Goal: Task Accomplishment & Management: Complete application form

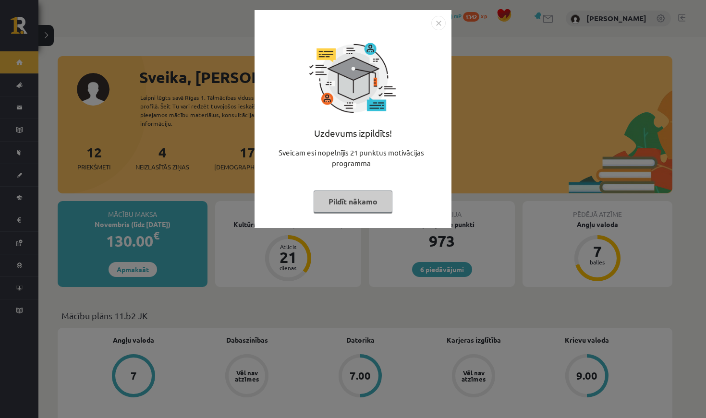
click at [345, 198] on button "Pildīt nākamo" at bounding box center [352, 202] width 79 height 22
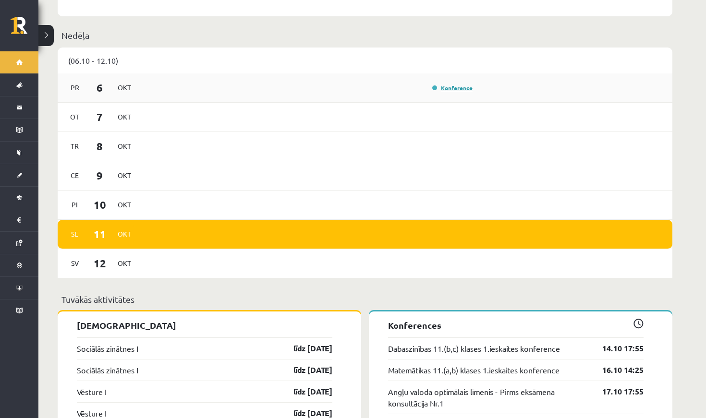
scroll to position [591, 0]
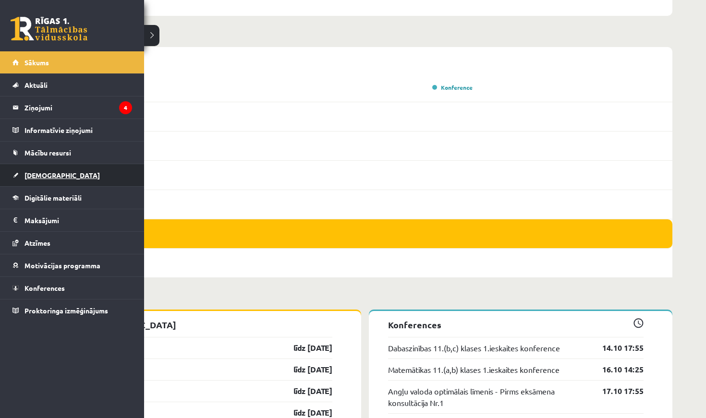
click at [74, 179] on link "[DEMOGRAPHIC_DATA]" at bounding box center [72, 175] width 120 height 22
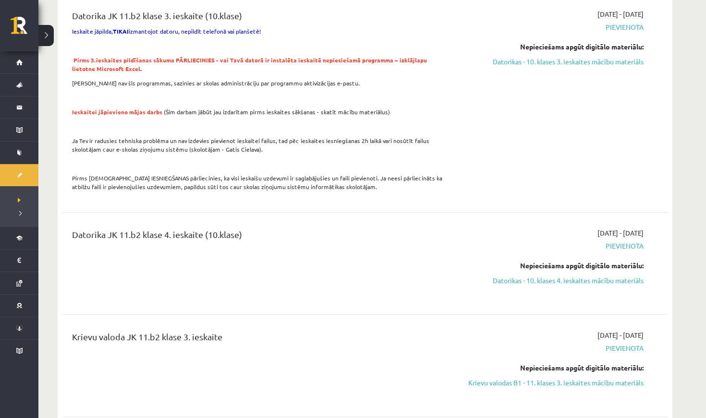
scroll to position [562, 0]
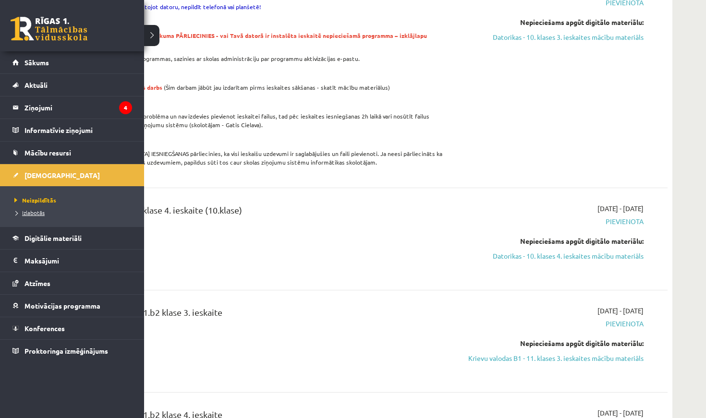
click at [19, 209] on link "Izlabotās" at bounding box center [73, 212] width 122 height 9
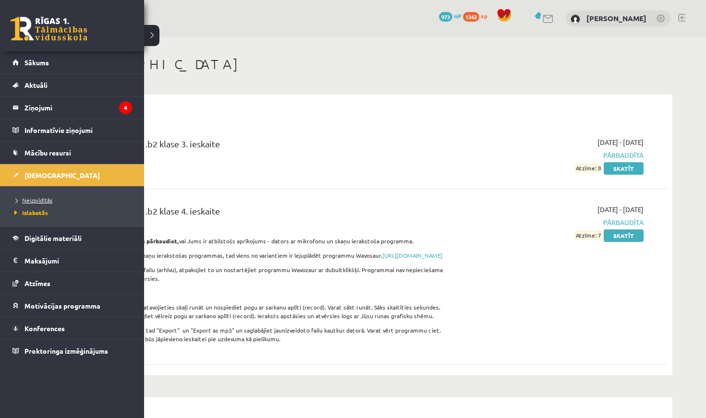
click at [54, 200] on link "Neizpildītās" at bounding box center [73, 200] width 122 height 9
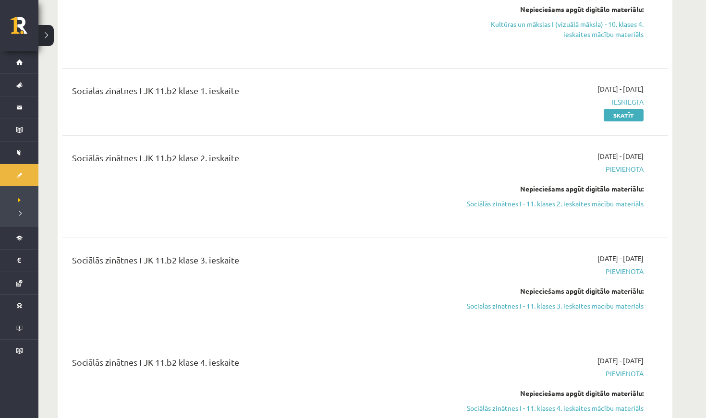
scroll to position [1213, 0]
click at [615, 206] on link "Sociālās zinātnes I - 11. klases 2. ieskaites mācību materiāls" at bounding box center [552, 204] width 181 height 10
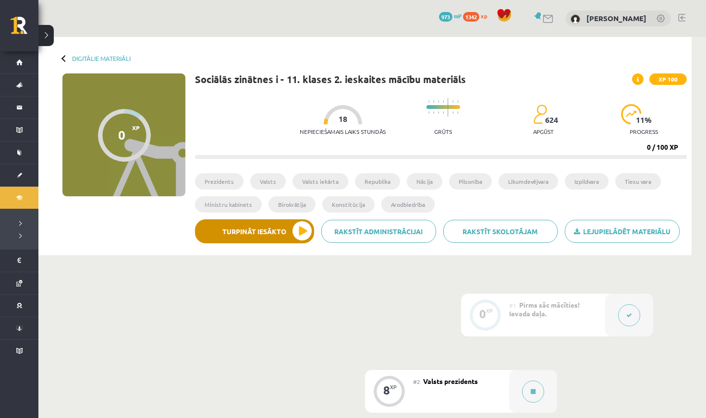
click at [303, 223] on button "Turpināt iesākto" at bounding box center [254, 231] width 119 height 24
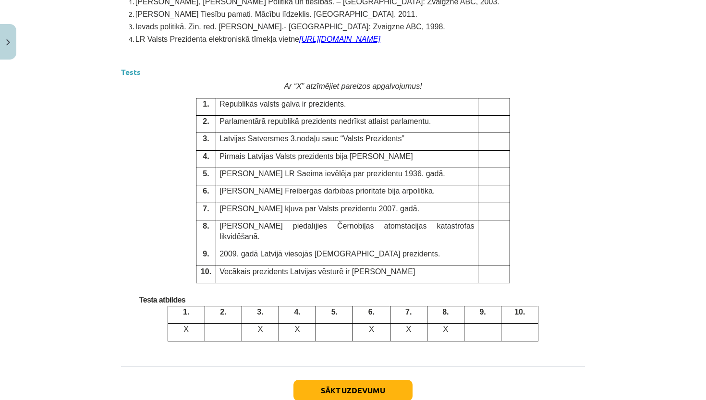
scroll to position [2450, 0]
click at [217, 323] on td at bounding box center [222, 331] width 37 height 17
click at [474, 104] on td "Republikās valsts galva ir prezidents." at bounding box center [347, 105] width 262 height 17
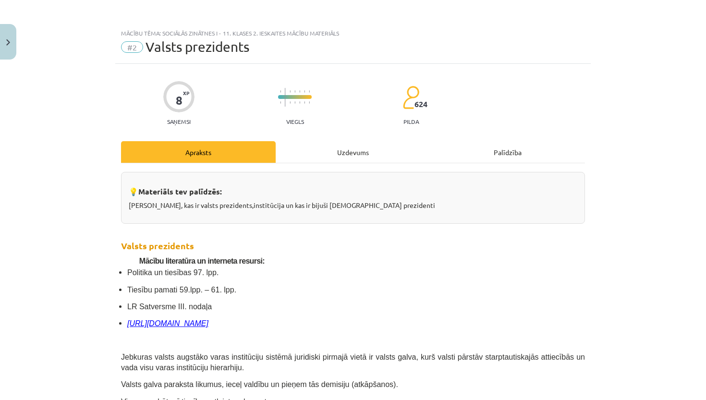
scroll to position [0, 0]
click at [380, 150] on div "Uzdevums" at bounding box center [353, 152] width 155 height 22
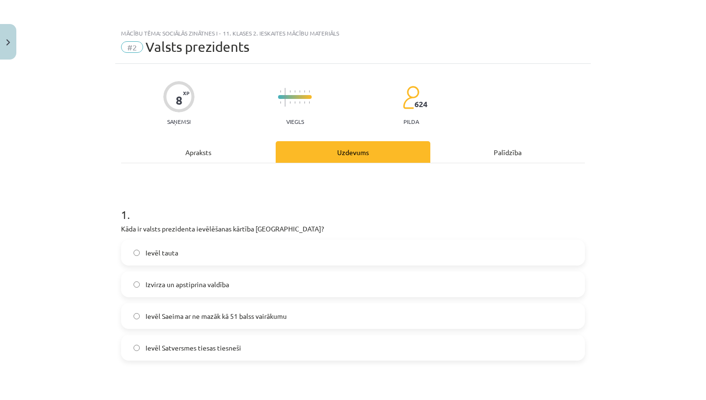
click at [199, 157] on div "Apraksts" at bounding box center [198, 152] width 155 height 22
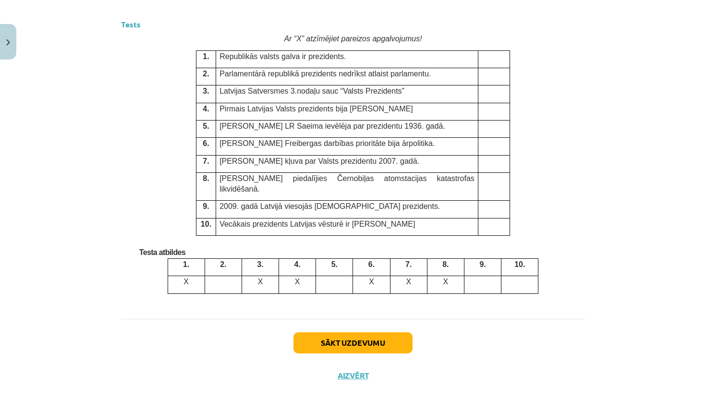
scroll to position [2496, 0]
click at [363, 333] on button "Sākt uzdevumu" at bounding box center [352, 343] width 119 height 21
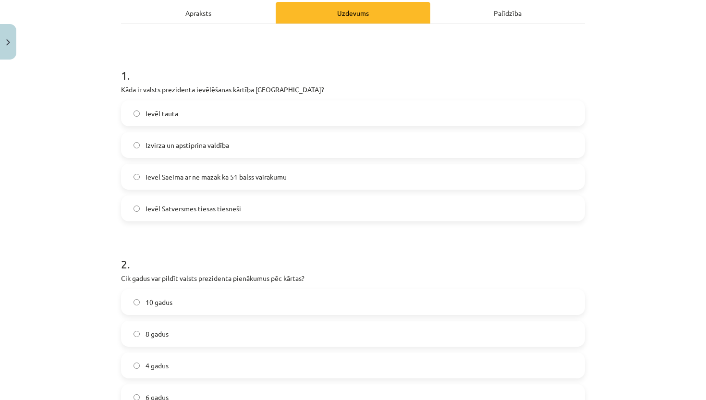
scroll to position [154, 0]
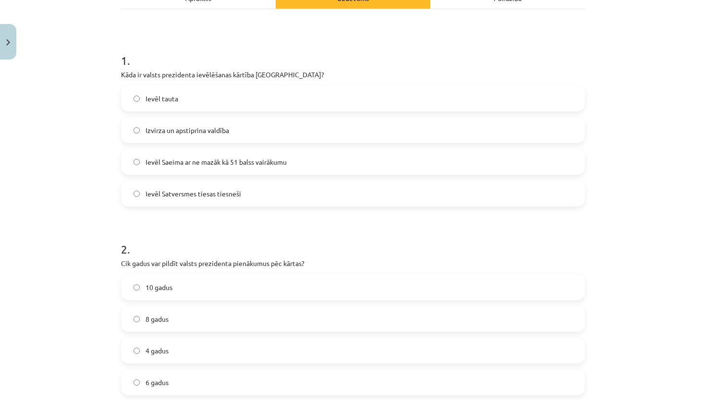
click at [235, 164] on span "Ievēl Saeima ar ne mazāk kā 51 balss vairākumu" at bounding box center [215, 162] width 141 height 10
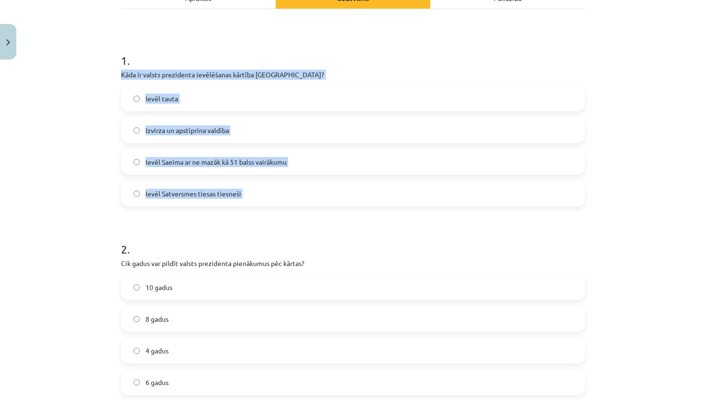
drag, startPoint x: 120, startPoint y: 76, endPoint x: 274, endPoint y: 216, distance: 208.3
click at [274, 216] on div "8 XP Saņemsi Viegls 624 pilda Apraksts Uzdevums Palīdzība 1 . Kāda ir valsts pr…" at bounding box center [352, 385] width 475 height 950
copy div "Kāda ir valsts prezidenta ievēlēšanas kārtība Latvijā? Ievēl tauta Izvirza un a…"
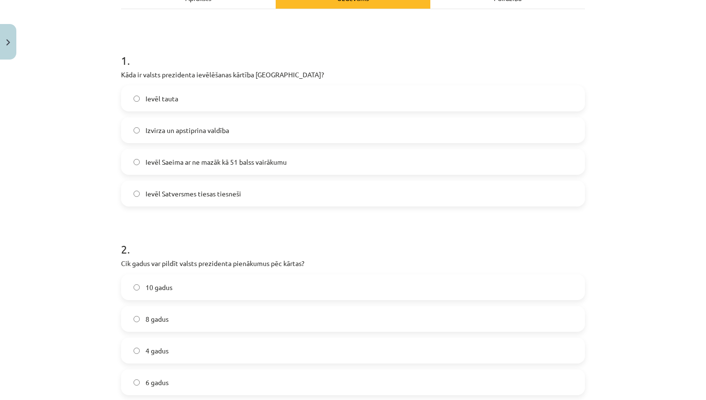
click at [286, 232] on h1 "2 ." at bounding box center [353, 241] width 464 height 30
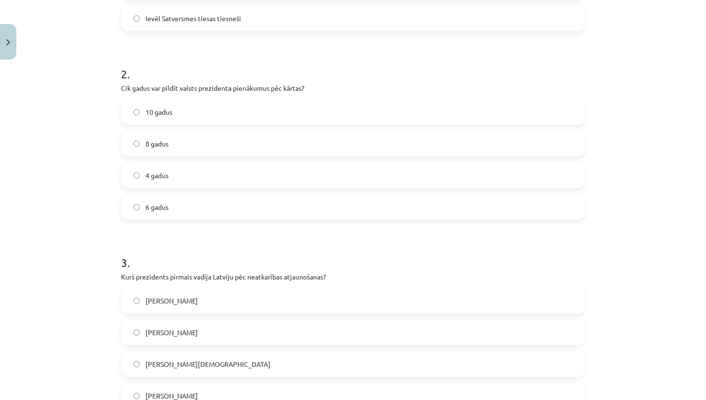
scroll to position [344, 0]
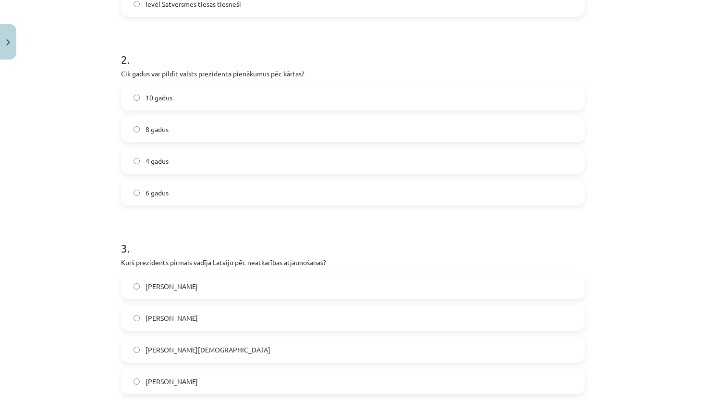
click at [196, 164] on label "4 gadus" at bounding box center [353, 161] width 462 height 24
click at [160, 211] on form "1 . Kāda ir valsts prezidenta ievēlēšanas kārtība Latvijā? Ievēl tauta Izvirza …" at bounding box center [353, 214] width 464 height 735
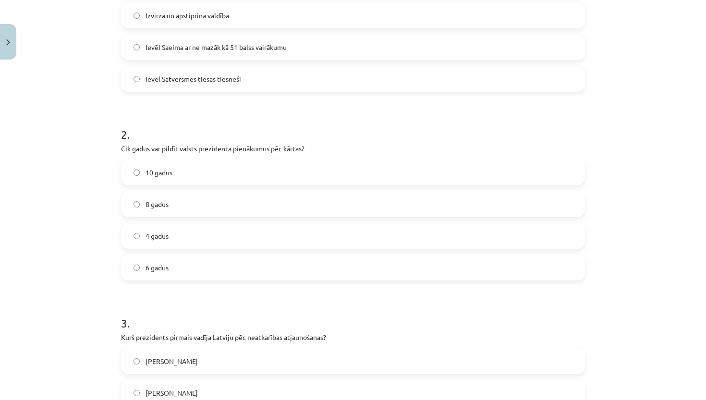
click at [180, 288] on form "1 . Kāda ir valsts prezidenta ievēlēšanas kārtība Latvijā? Ievēl tauta Izvirza …" at bounding box center [353, 289] width 464 height 735
click at [249, 322] on h1 "3 ." at bounding box center [353, 315] width 464 height 30
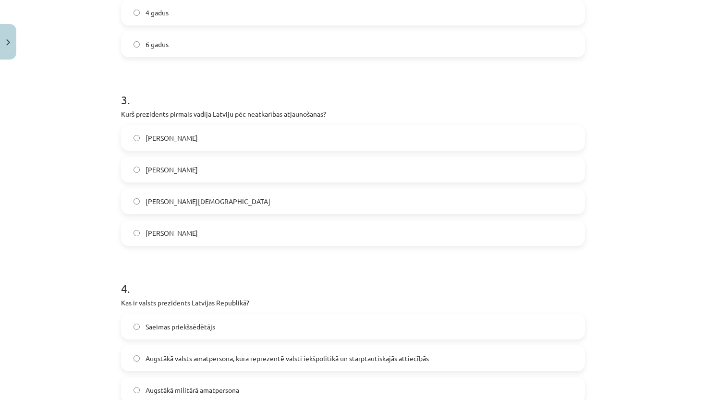
scroll to position [560, 0]
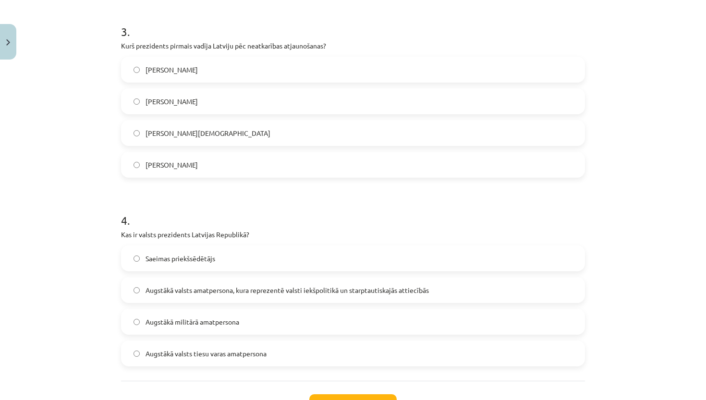
drag, startPoint x: 121, startPoint y: 44, endPoint x: 188, endPoint y: 166, distance: 138.8
click at [188, 166] on div "3 . Kurš prezidents pirmais vadīja Latviju pēc neatkarības atjaunošanas? Gustav…" at bounding box center [353, 92] width 464 height 169
copy div "Kurš prezidents pirmais vadīja Latviju pēc neatkarības atjaunošanas? Gustavs Ze…"
click at [212, 219] on h1 "4 ." at bounding box center [353, 212] width 464 height 30
click at [320, 94] on label "Guntis Ulmanis" at bounding box center [353, 101] width 462 height 24
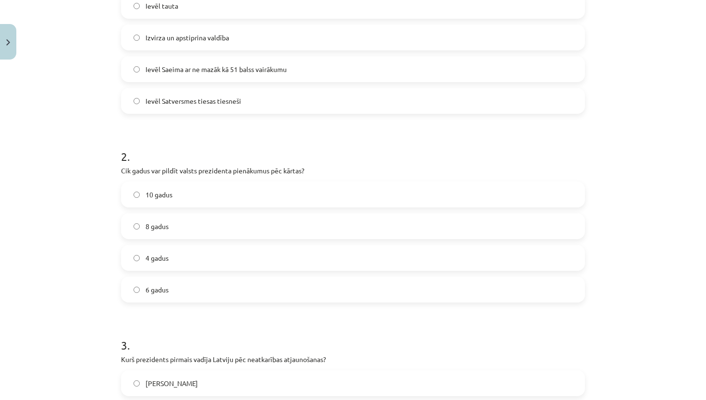
scroll to position [257, 0]
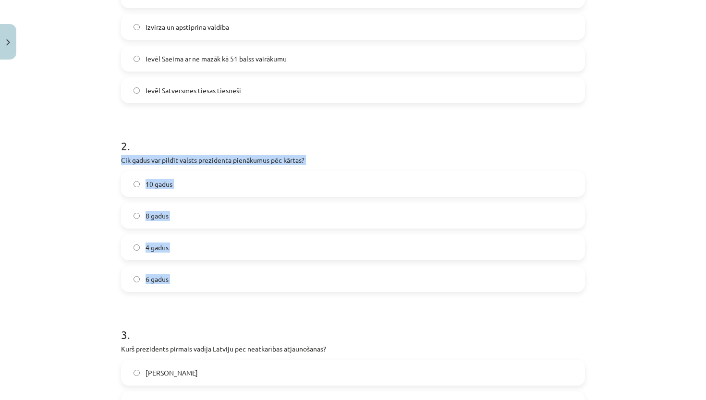
drag, startPoint x: 123, startPoint y: 158, endPoint x: 179, endPoint y: 299, distance: 151.5
click at [179, 299] on form "1 . Kāda ir valsts prezidenta ievēlēšanas kārtība Latvijā? Ievēl tauta Izvirza …" at bounding box center [353, 301] width 464 height 735
copy div "Cik gadus var pildīt valsts prezidenta pienākumus pēc kārtas? 10 gadus 8 gadus …"
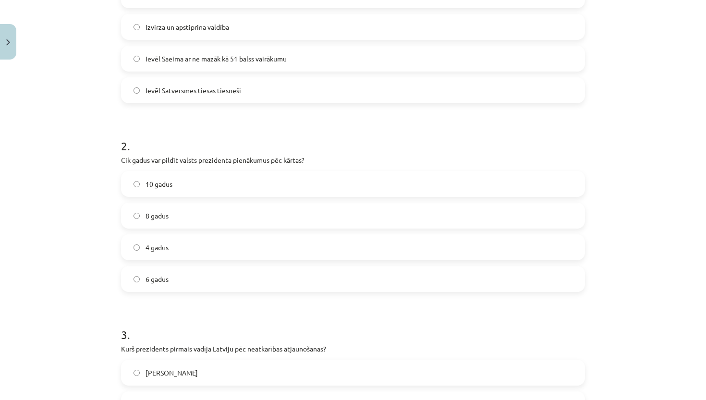
click at [180, 301] on form "1 . Kāda ir valsts prezidenta ievēlēšanas kārtība Latvijā? Ievēl tauta Izvirza …" at bounding box center [353, 301] width 464 height 735
click at [284, 208] on label "8 gadus" at bounding box center [353, 216] width 462 height 24
click at [235, 301] on form "1 . Kāda ir valsts prezidenta ievēlēšanas kārtība Latvijā? Ievēl tauta Izvirza …" at bounding box center [353, 301] width 464 height 735
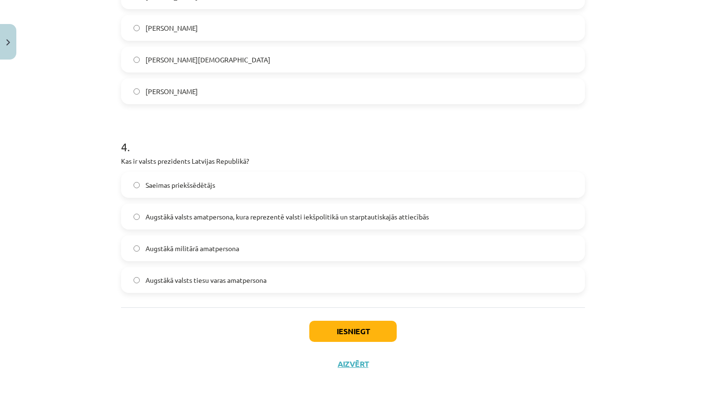
scroll to position [637, 0]
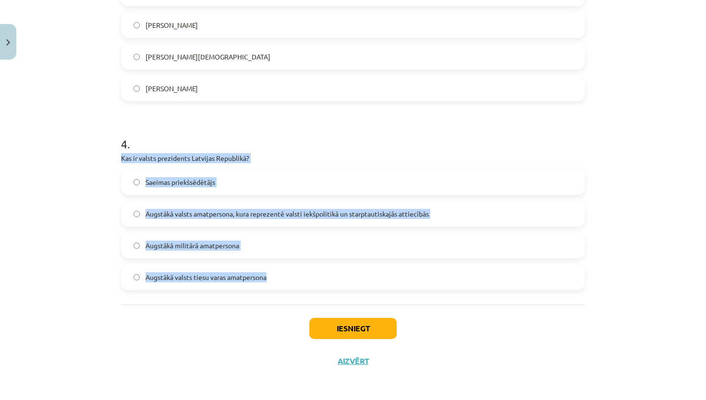
drag, startPoint x: 121, startPoint y: 156, endPoint x: 281, endPoint y: 277, distance: 200.5
click at [281, 277] on div "4 . Kas ir valsts prezidents Latvijas Republikā? Saeimas priekšsēdētājs Augstāk…" at bounding box center [353, 204] width 464 height 169
copy div "Kas ir valsts prezidents Latvijas Republikā? Saeimas priekšsēdētājs Augstākā va…"
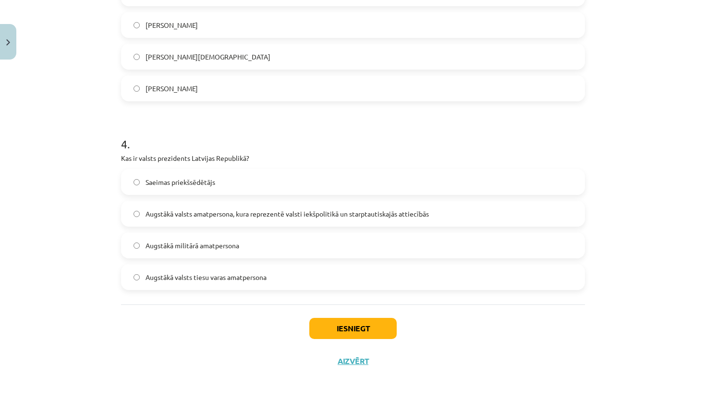
click at [325, 219] on label "Augstākā valsts amatpersona, kura reprezentē valsti iekšpolitikā un starptautis…" at bounding box center [353, 214] width 462 height 24
click at [327, 335] on button "Iesniegt" at bounding box center [352, 328] width 87 height 21
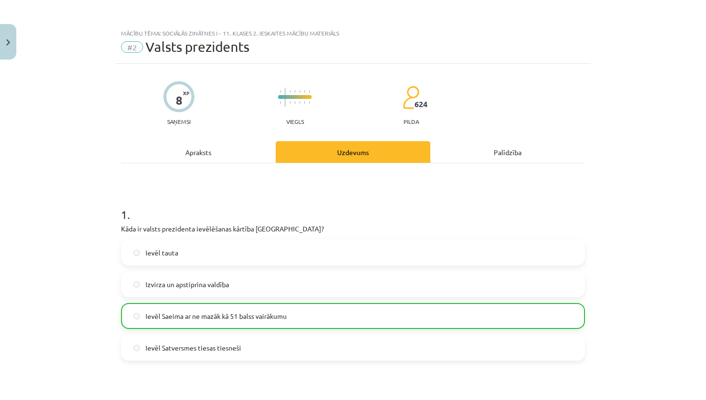
scroll to position [0, 0]
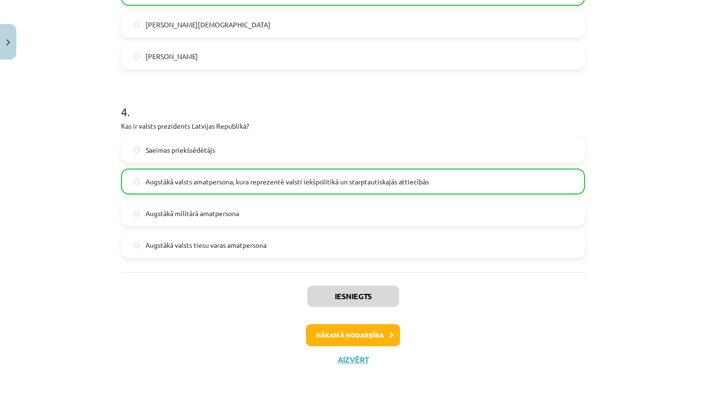
click at [374, 339] on button "Nākamā nodarbība" at bounding box center [353, 335] width 94 height 22
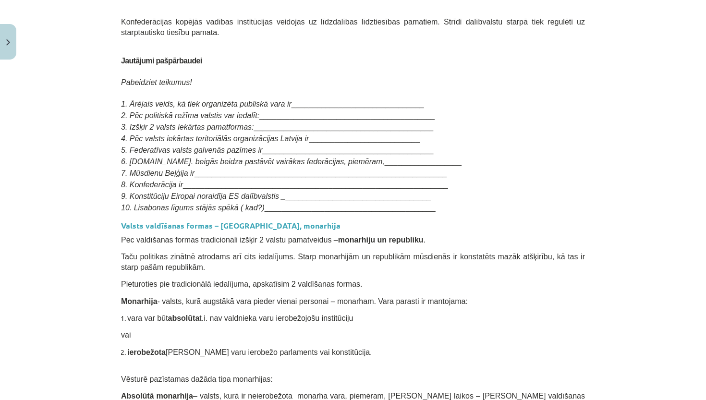
scroll to position [2315, 0]
click at [348, 88] on p at bounding box center [353, 93] width 464 height 10
click at [347, 99] on span "_______________________________" at bounding box center [357, 103] width 132 height 8
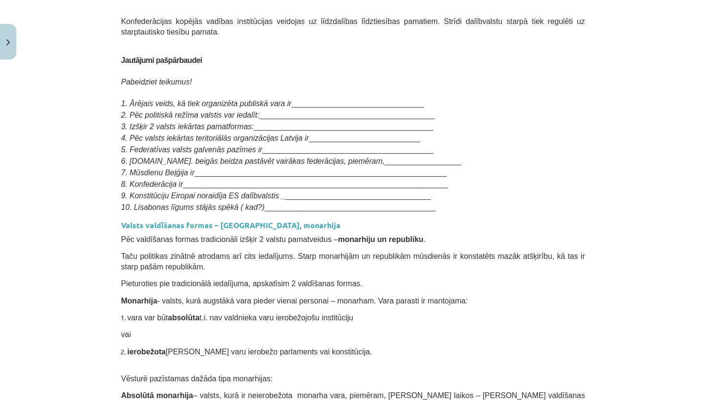
click at [325, 252] on span "Taču politikas zinātnē atrodams arī cits iedalījums. Starp monarhijām un republ…" at bounding box center [353, 261] width 464 height 19
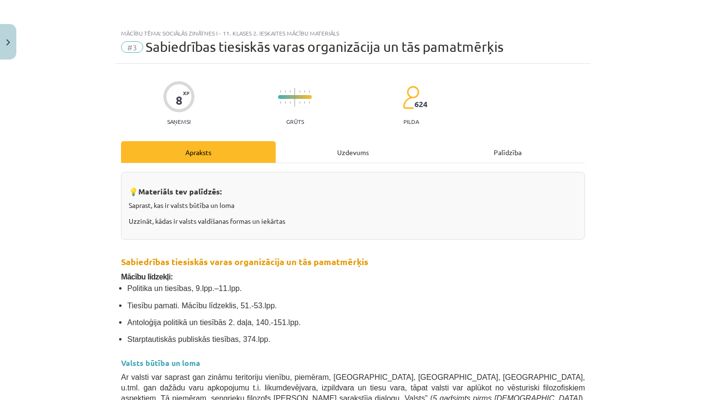
scroll to position [0, 0]
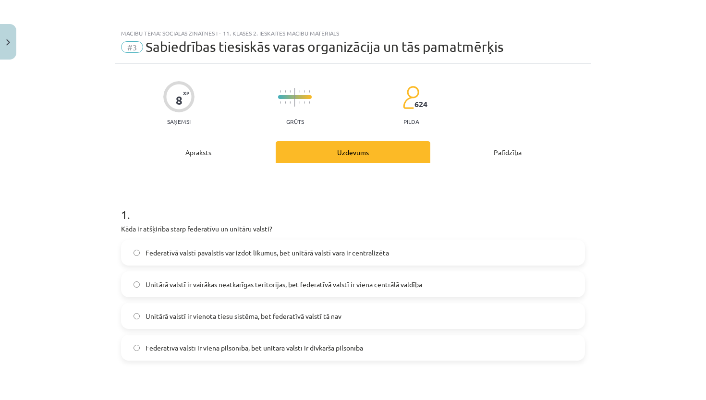
click at [217, 152] on div "Apraksts" at bounding box center [198, 152] width 155 height 22
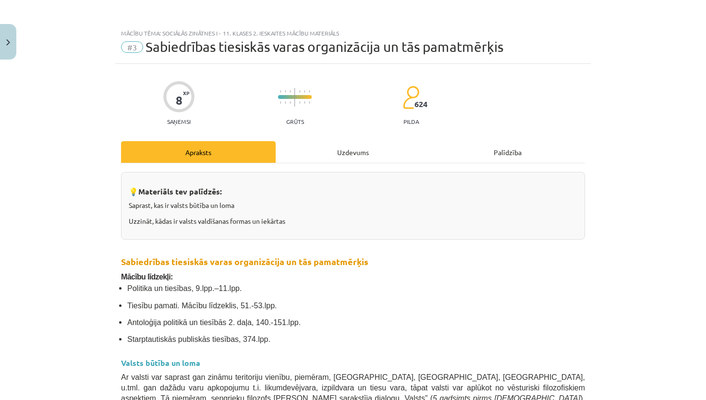
click at [316, 154] on div "Uzdevums" at bounding box center [353, 152] width 155 height 22
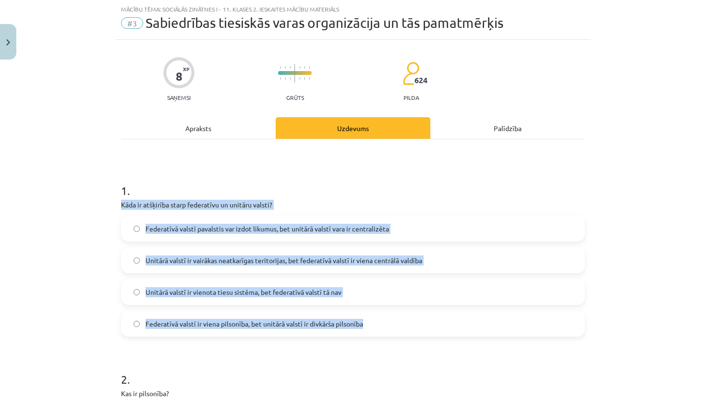
drag, startPoint x: 122, startPoint y: 204, endPoint x: 373, endPoint y: 331, distance: 281.4
click at [373, 331] on div "1 . Kāda ir atšķirība starp federatīvu un unitāru valsti? Federatīvā valstī pav…" at bounding box center [353, 251] width 464 height 169
copy div "Kāda ir atšķirība starp federatīvu un unitāru valsti? Federatīvā valstī pavalst…"
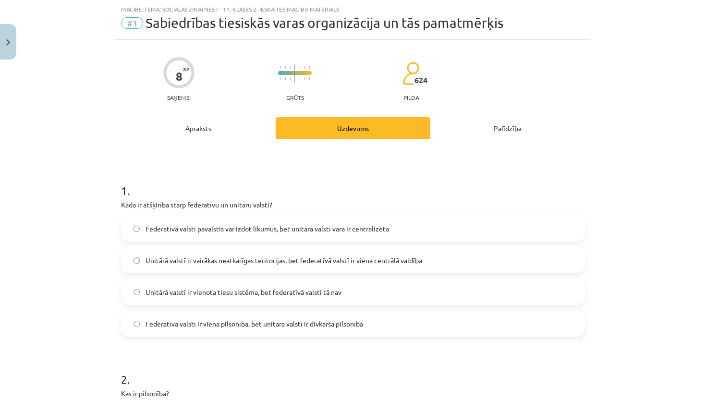
click at [369, 366] on h1 "2 ." at bounding box center [353, 371] width 464 height 30
click at [394, 231] on label "Federatīvā valstī pavalstis var izdot likumus, bet unitārā valstī vara ir centr…" at bounding box center [353, 228] width 462 height 24
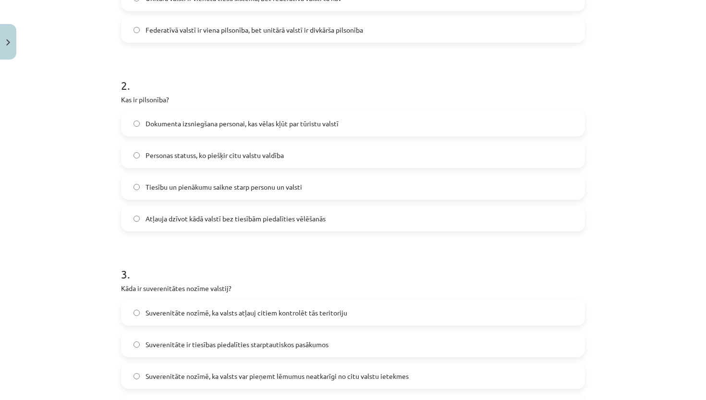
scroll to position [329, 0]
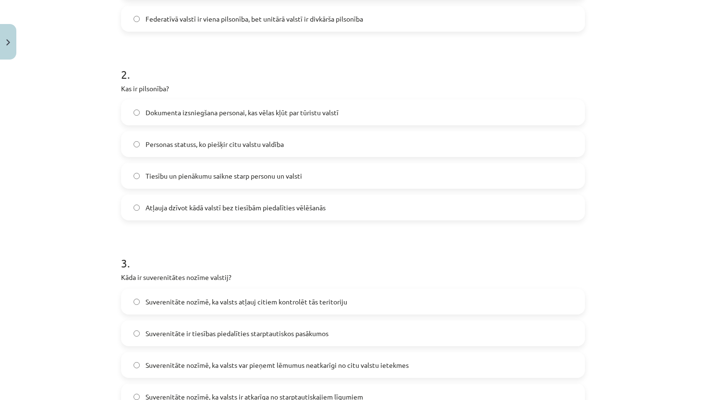
click at [190, 184] on label "Tiesību un pienākumu saikne starp personu un valsti" at bounding box center [353, 176] width 462 height 24
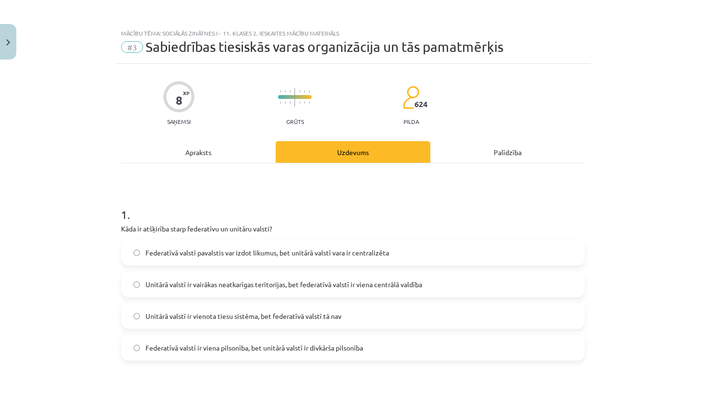
scroll to position [0, 0]
click at [197, 151] on div "Apraksts" at bounding box center [198, 152] width 155 height 22
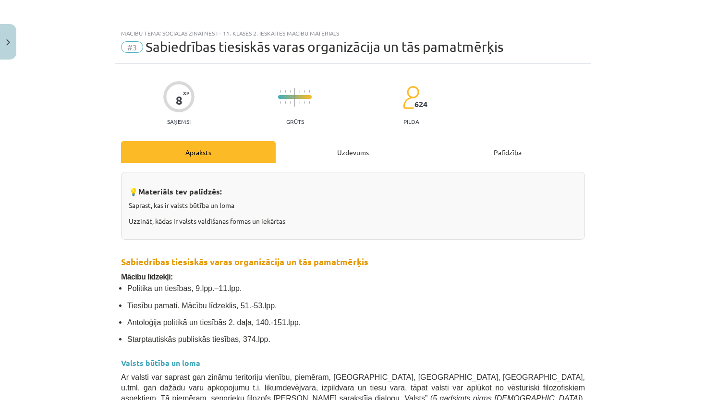
click at [333, 145] on div "Uzdevums" at bounding box center [353, 152] width 155 height 22
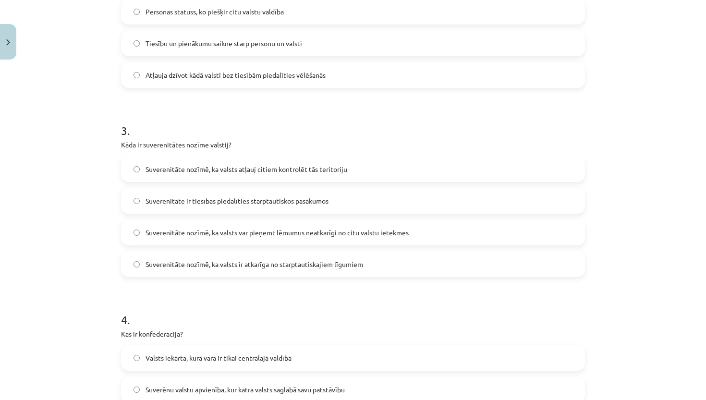
scroll to position [462, 0]
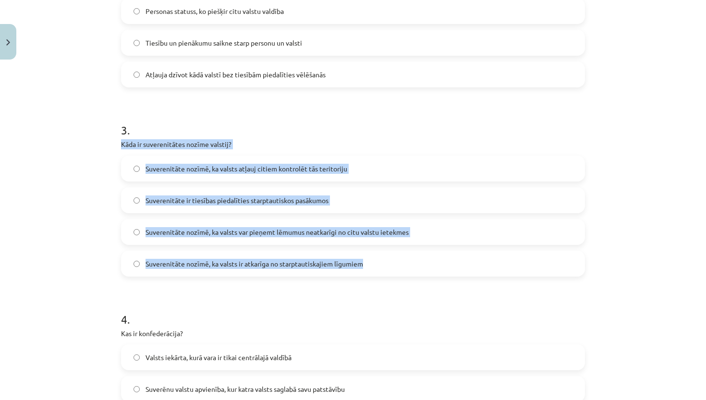
drag, startPoint x: 120, startPoint y: 144, endPoint x: 368, endPoint y: 275, distance: 280.0
click at [368, 275] on div "8 XP Saņemsi Grūts 624 pilda Apraksts Uzdevums Palīdzība 1 . Kāda ir atšķirība …" at bounding box center [352, 77] width 475 height 950
copy div "Kāda ir suverenitātes nozīme valstij? Suverenitāte nozīmē, ka valsts atļauj cit…"
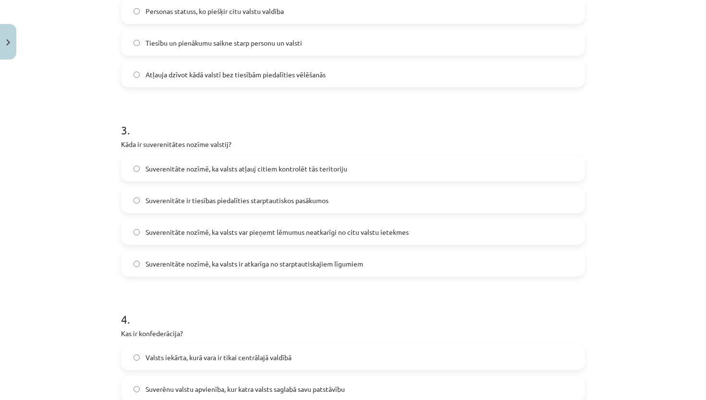
click at [339, 326] on div "4 . Kas ir konfederācija? Valsts iekārta, kurā vara ir tikai centrālajā valdībā…" at bounding box center [353, 380] width 464 height 169
click at [458, 237] on label "Suverenitāte nozīmē, ka valsts var pieņemt lēmumus neatkarīgi no citu valstu ie…" at bounding box center [353, 232] width 462 height 24
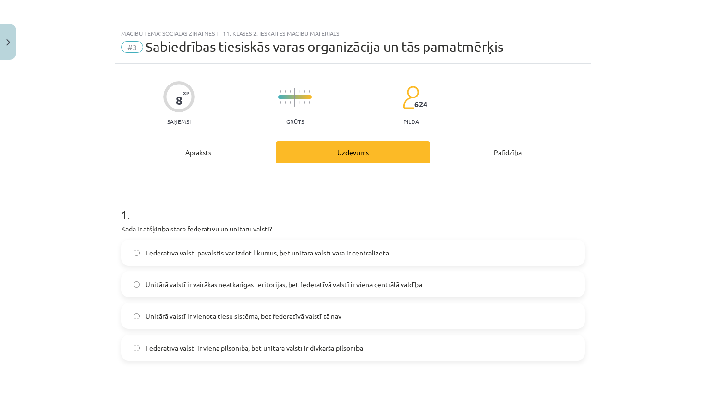
scroll to position [0, 0]
click at [194, 151] on div "Apraksts" at bounding box center [198, 152] width 155 height 22
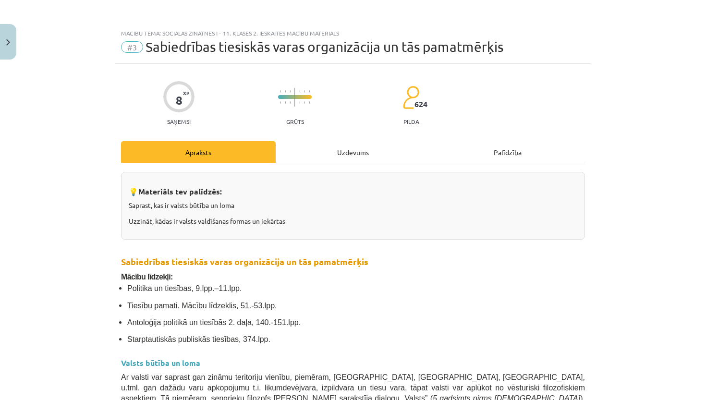
click at [337, 147] on div "Uzdevums" at bounding box center [353, 152] width 155 height 22
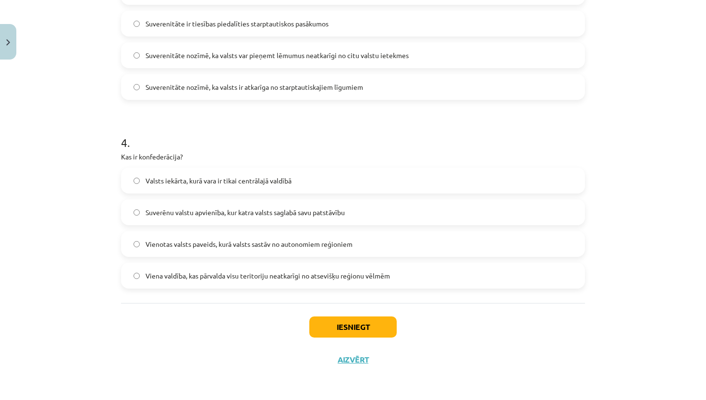
scroll to position [640, 0]
click at [302, 212] on span "Suverēnu valstu apvienība, kur katra valsts saglabā savu patstāvību" at bounding box center [244, 212] width 199 height 10
click at [333, 330] on button "Iesniegt" at bounding box center [352, 326] width 87 height 21
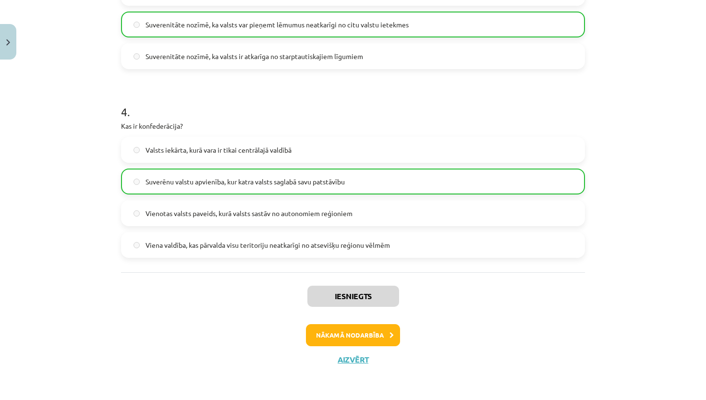
scroll to position [670, 0]
click at [357, 323] on div "Iesniegts Nākamā nodarbība Aizvērt" at bounding box center [353, 321] width 464 height 98
click at [323, 340] on button "Nākamā nodarbība" at bounding box center [353, 335] width 94 height 22
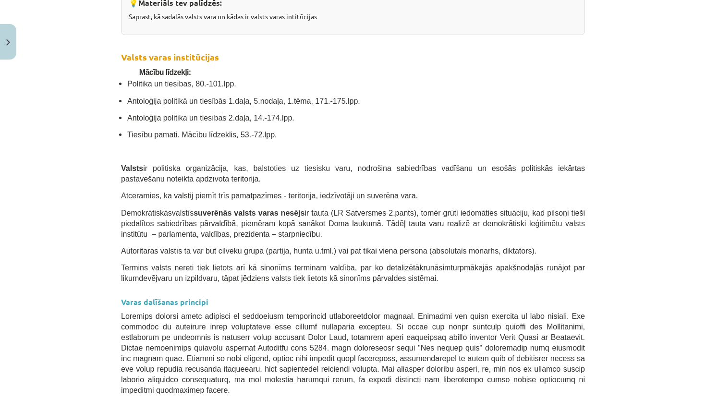
scroll to position [205, 0]
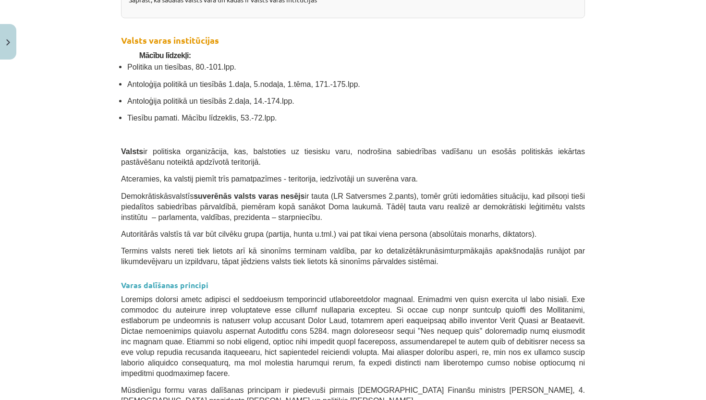
click at [188, 35] on strong "Valsts varas institūcijas" at bounding box center [170, 40] width 98 height 11
drag, startPoint x: 173, startPoint y: 39, endPoint x: 173, endPoint y: 45, distance: 5.8
click at [246, 121] on li "Tiesību pamati. Mācību līdzeklis, 53.-72.lpp." at bounding box center [355, 117] width 457 height 11
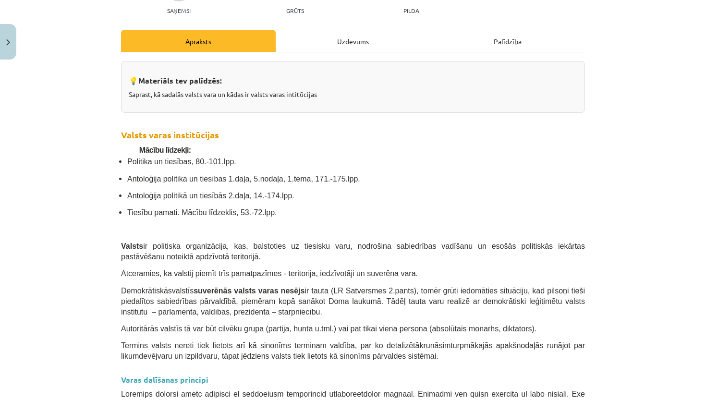
scroll to position [117, 0]
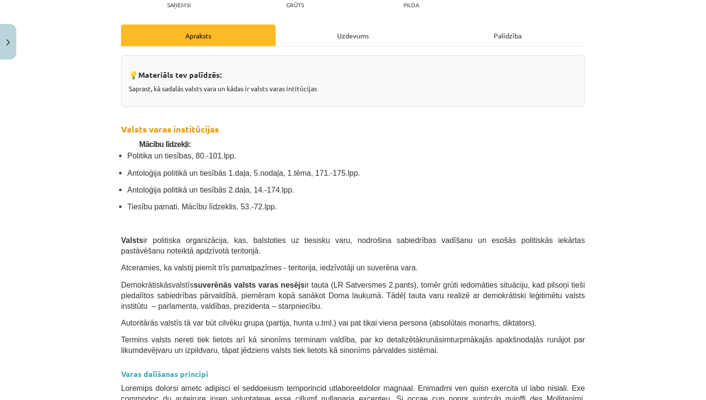
click at [337, 33] on div "Uzdevums" at bounding box center [353, 35] width 155 height 22
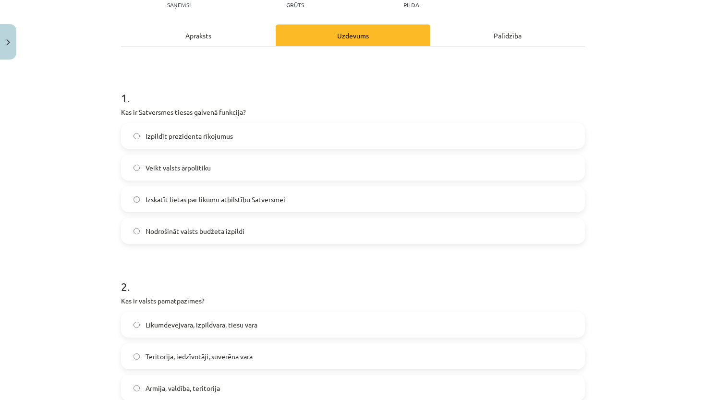
scroll to position [24, 0]
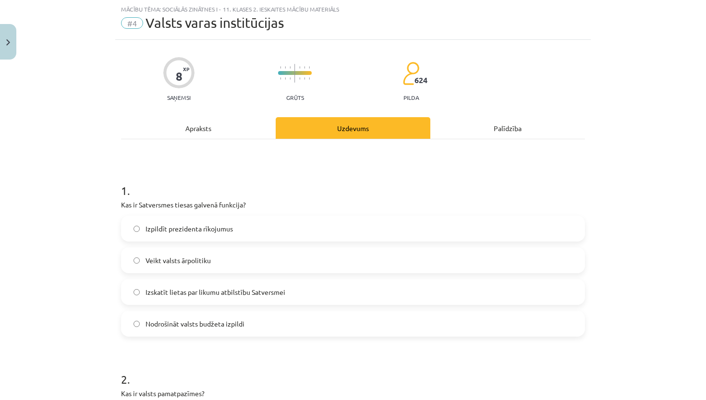
click at [232, 122] on div "Apraksts" at bounding box center [198, 128] width 155 height 22
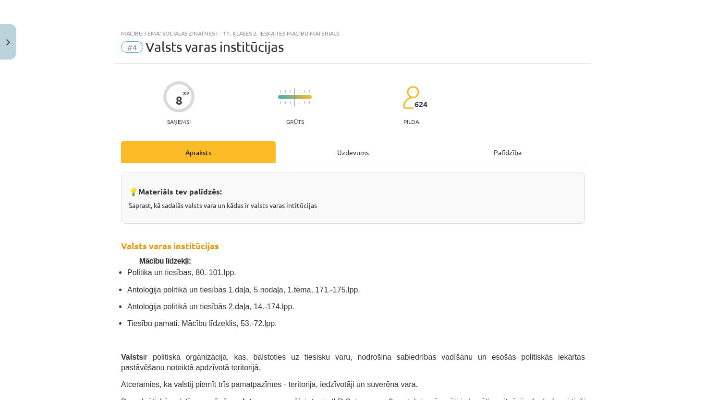
scroll to position [0, 0]
click at [327, 149] on div "Uzdevums" at bounding box center [353, 152] width 155 height 22
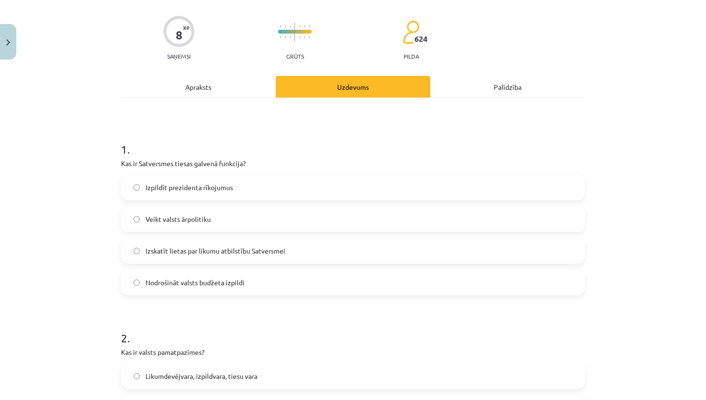
scroll to position [72, 0]
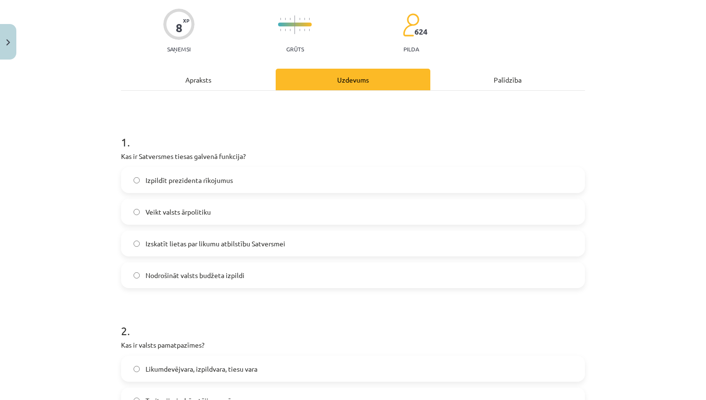
click at [218, 192] on div "Izpildīt prezidenta rīkojumus" at bounding box center [353, 180] width 464 height 26
click at [213, 181] on span "Izpildīt prezidenta rīkojumus" at bounding box center [188, 180] width 87 height 10
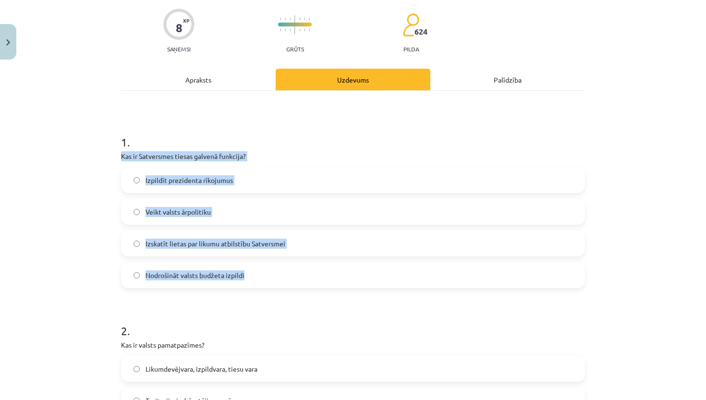
drag, startPoint x: 119, startPoint y: 156, endPoint x: 242, endPoint y: 283, distance: 176.9
copy div "Kas ir Satversmes tiesas galvenā funkcija? Izpildīt prezidenta rīkojumus Veikt …"
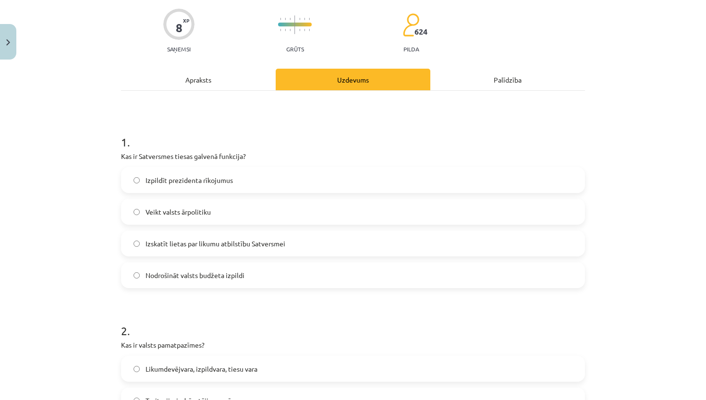
click at [316, 248] on label "Izskatīt lietas par likumu atbilstību Satversmei" at bounding box center [353, 243] width 462 height 24
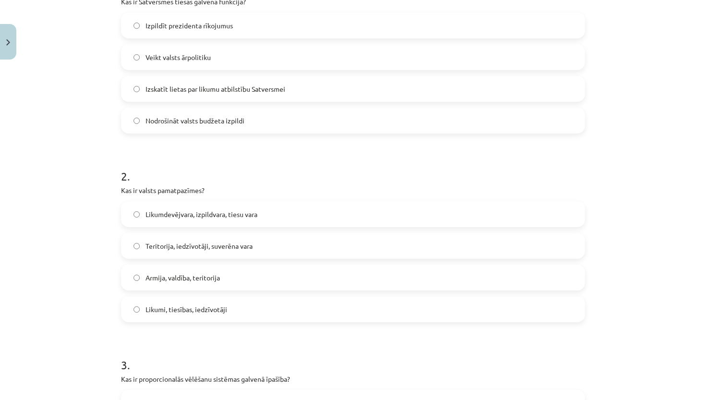
scroll to position [228, 0]
click at [257, 172] on h1 "2 ." at bounding box center [353, 166] width 464 height 30
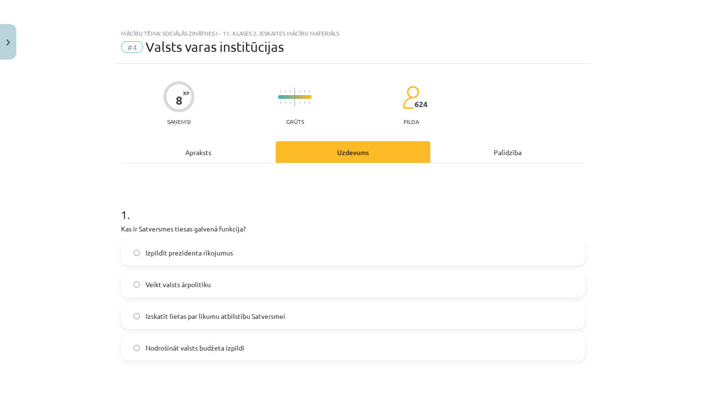
scroll to position [0, 0]
click at [217, 145] on div "Apraksts" at bounding box center [198, 152] width 155 height 22
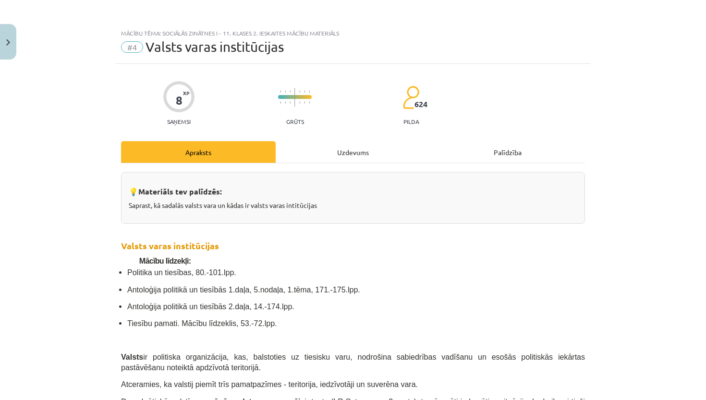
click at [344, 158] on div "Uzdevums" at bounding box center [353, 152] width 155 height 22
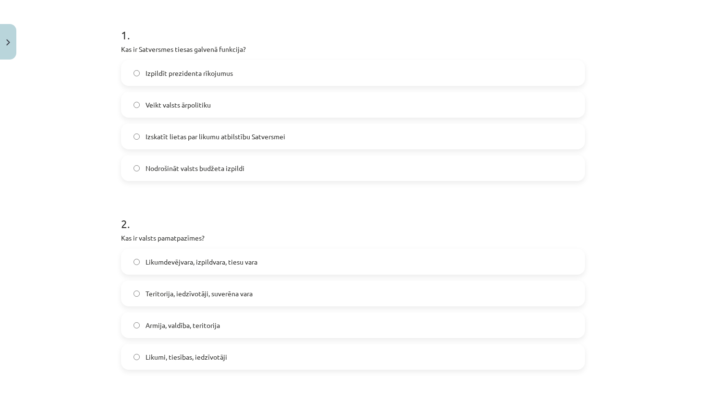
scroll to position [181, 0]
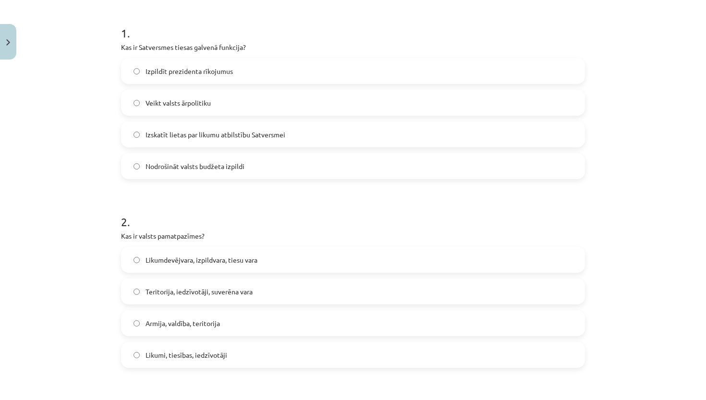
click at [317, 253] on label "Likumdevējvara, izpildvara, tiesu vara" at bounding box center [353, 260] width 462 height 24
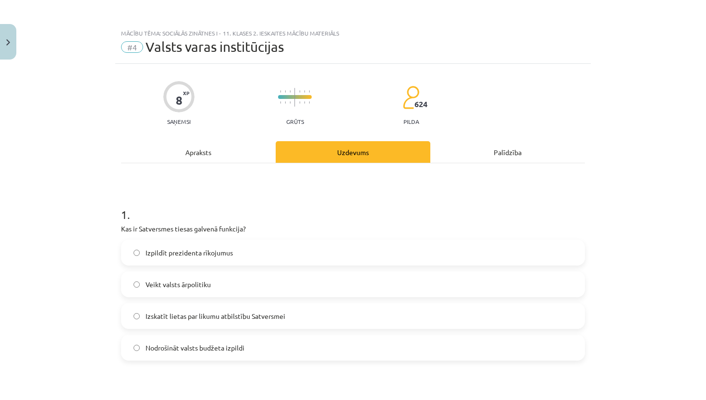
scroll to position [0, 0]
click at [219, 152] on div "Apraksts" at bounding box center [198, 152] width 155 height 22
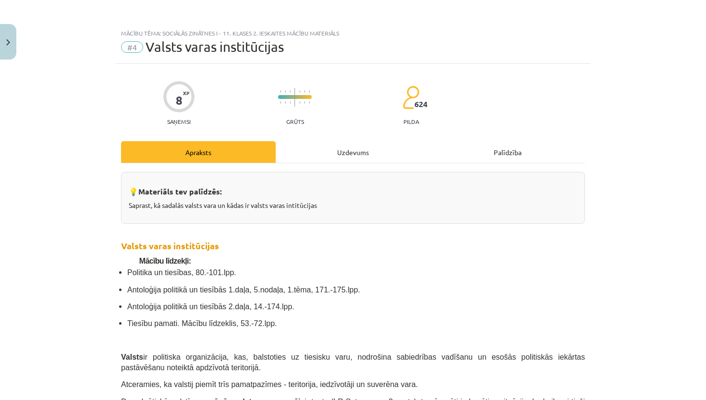
click at [329, 149] on div "Uzdevums" at bounding box center [353, 152] width 155 height 22
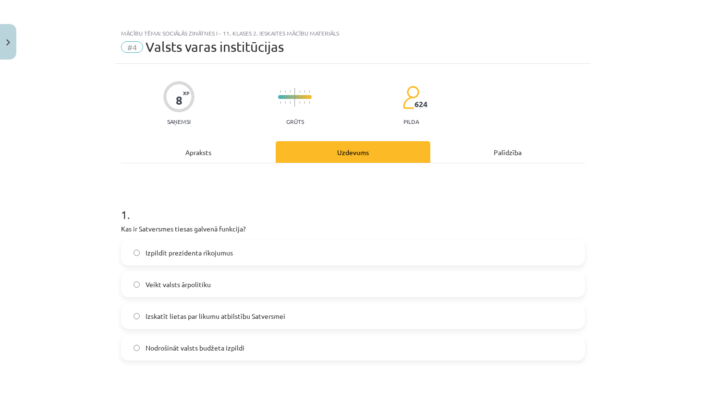
click at [215, 144] on div "Apraksts" at bounding box center [198, 152] width 155 height 22
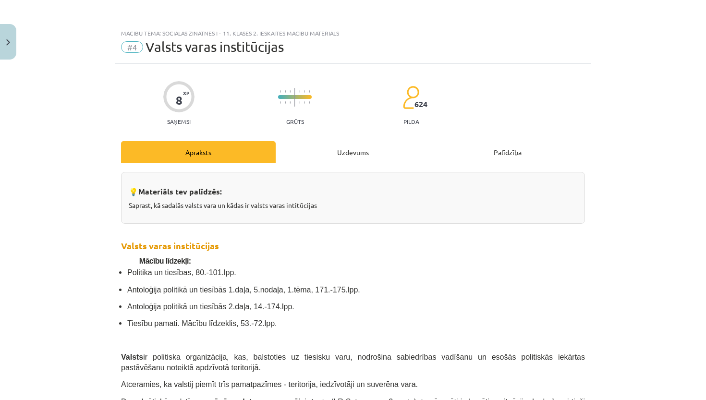
click at [327, 152] on div "Uzdevums" at bounding box center [353, 152] width 155 height 22
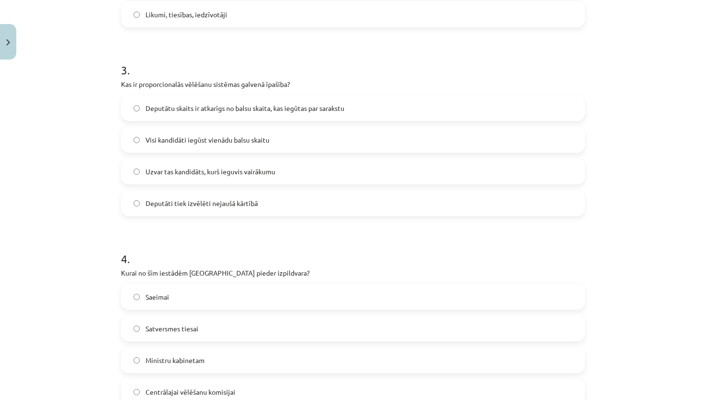
scroll to position [523, 0]
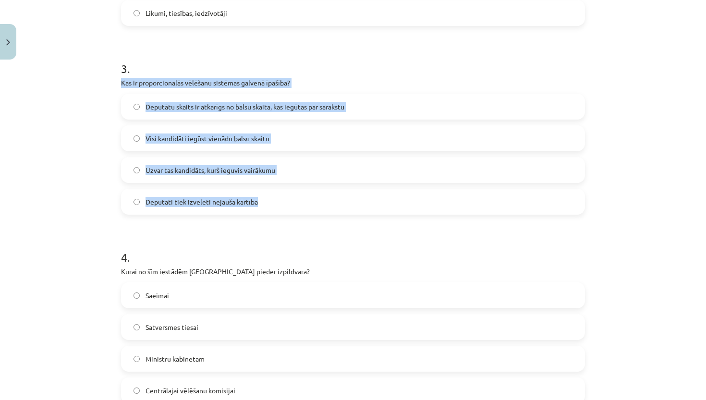
drag, startPoint x: 117, startPoint y: 83, endPoint x: 290, endPoint y: 209, distance: 215.1
click at [290, 209] on div "8 XP Saņemsi Grūts 624 pilda Apraksts Uzdevums Palīdzība 1 . Kas ir Satversmes …" at bounding box center [352, 16] width 475 height 950
copy div "Kas ir proporcionalās vēlēšanu sistēmas galvenā īpašība? Deputātu skaits ir atk…"
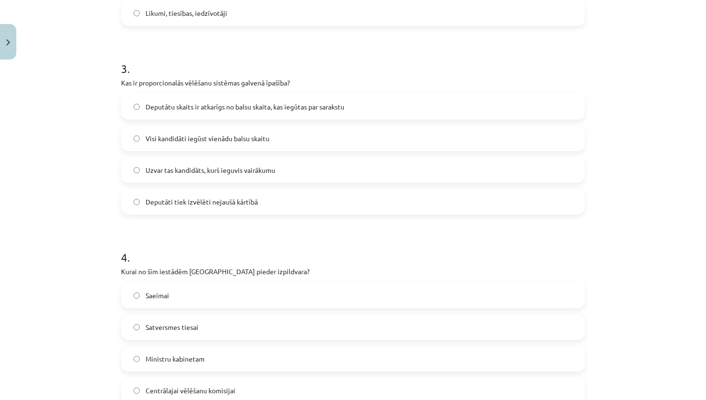
click at [336, 238] on h1 "4 ." at bounding box center [353, 249] width 464 height 30
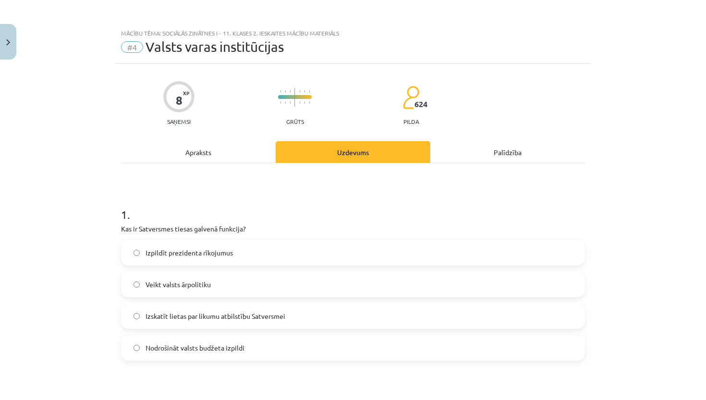
scroll to position [0, 0]
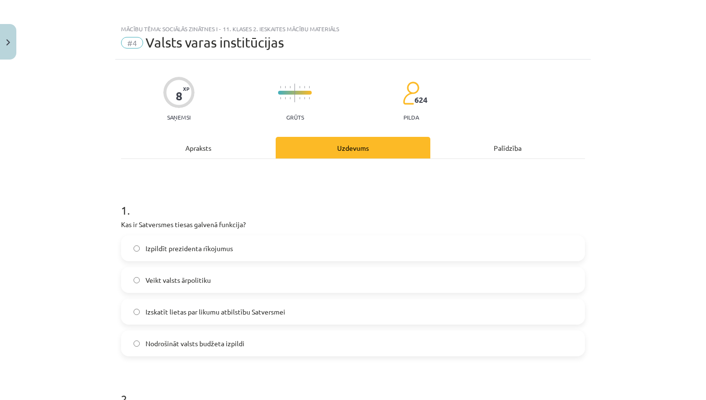
click at [185, 144] on div "Apraksts" at bounding box center [198, 148] width 155 height 22
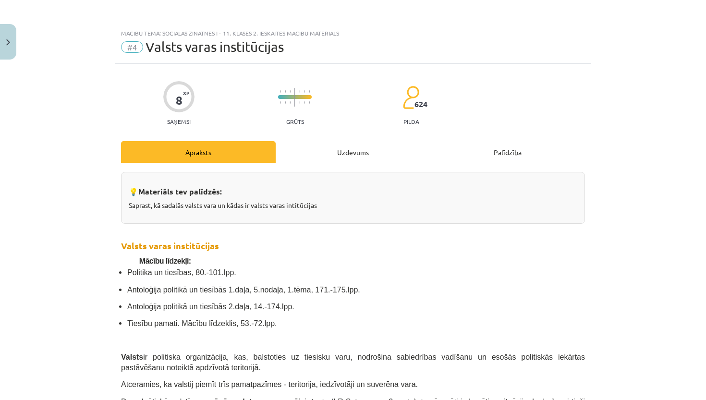
click at [312, 156] on div "Uzdevums" at bounding box center [353, 152] width 155 height 22
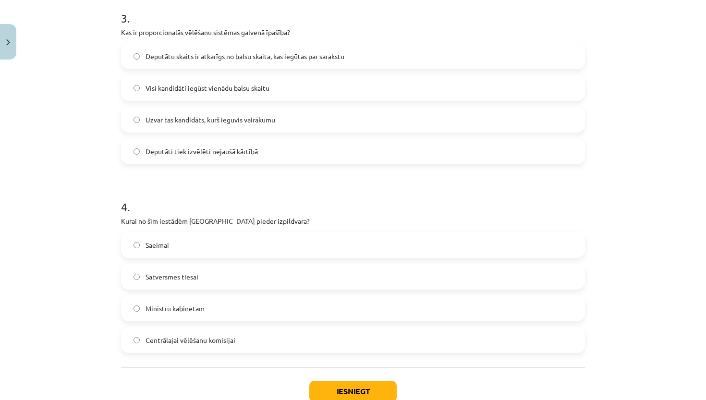
scroll to position [571, 0]
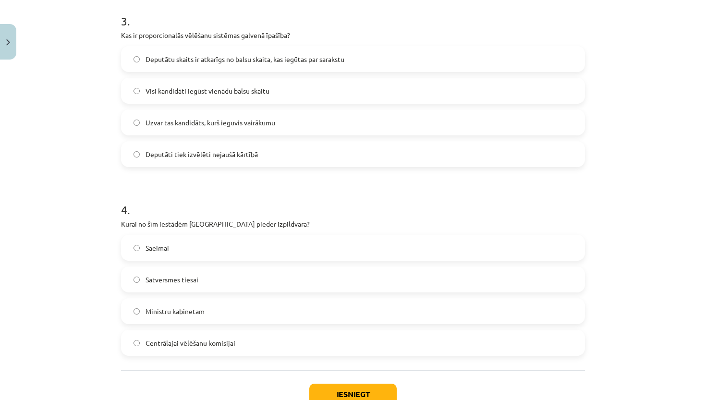
click at [281, 98] on label "Visi kandidāti iegūst vienādu balsu skaitu" at bounding box center [353, 91] width 462 height 24
click at [277, 67] on label "Deputātu skaits ir atkarīgs no balsu skaita, kas iegūtas par sarakstu" at bounding box center [353, 59] width 462 height 24
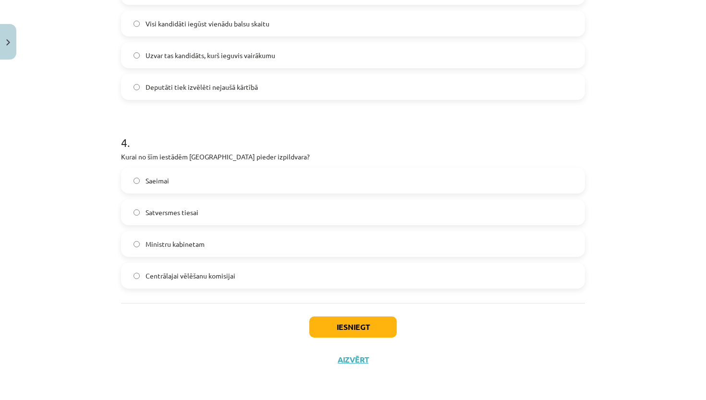
scroll to position [639, 0]
click at [183, 277] on span "Centrālajai vēlēšanu komisijai" at bounding box center [190, 276] width 90 height 10
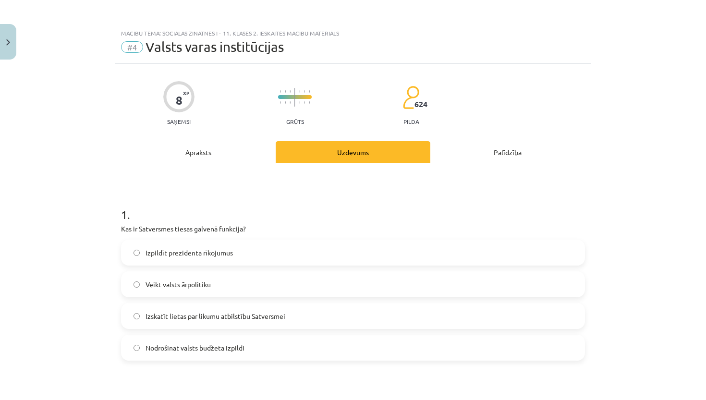
scroll to position [0, 0]
click at [192, 159] on div "Apraksts" at bounding box center [198, 152] width 155 height 22
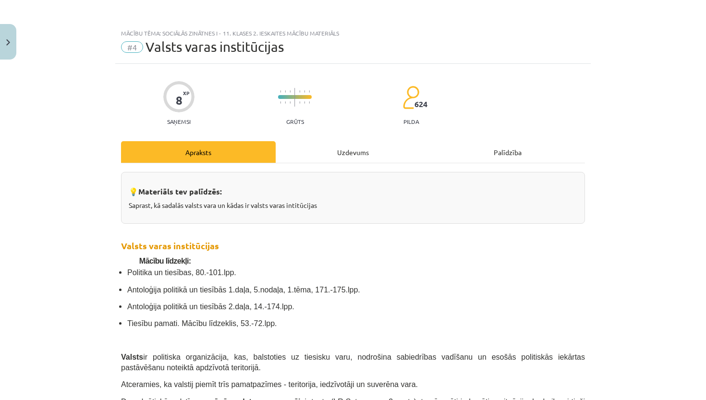
click at [363, 157] on div "Uzdevums" at bounding box center [353, 152] width 155 height 22
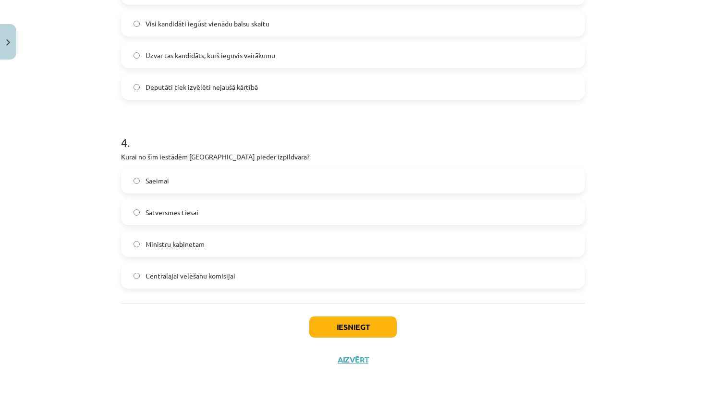
scroll to position [639, 0]
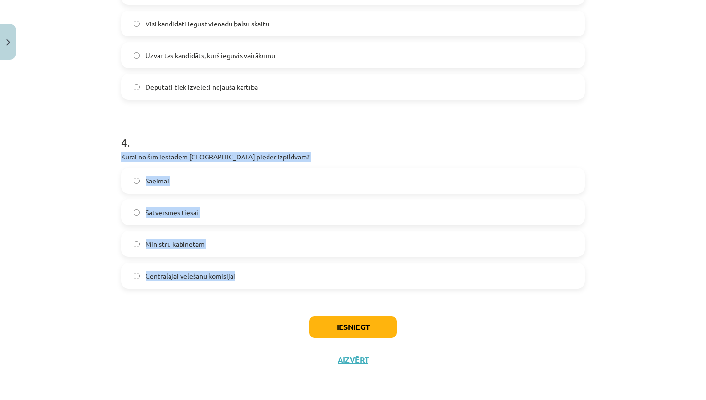
drag, startPoint x: 118, startPoint y: 154, endPoint x: 243, endPoint y: 282, distance: 179.6
copy div "Kurai no šīm iestādēm Latvijā pieder izpildvara? Saeimai Satversmes tiesai Mini…"
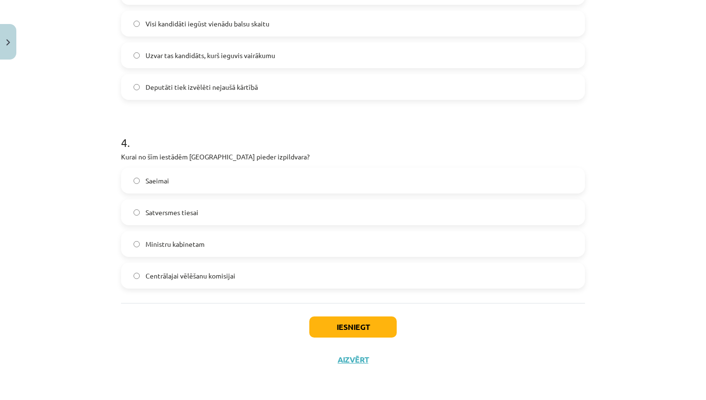
click at [255, 328] on div "Iesniegt Aizvērt" at bounding box center [353, 336] width 464 height 67
click at [269, 238] on label "Ministru kabinetam" at bounding box center [353, 244] width 462 height 24
click at [346, 325] on button "Iesniegt" at bounding box center [352, 326] width 87 height 21
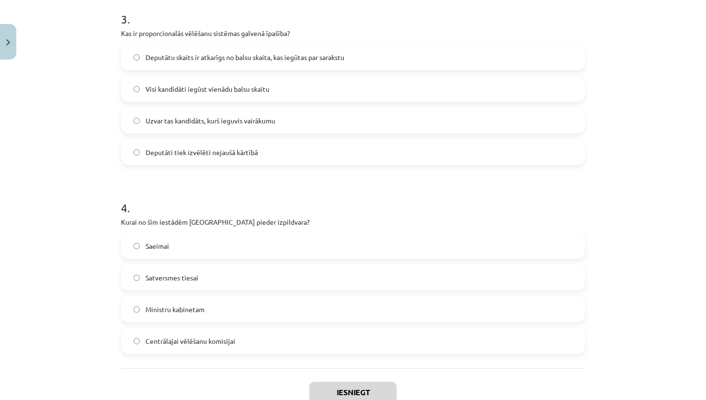
scroll to position [572, 0]
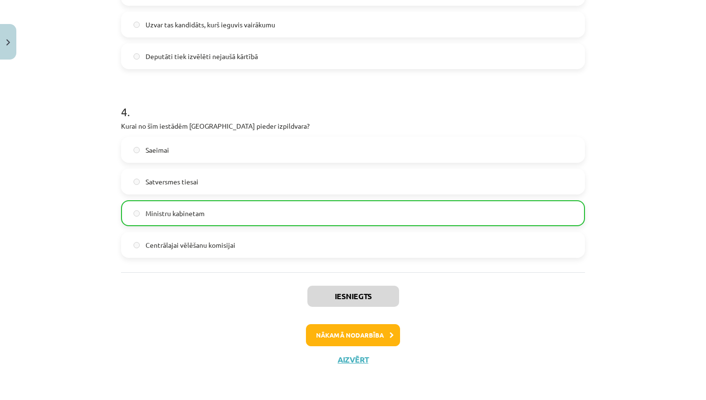
click at [335, 337] on button "Nākamā nodarbība" at bounding box center [353, 335] width 94 height 22
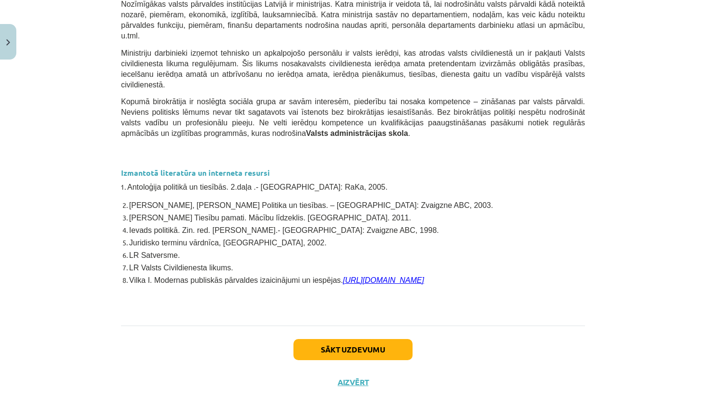
scroll to position [2183, 0]
click at [328, 339] on button "Sākt uzdevumu" at bounding box center [352, 349] width 119 height 21
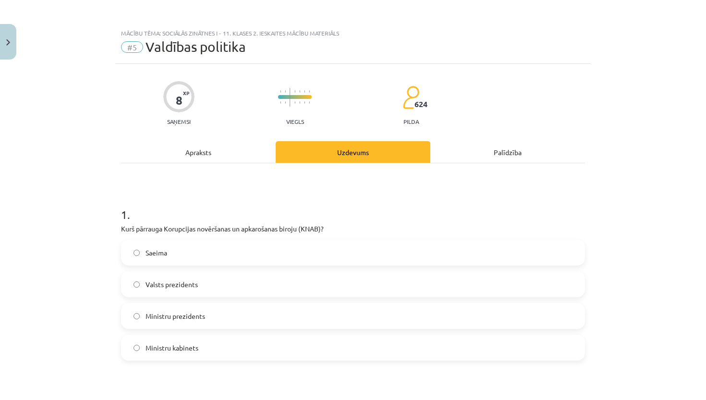
scroll to position [35, 0]
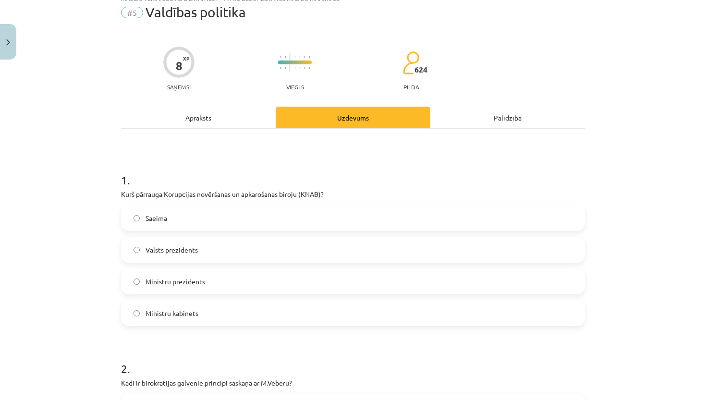
click at [207, 115] on div "Apraksts" at bounding box center [198, 118] width 155 height 22
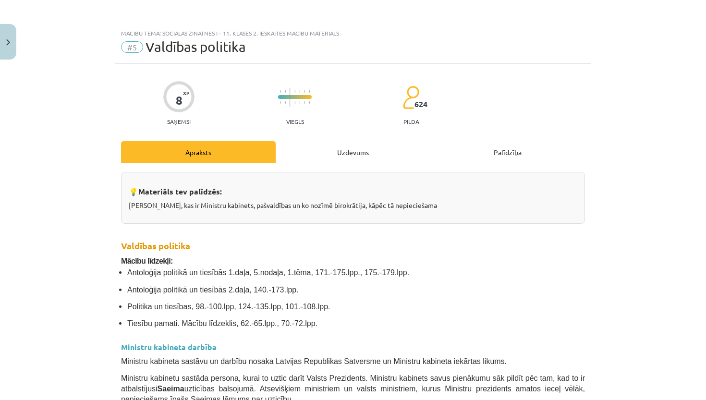
scroll to position [0, 0]
click at [343, 151] on div "Uzdevums" at bounding box center [353, 152] width 155 height 22
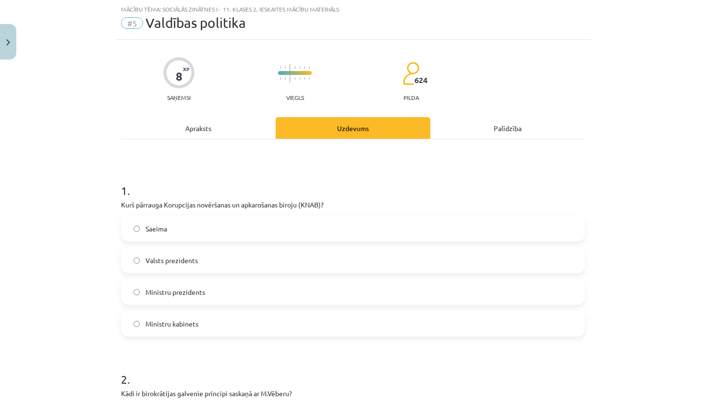
scroll to position [60, 0]
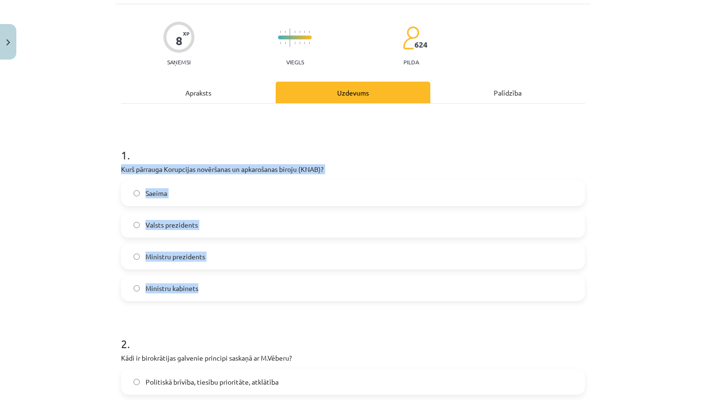
drag, startPoint x: 121, startPoint y: 164, endPoint x: 227, endPoint y: 295, distance: 168.7
click at [227, 295] on div "1 . Kurš pārrauga Korupcijas novēršanas un apkarošanas biroju (KNAB)? Saeima Va…" at bounding box center [353, 216] width 464 height 169
copy div "Kurš pārrauga Korupcijas novēršanas un apkarošanas biroju (KNAB)? Saeima Valsts…"
click at [191, 249] on label "Ministru prezidents" at bounding box center [353, 256] width 462 height 24
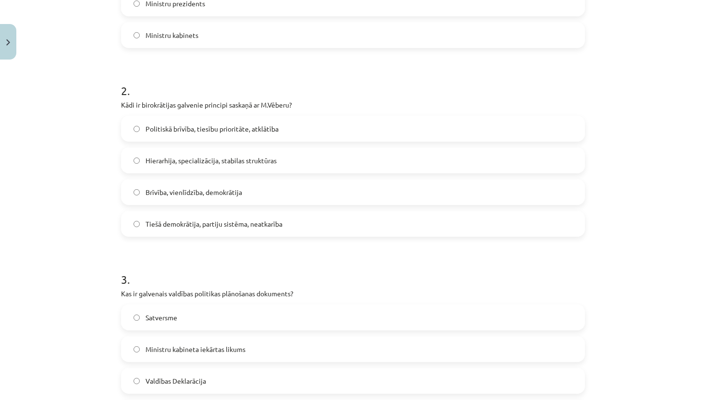
scroll to position [321, 0]
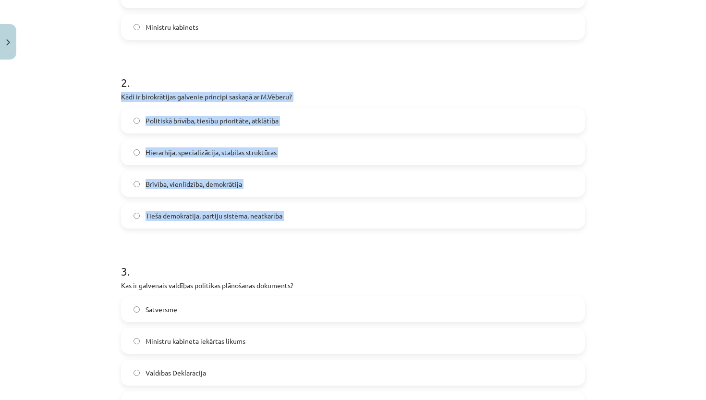
drag, startPoint x: 121, startPoint y: 94, endPoint x: 288, endPoint y: 239, distance: 220.5
click at [288, 239] on form "1 . Kurš pārrauga Korupcijas novēršanas un apkarošanas biroju (KNAB)? Saeima Va…" at bounding box center [353, 237] width 464 height 735
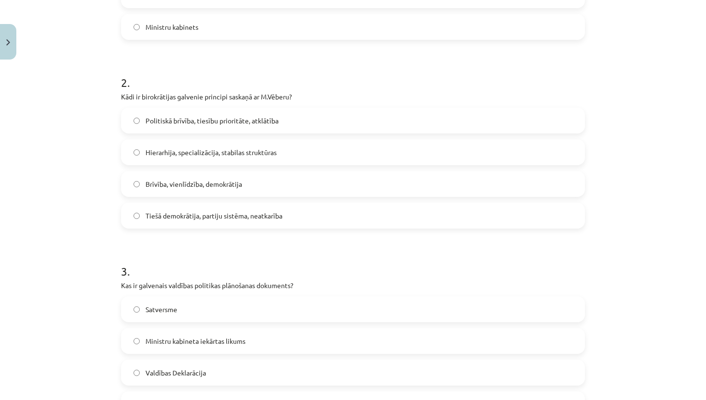
click at [285, 254] on h1 "3 ." at bounding box center [353, 263] width 464 height 30
click at [216, 144] on label "Hierarhija, specializācija, stabilas struktūras" at bounding box center [353, 152] width 462 height 24
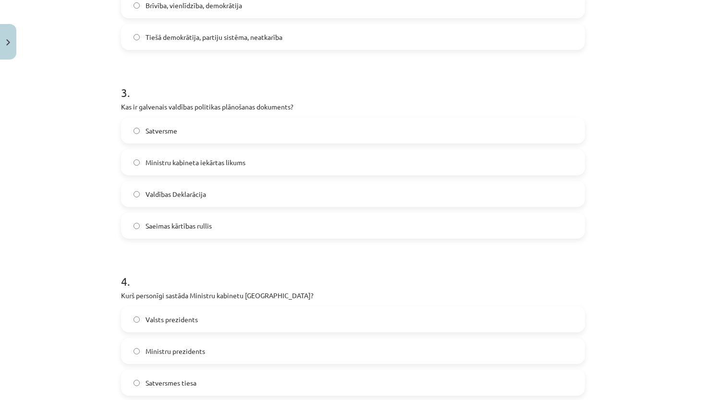
scroll to position [508, 0]
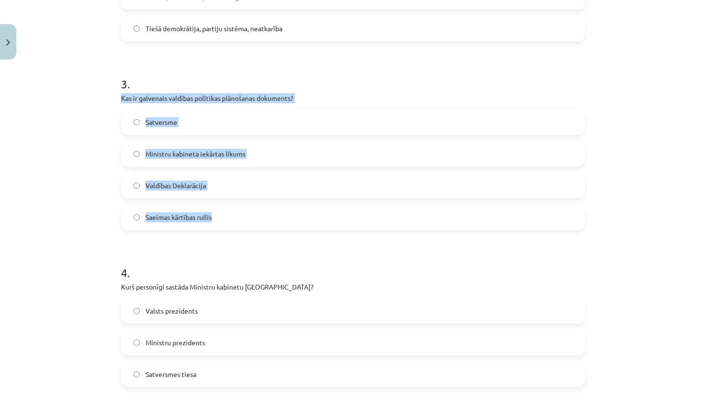
drag, startPoint x: 120, startPoint y: 96, endPoint x: 235, endPoint y: 228, distance: 174.9
click at [235, 228] on div "8 XP Saņemsi Viegls 624 pilda Apraksts Uzdevums Palīdzība 1 . Kurš pārrauga Kor…" at bounding box center [352, 31] width 475 height 950
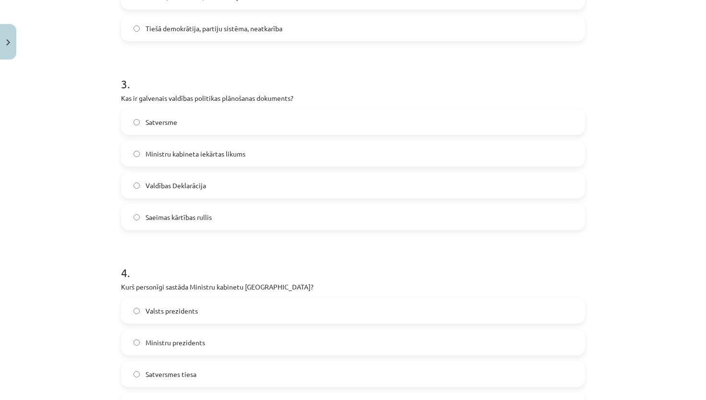
click at [240, 251] on h1 "4 ." at bounding box center [353, 264] width 464 height 30
click at [217, 183] on label "Valdības Deklarācija" at bounding box center [353, 185] width 462 height 24
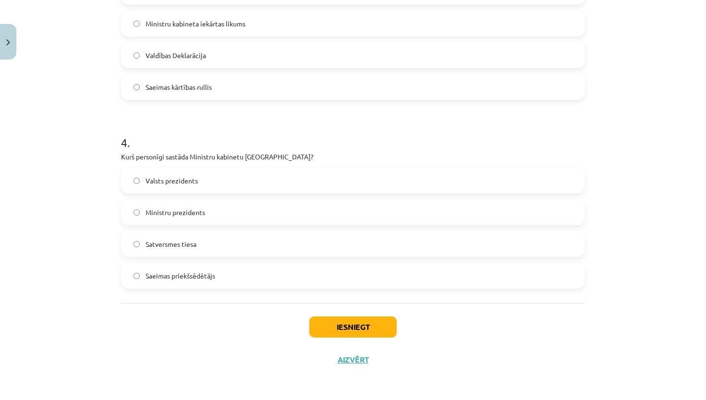
scroll to position [639, 0]
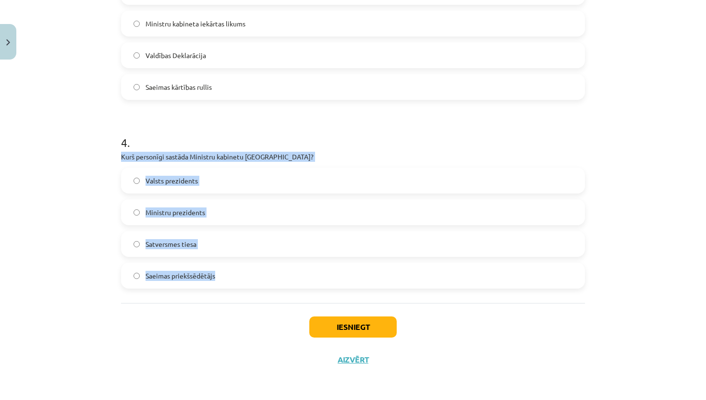
drag, startPoint x: 120, startPoint y: 154, endPoint x: 217, endPoint y: 277, distance: 156.5
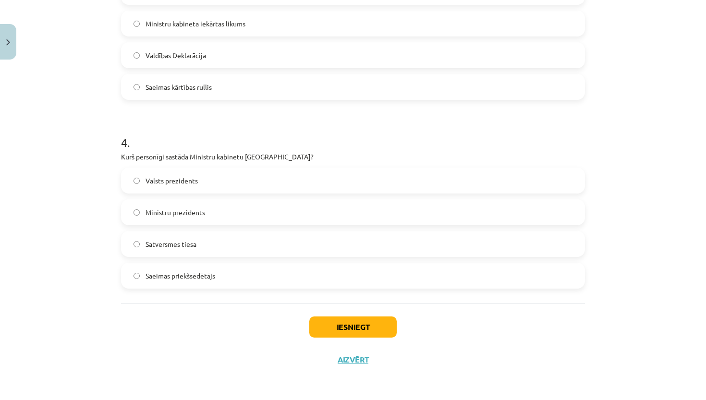
click at [230, 313] on div "Iesniegt Aizvērt" at bounding box center [353, 336] width 464 height 67
click at [211, 216] on label "Ministru prezidents" at bounding box center [353, 212] width 462 height 24
click at [329, 326] on button "Iesniegt" at bounding box center [352, 326] width 87 height 21
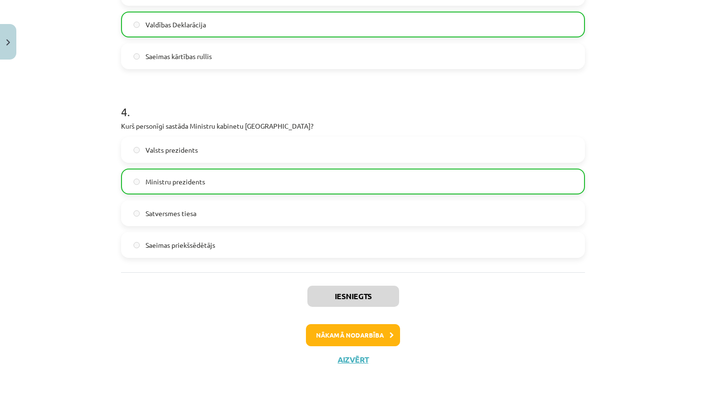
click at [322, 330] on button "Nākamā nodarbība" at bounding box center [353, 335] width 94 height 22
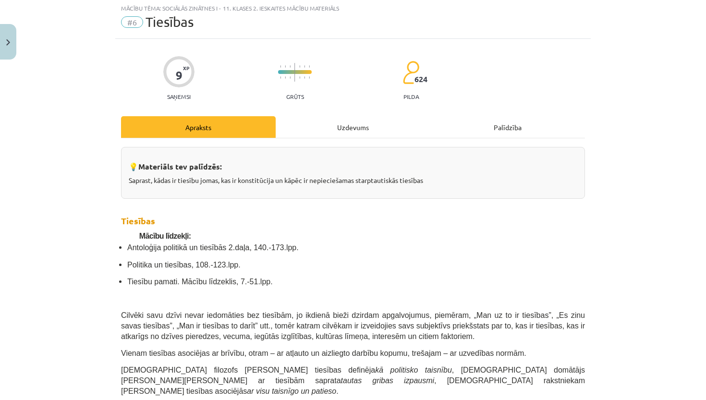
scroll to position [24, 0]
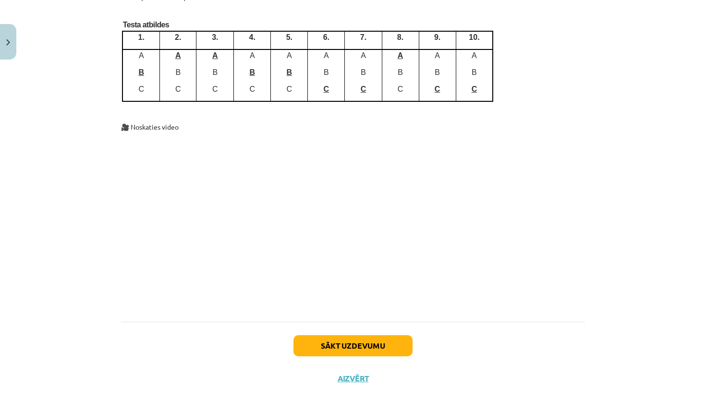
click at [325, 335] on button "Sākt uzdevumu" at bounding box center [352, 345] width 119 height 21
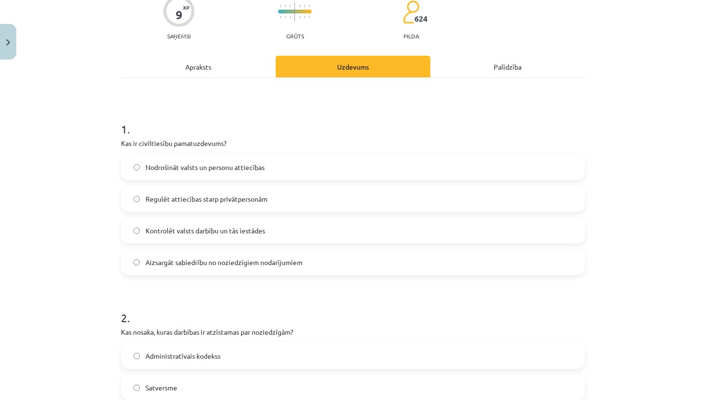
scroll to position [88, 0]
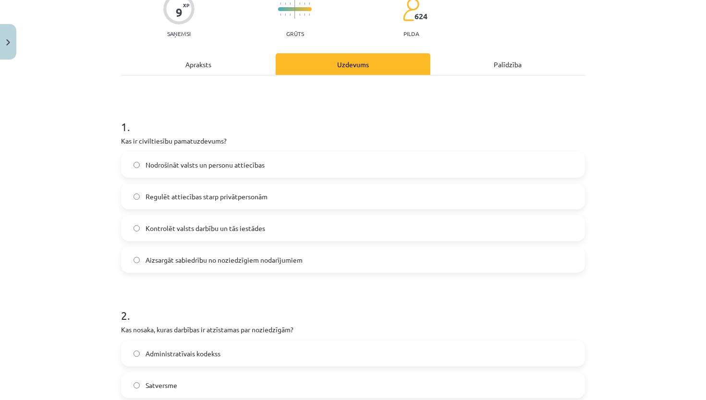
click at [124, 195] on label "Regulēt attiecības starp privātpersonām" at bounding box center [353, 196] width 462 height 24
click at [204, 291] on form "1 . Kas ir civiltiesību pamatuzdevums? Nodrošināt valsts un personu attiecības …" at bounding box center [353, 376] width 464 height 547
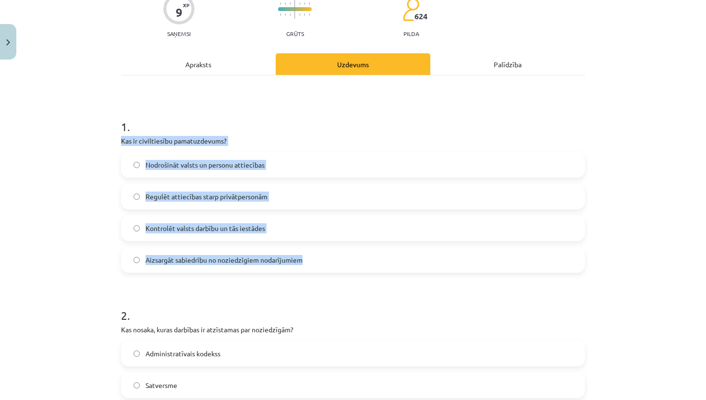
drag, startPoint x: 121, startPoint y: 143, endPoint x: 309, endPoint y: 262, distance: 222.5
click at [309, 262] on div "1 . Kas ir civiltiesību pamatuzdevums? Nodrošināt valsts un personu attiecības …" at bounding box center [353, 187] width 464 height 169
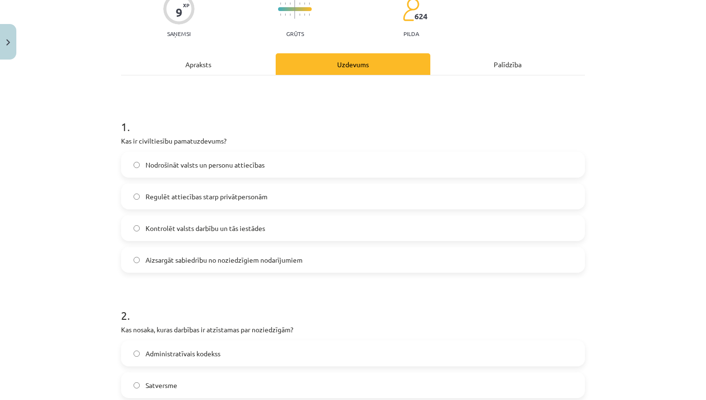
click at [289, 312] on h1 "2 ." at bounding box center [353, 307] width 464 height 30
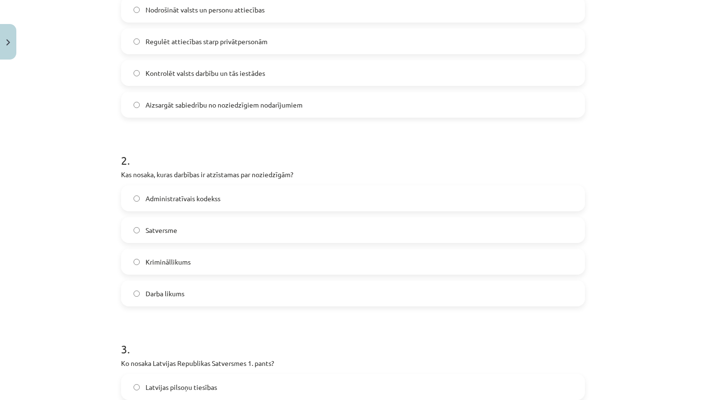
scroll to position [288, 0]
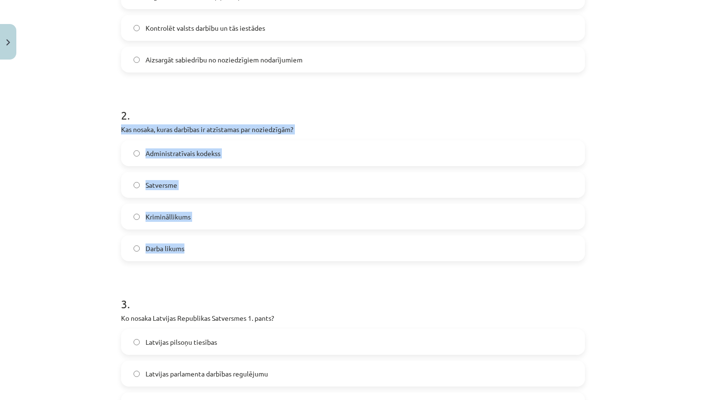
drag, startPoint x: 120, startPoint y: 130, endPoint x: 270, endPoint y: 245, distance: 188.6
click at [270, 245] on div "9 XP Saņemsi Grūts 624 pilda Apraksts Uzdevums Palīdzība 1 . Kas ir civiltiesīb…" at bounding box center [352, 156] width 475 height 761
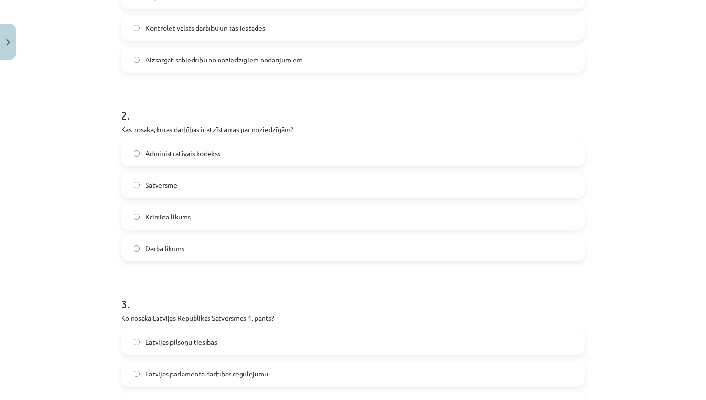
click at [250, 296] on h1 "3 ." at bounding box center [353, 295] width 464 height 30
click at [245, 150] on label "Administratīvais kodekss" at bounding box center [353, 153] width 462 height 24
click at [216, 210] on label "Krimināllikums" at bounding box center [353, 216] width 462 height 24
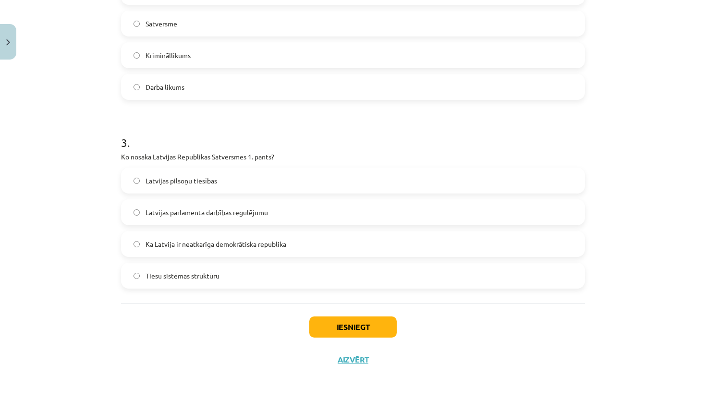
scroll to position [451, 0]
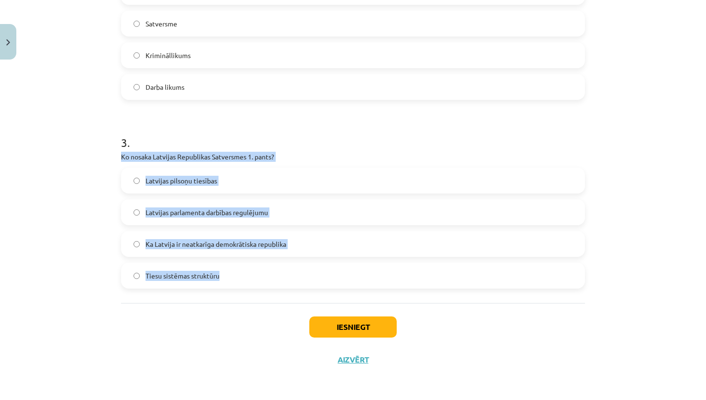
drag, startPoint x: 118, startPoint y: 150, endPoint x: 230, endPoint y: 286, distance: 176.3
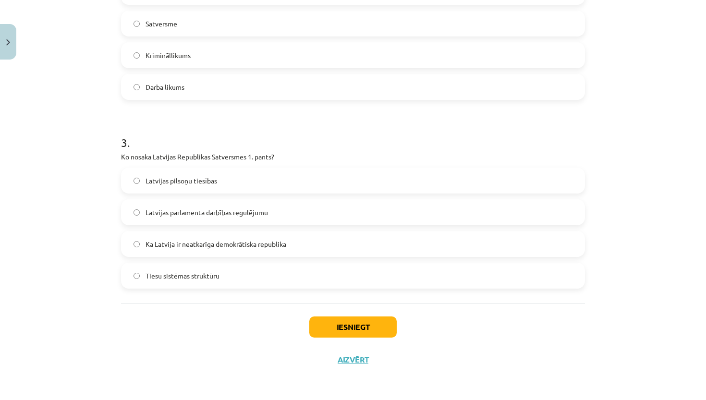
click at [250, 321] on div "Iesniegt Aizvērt" at bounding box center [353, 336] width 464 height 67
click at [241, 253] on label "Ka Latvija ir neatkarīga demokrātiska republika" at bounding box center [353, 244] width 462 height 24
click at [328, 330] on button "Iesniegt" at bounding box center [352, 326] width 87 height 21
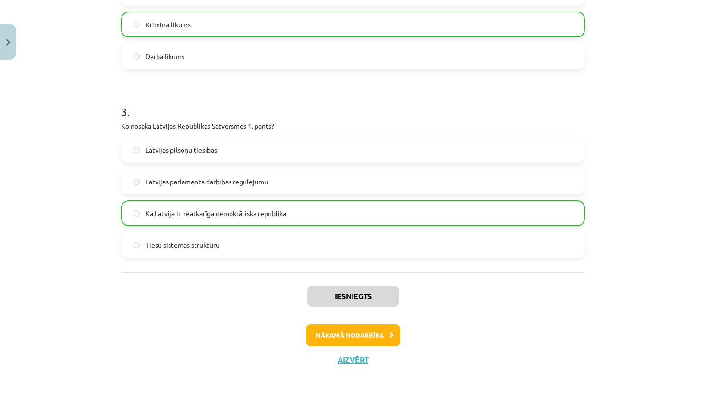
click at [325, 330] on button "Nākamā nodarbība" at bounding box center [353, 335] width 94 height 22
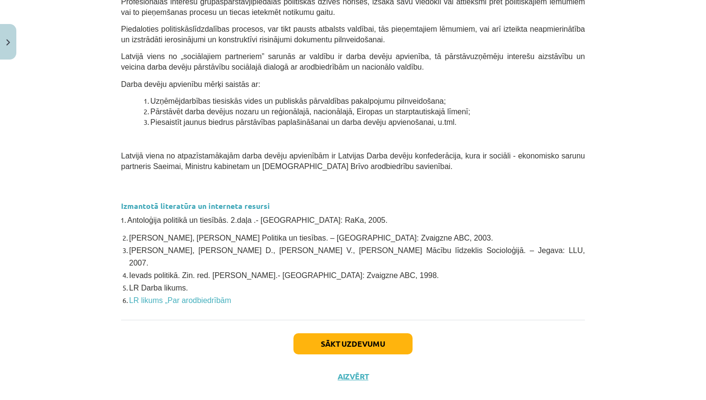
click at [320, 333] on button "Sākt uzdevumu" at bounding box center [352, 343] width 119 height 21
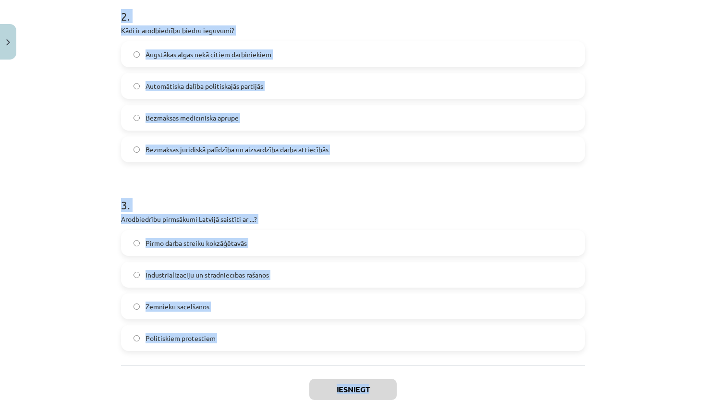
scroll to position [388, 0]
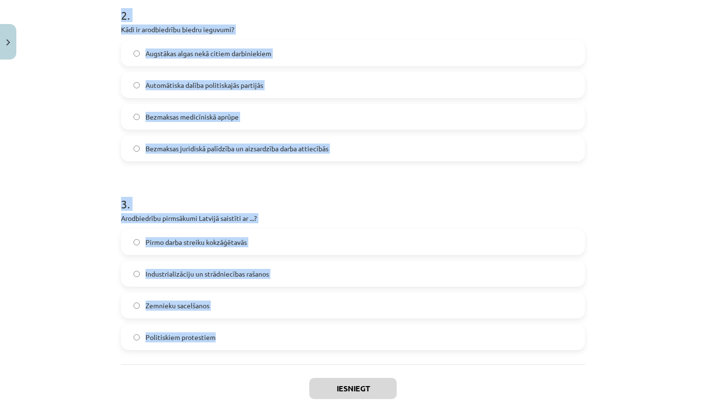
drag, startPoint x: 120, startPoint y: 144, endPoint x: 257, endPoint y: 346, distance: 243.9
click at [257, 346] on div "9 XP Saņemsi Viegls 624 pilda Apraksts Uzdevums Palīdzība 1 . Kāda ir galvenā a…" at bounding box center [352, 56] width 475 height 761
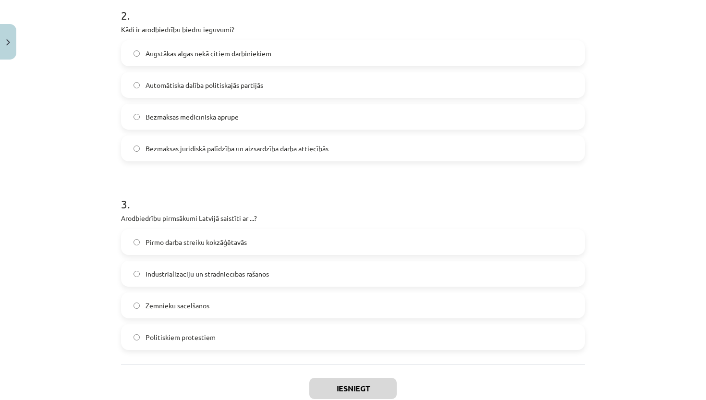
click at [251, 367] on div "Iesniegt Aizvērt" at bounding box center [353, 397] width 464 height 67
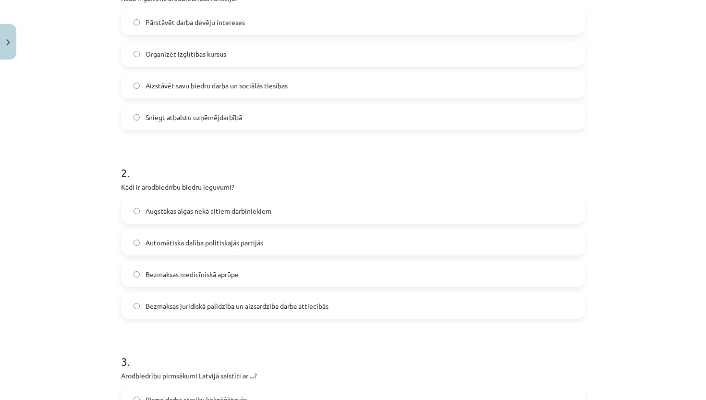
scroll to position [223, 0]
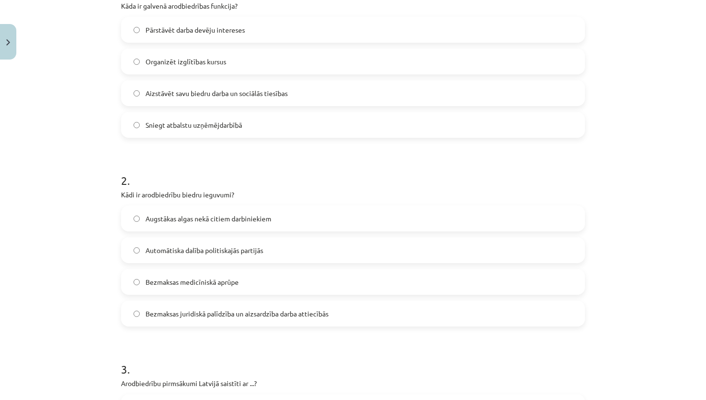
click at [270, 94] on span "Aizstāvēt savu biedru darba un sociālās tiesības" at bounding box center [216, 93] width 142 height 10
click at [250, 325] on label "Bezmaksas juridiskā palīdzība un aizsardzība darba attiecībās" at bounding box center [353, 313] width 462 height 24
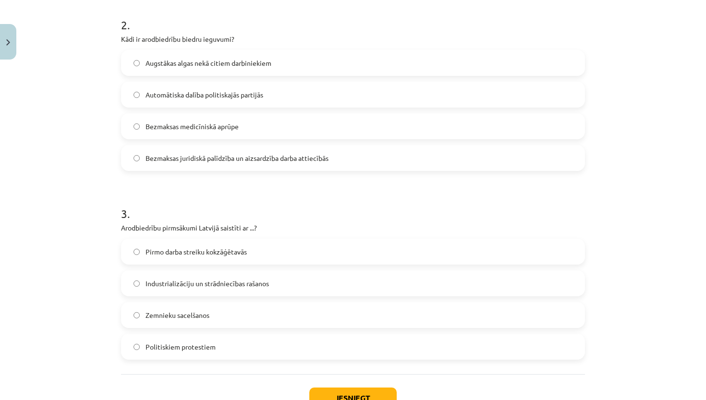
scroll to position [419, 0]
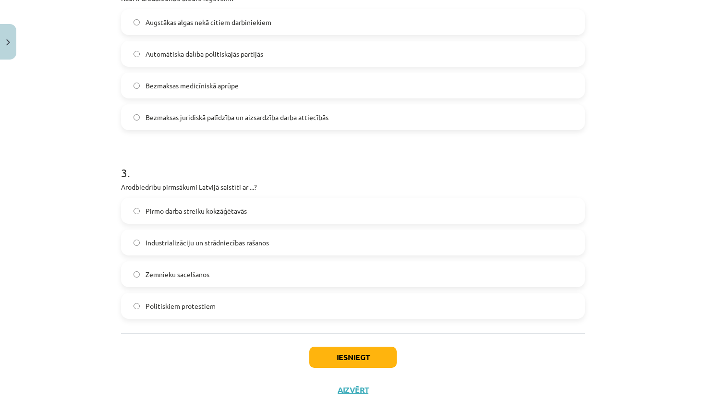
click at [252, 254] on div "Industrializāciju un strādniecības rašanos" at bounding box center [353, 242] width 464 height 26
click at [255, 245] on span "Industrializāciju un strādniecības rašanos" at bounding box center [206, 243] width 123 height 10
click at [343, 350] on button "Iesniegt" at bounding box center [352, 357] width 87 height 21
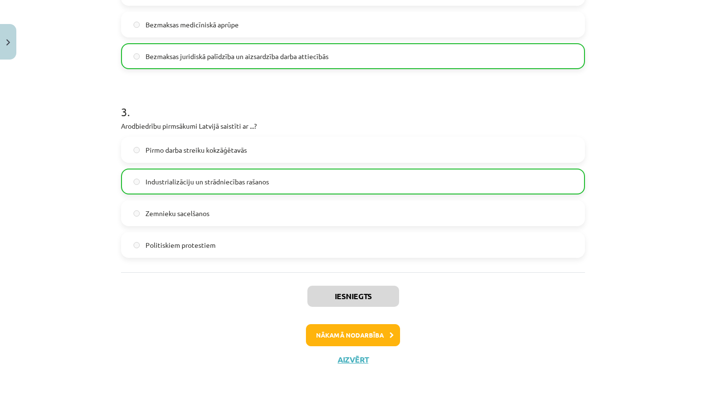
scroll to position [481, 0]
click at [340, 335] on button "Nākamā nodarbība" at bounding box center [353, 335] width 94 height 22
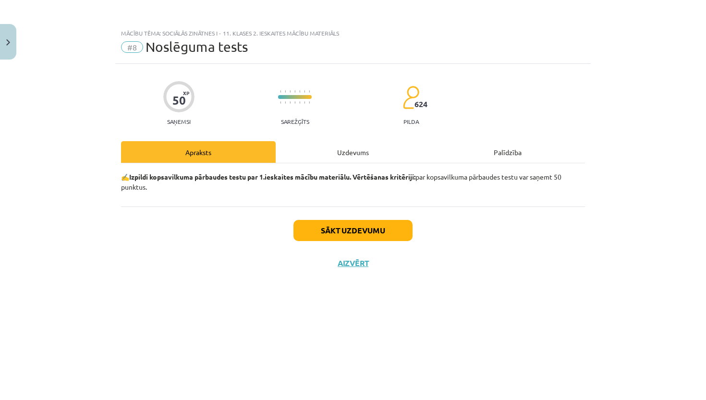
scroll to position [0, 0]
click at [337, 234] on button "Sākt uzdevumu" at bounding box center [352, 230] width 119 height 21
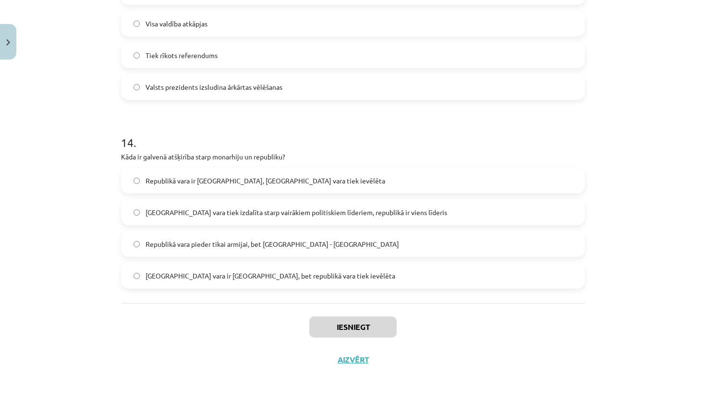
scroll to position [16, 0]
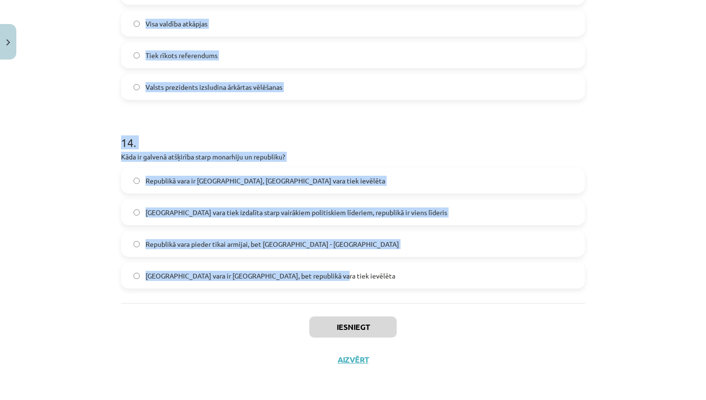
drag, startPoint x: 122, startPoint y: 138, endPoint x: 403, endPoint y: 287, distance: 318.0
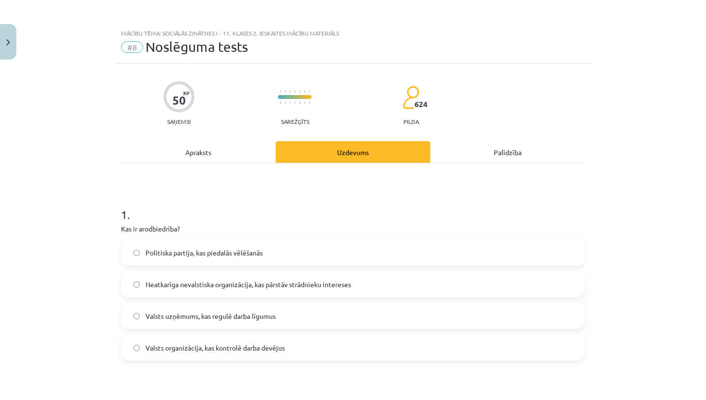
scroll to position [0, 0]
click at [237, 284] on span "Neatkarīga nevalstiska organizācija, kas pārstāv strādnieku intereses" at bounding box center [247, 284] width 205 height 10
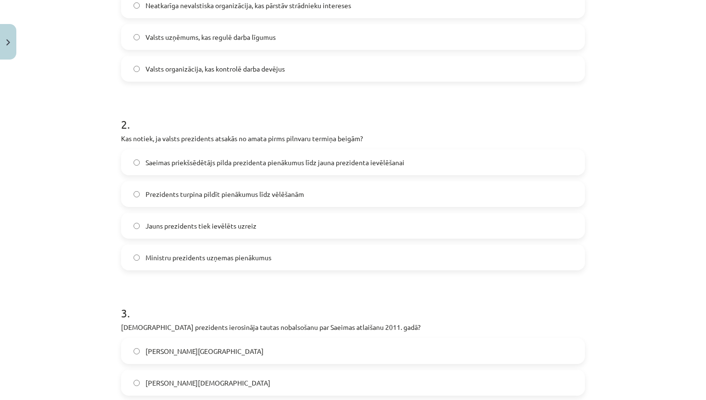
scroll to position [283, 0]
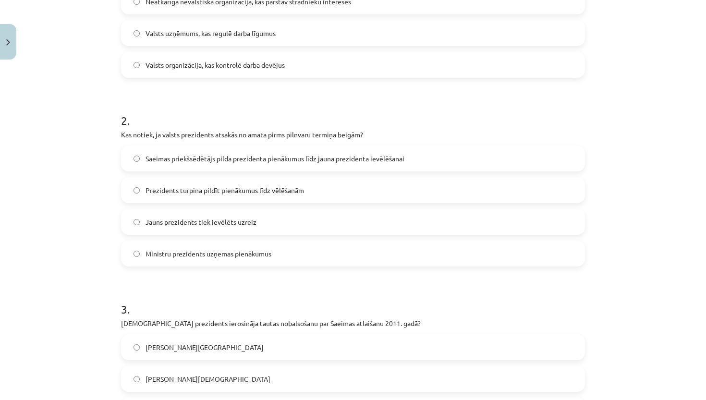
click at [238, 165] on label "Saeimas priekšsēdētājs pilda prezidenta pienākumus līdz jauna prezidenta ievēlē…" at bounding box center [353, 158] width 462 height 24
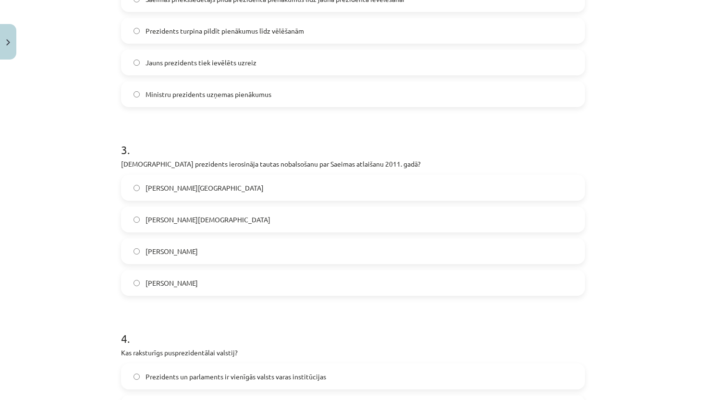
scroll to position [451, 0]
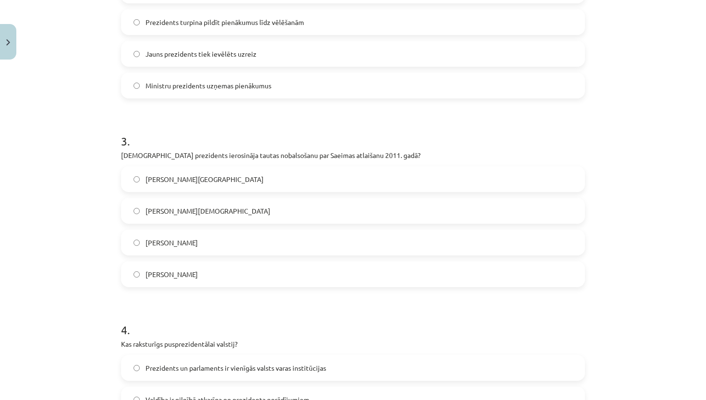
click at [239, 269] on label "Valdis Zatlers" at bounding box center [353, 274] width 462 height 24
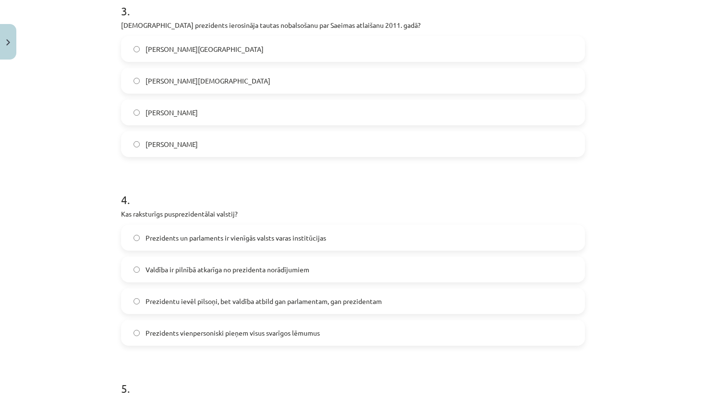
scroll to position [611, 0]
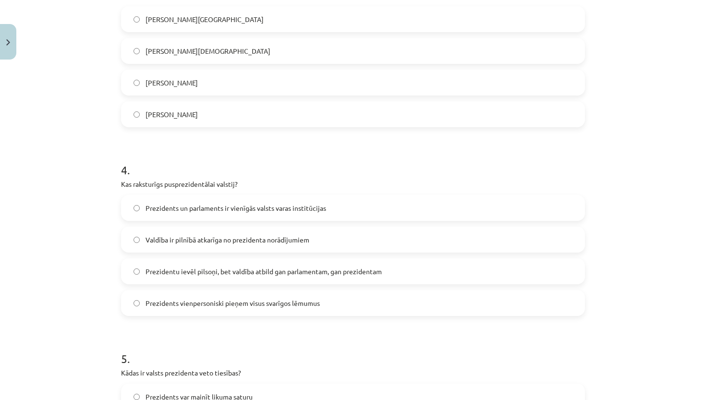
click at [234, 276] on span "Prezidentu ievēl pilsoņi, bet valdība atbild gan parlamentam, gan prezidentam" at bounding box center [263, 271] width 236 height 10
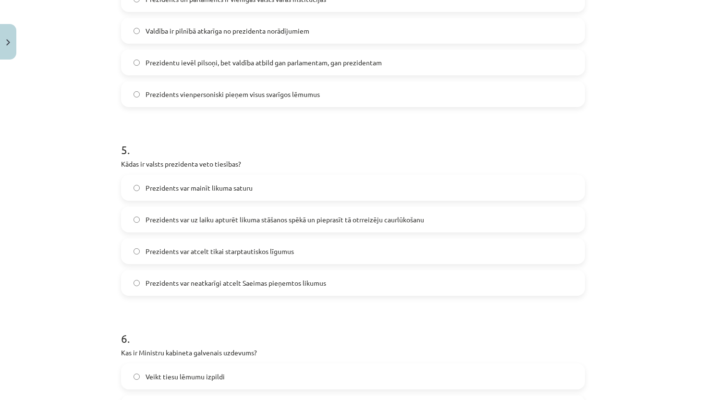
scroll to position [838, 0]
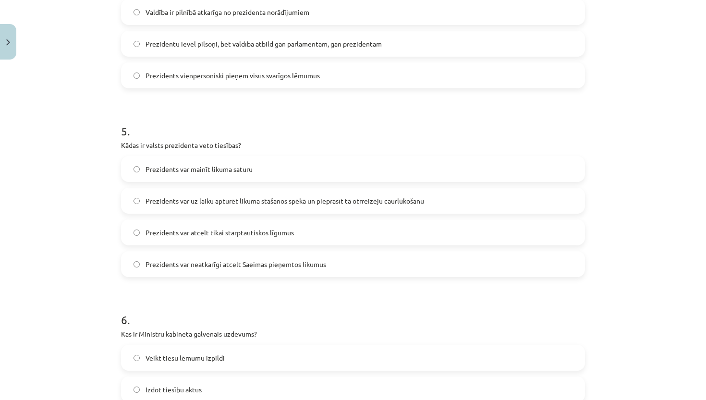
click at [317, 204] on span "Prezidents var uz laiku apturēt likuma stāšanos spēkā un pieprasīt tā otrreizēj…" at bounding box center [284, 201] width 278 height 10
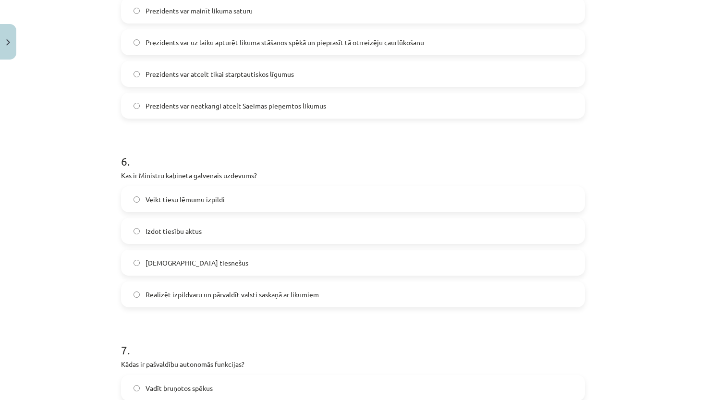
scroll to position [1054, 0]
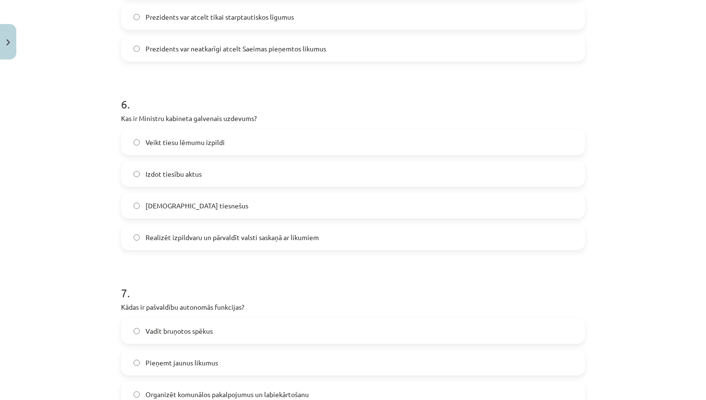
click at [204, 231] on label "Realizēt izpildvaru un pārvaldīt valsti saskaņā ar likumiem" at bounding box center [353, 237] width 462 height 24
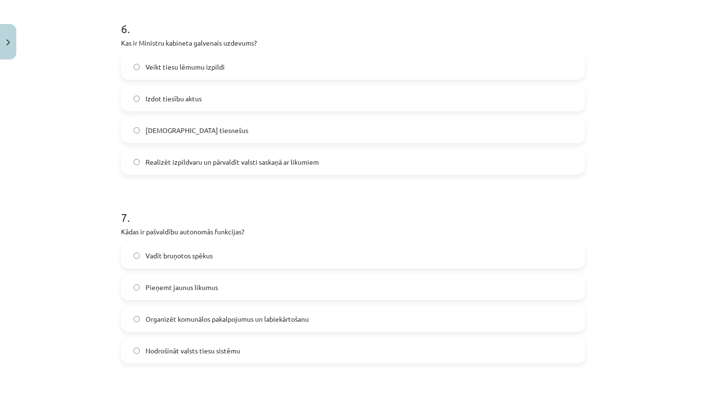
scroll to position [1162, 0]
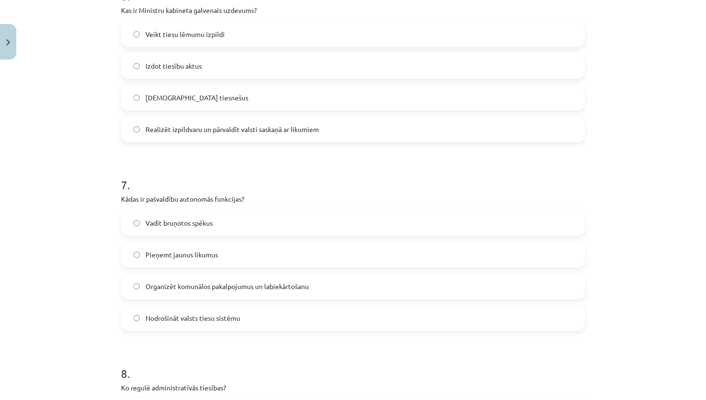
click at [188, 280] on label "Organizēt komunālos pakalpojumus un labiekārtošanu" at bounding box center [353, 286] width 462 height 24
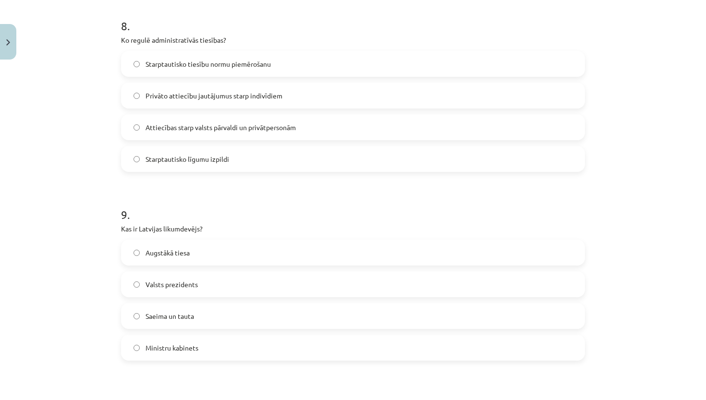
scroll to position [1515, 0]
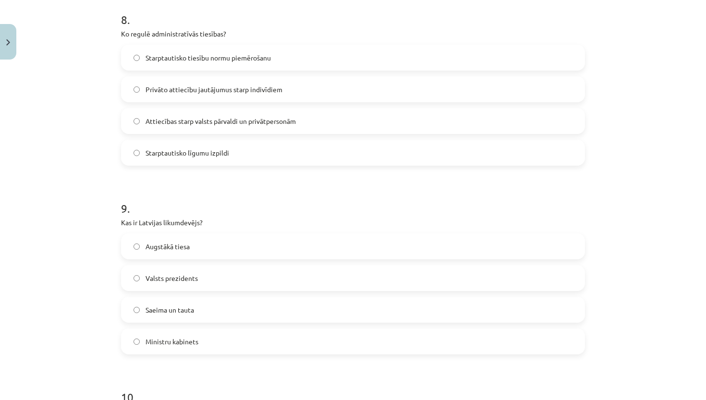
click at [218, 121] on span "Attiecības starp valsts pārvaldi un privātpersonām" at bounding box center [220, 121] width 150 height 10
click at [189, 308] on span "Saeima un tauta" at bounding box center [169, 310] width 48 height 10
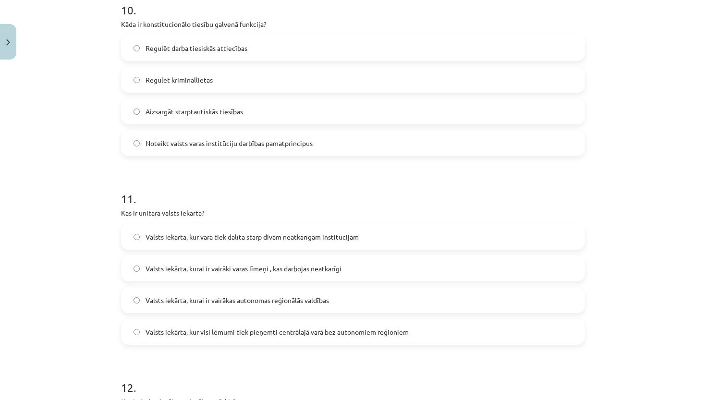
scroll to position [1881, 0]
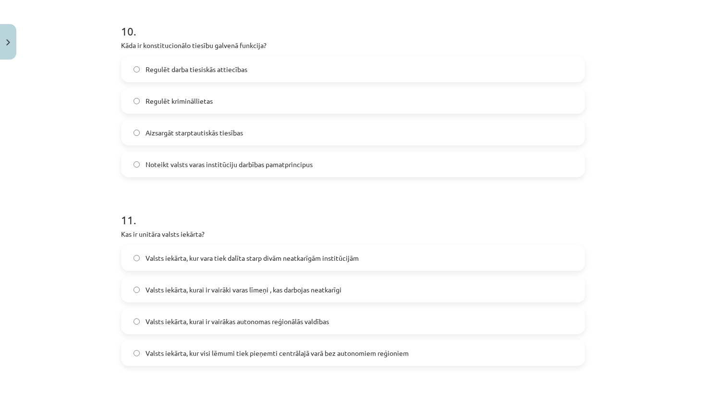
click at [212, 173] on label "Noteikt valsts varas institūciju darbības pamatprincipus" at bounding box center [353, 164] width 462 height 24
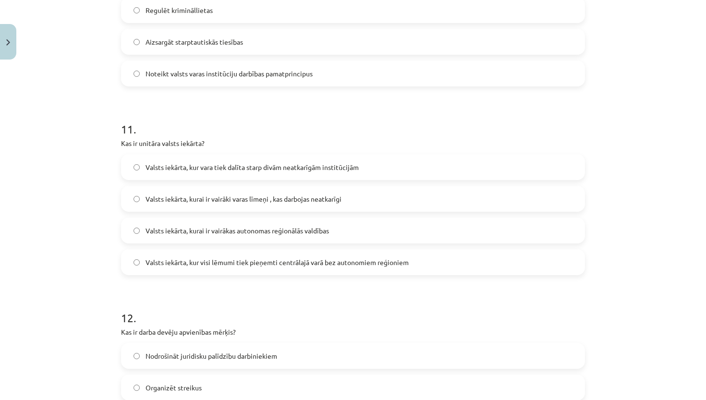
scroll to position [1973, 0]
click at [260, 261] on span "Valsts iekārta, kur visi lēmumi tiek pieņemti centrālajā varā bez autonomiem re…" at bounding box center [276, 261] width 263 height 10
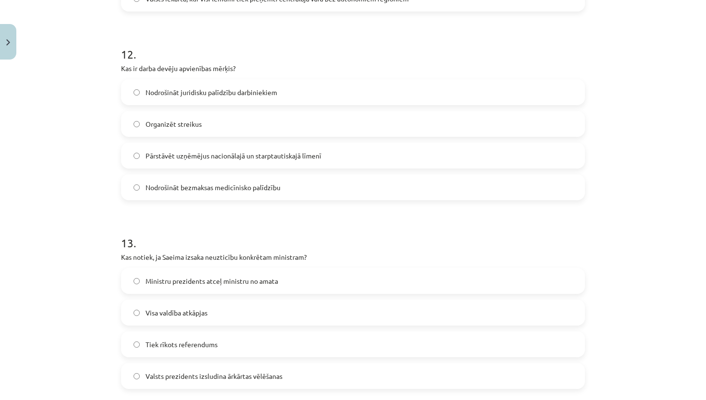
scroll to position [2237, 0]
click at [237, 151] on span "Pārstāvēt uzņēmējus nacionālajā un starptautiskajā līmenī" at bounding box center [233, 155] width 176 height 10
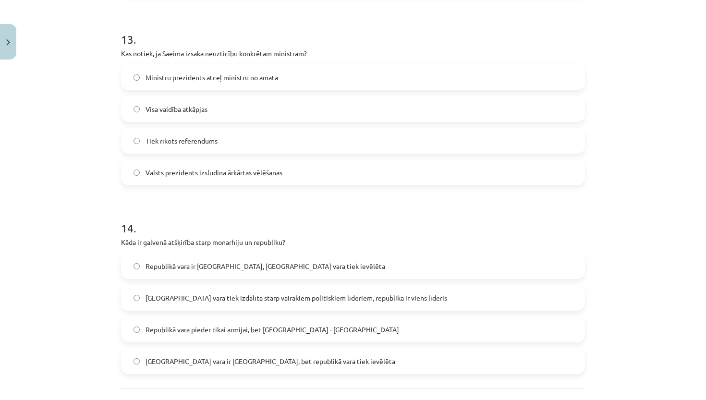
scroll to position [2440, 0]
click at [235, 68] on label "Ministru prezidents atceļ ministru no amata" at bounding box center [353, 77] width 462 height 24
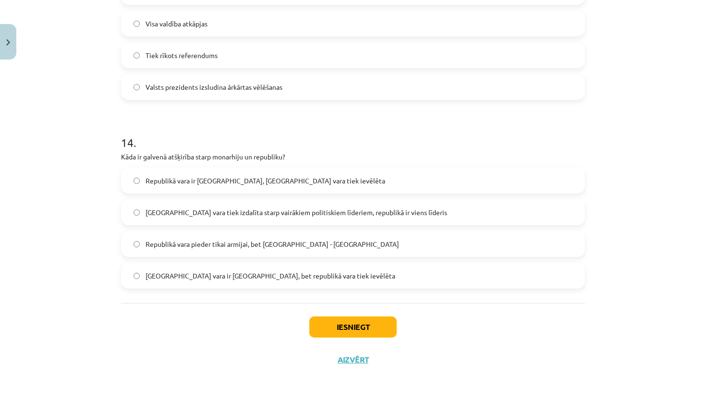
scroll to position [2526, 0]
click at [242, 216] on label "Monarhijā vara tiek izdalīta starp vairākiem politiskiem līderiem, republikā ir…" at bounding box center [353, 212] width 462 height 24
click at [219, 272] on span "Monarhijā vara ir mantojama, bet republikā vara tiek ievēlēta" at bounding box center [270, 276] width 250 height 10
click at [323, 323] on button "Iesniegt" at bounding box center [352, 326] width 87 height 21
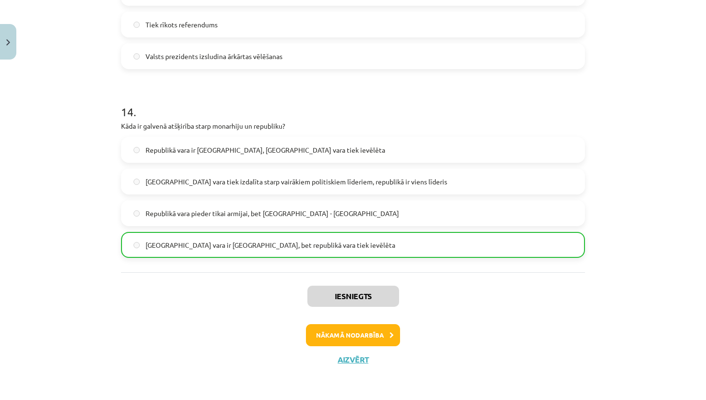
scroll to position [2556, 0]
click at [340, 325] on button "Nākamā nodarbība" at bounding box center [353, 335] width 94 height 22
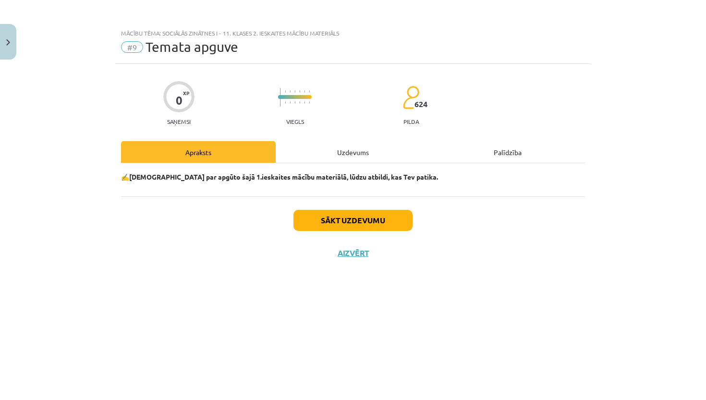
scroll to position [0, 0]
click at [334, 222] on button "Sākt uzdevumu" at bounding box center [352, 220] width 119 height 21
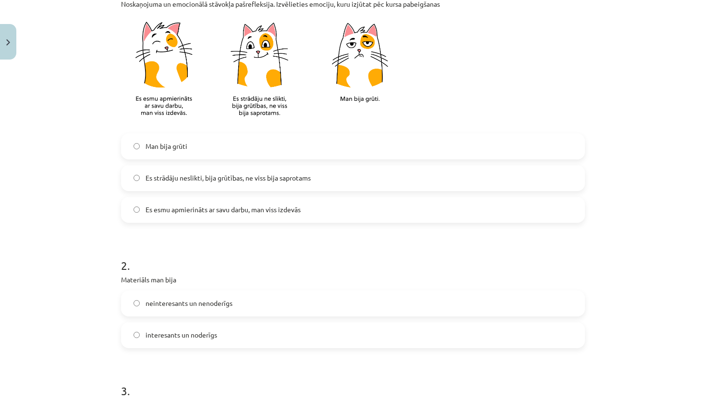
scroll to position [224, 0]
click at [233, 181] on span "Es strādāju neslikti, bija grūtības, ne viss bija saprotams" at bounding box center [227, 178] width 165 height 10
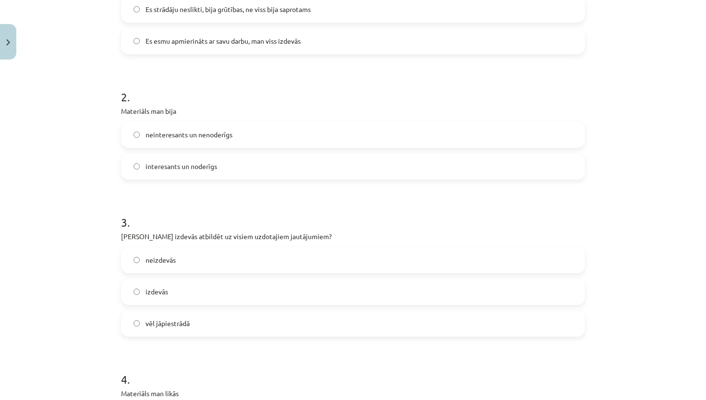
scroll to position [396, 0]
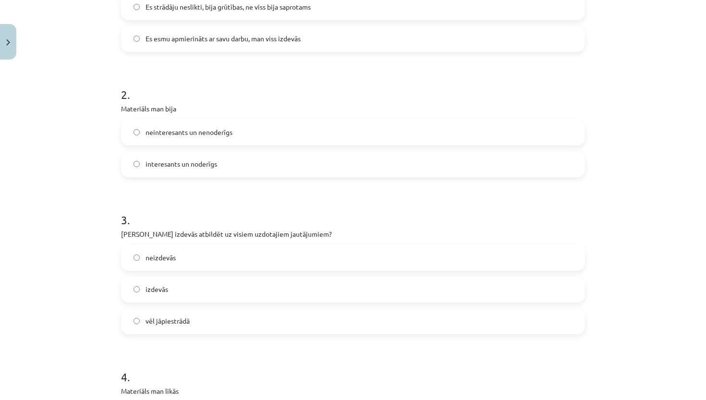
click at [210, 168] on span "interesants un noderīgs" at bounding box center [181, 164] width 72 height 10
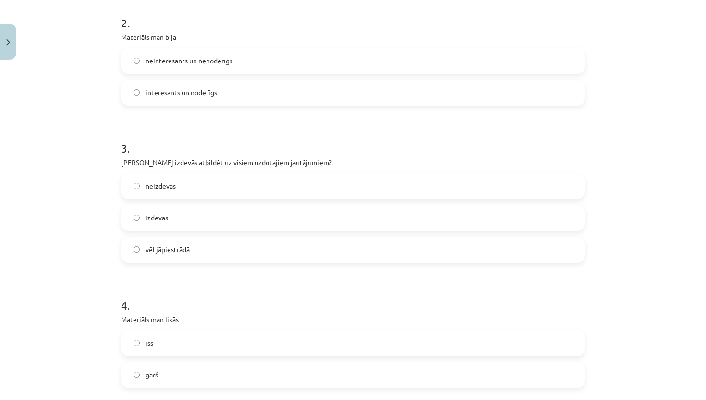
scroll to position [466, 0]
click at [227, 227] on label "izdevās" at bounding box center [353, 219] width 462 height 24
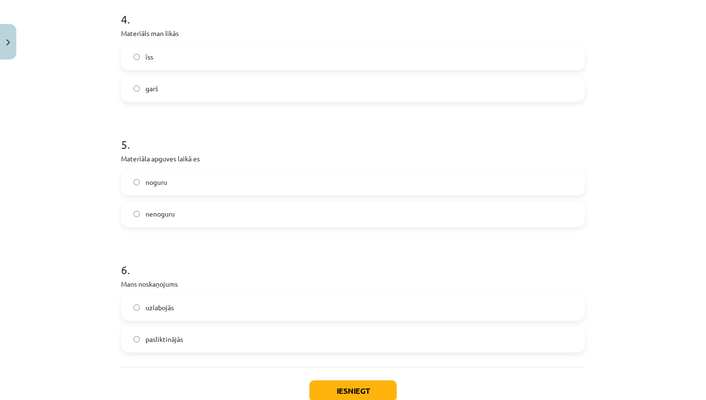
scroll to position [716, 0]
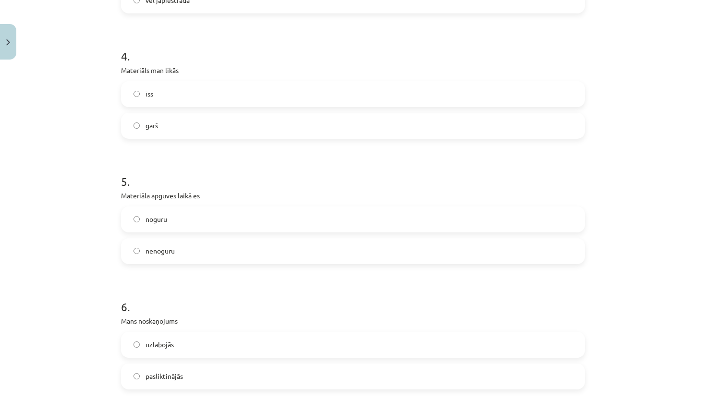
click at [271, 126] on label "garš" at bounding box center [353, 126] width 462 height 24
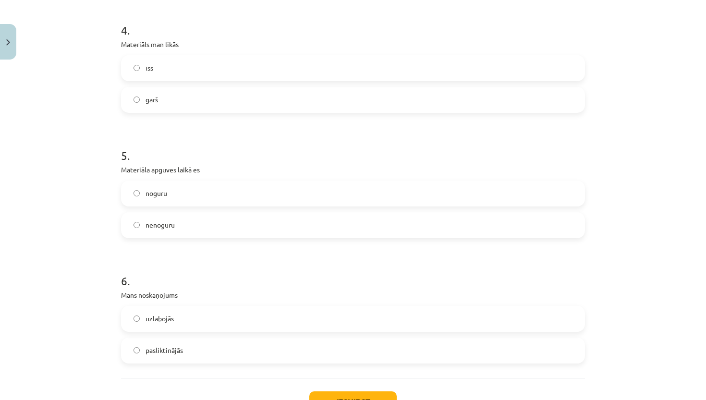
scroll to position [744, 0]
click at [243, 216] on label "nenoguru" at bounding box center [353, 224] width 462 height 24
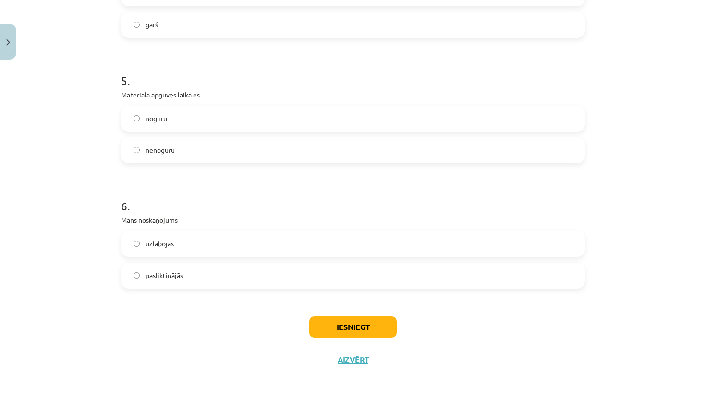
scroll to position [818, 0]
click at [219, 248] on label "uzlabojās" at bounding box center [353, 244] width 462 height 24
click at [327, 323] on button "Iesniegt" at bounding box center [352, 326] width 87 height 21
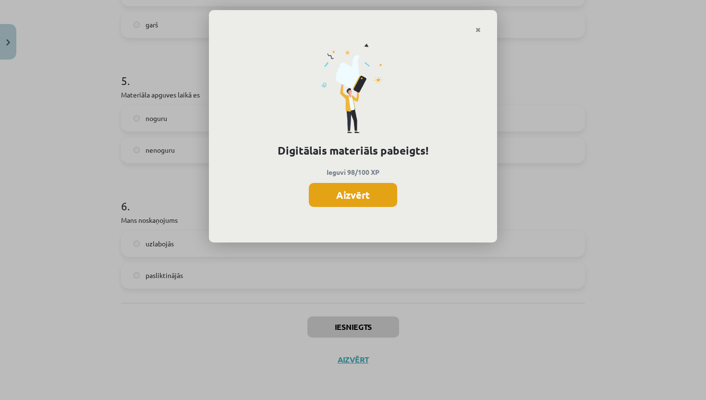
click at [333, 196] on button "Aizvērt" at bounding box center [353, 195] width 88 height 24
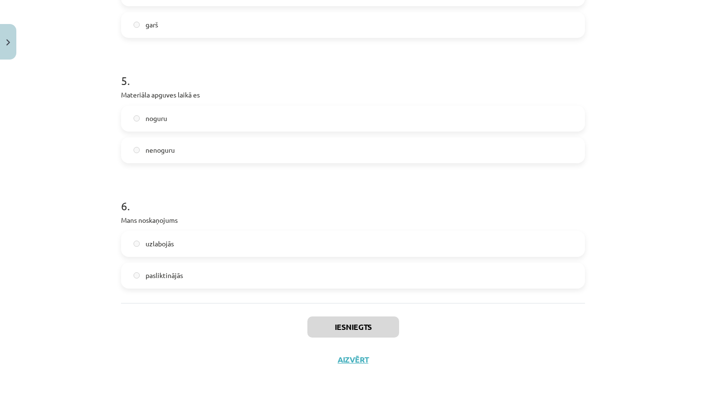
scroll to position [818, 0]
click at [356, 351] on div "Iesniegts Aizvērt" at bounding box center [353, 336] width 464 height 67
click at [356, 357] on button "Aizvērt" at bounding box center [353, 360] width 36 height 10
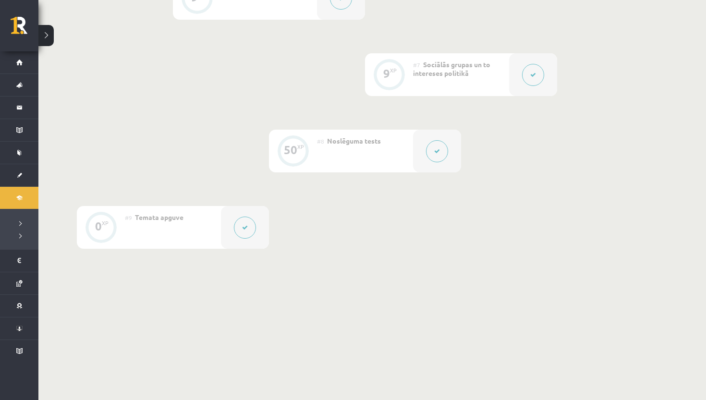
scroll to position [691, 0]
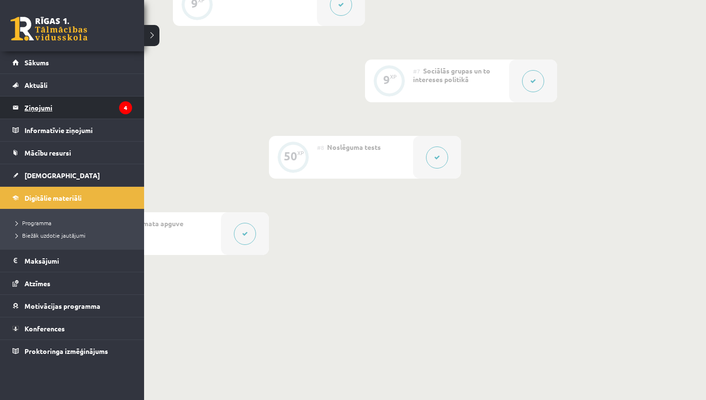
click at [90, 111] on legend "Ziņojumi 4" at bounding box center [78, 107] width 108 height 22
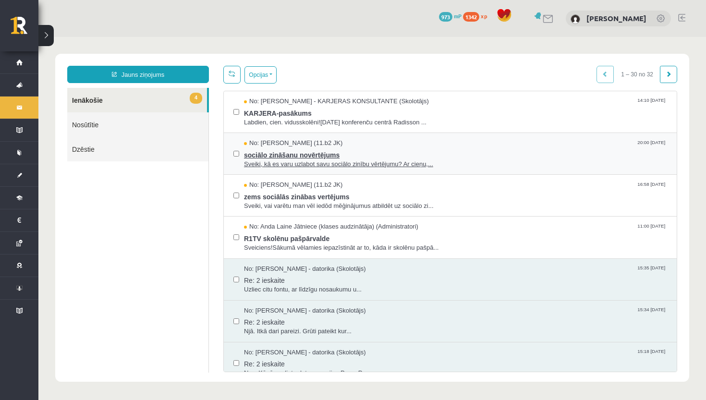
click at [386, 149] on span "sociālo zināšanu novērtējums" at bounding box center [455, 154] width 423 height 12
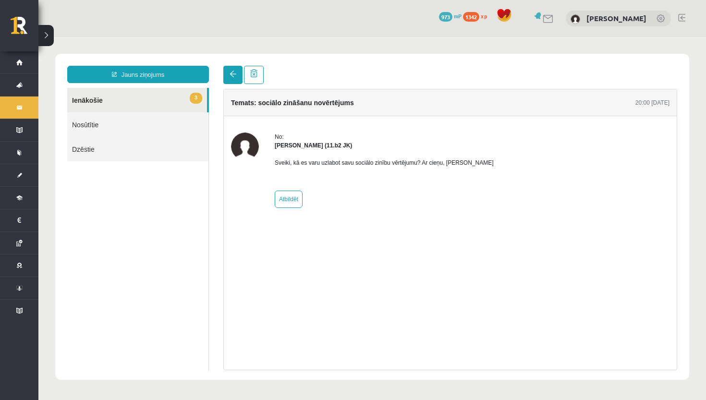
click at [230, 71] on span at bounding box center [232, 74] width 7 height 7
click at [232, 74] on span at bounding box center [232, 74] width 7 height 7
click at [180, 88] on link "3 Ienākošie" at bounding box center [137, 100] width 140 height 24
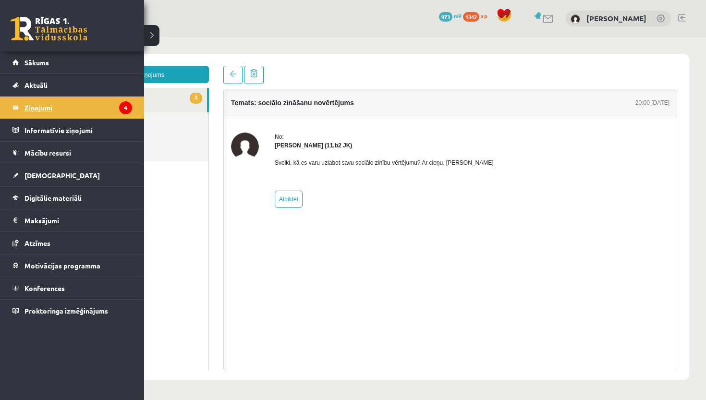
click at [92, 110] on legend "Ziņojumi 4" at bounding box center [78, 107] width 108 height 22
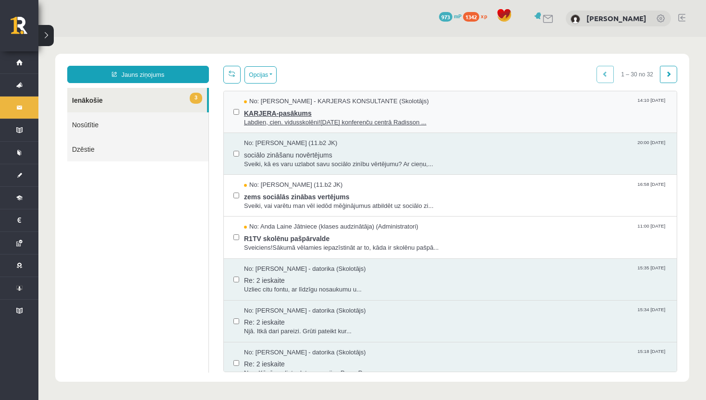
click at [322, 113] on span "KARJERA-pasākums" at bounding box center [455, 112] width 423 height 12
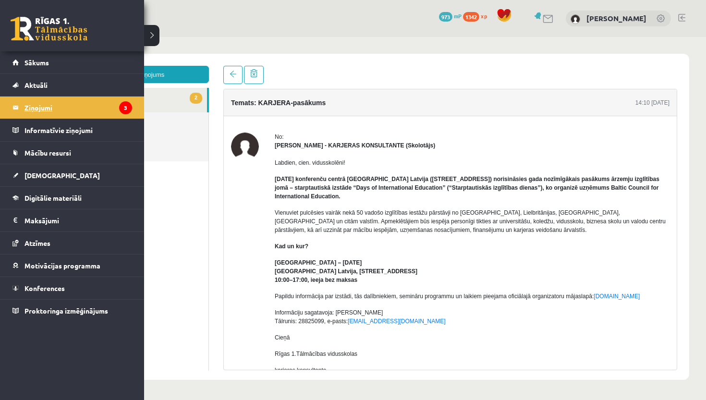
click at [27, 109] on legend "Ziņojumi 3" at bounding box center [78, 107] width 108 height 22
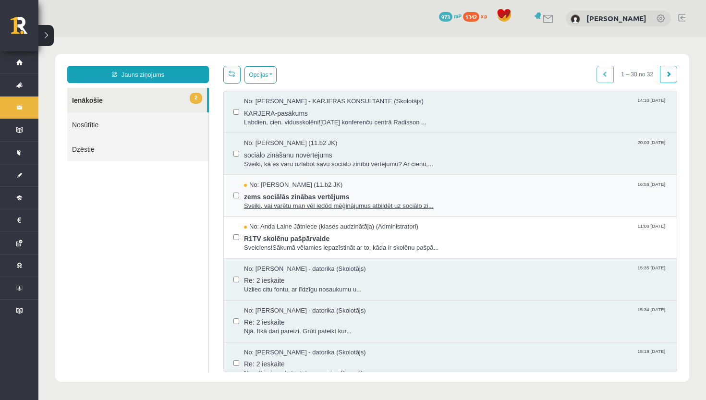
click at [306, 202] on span "Sveiki, vai varētu man vēl iedōd mēģinājumus atbildēt uz sociālo zi..." at bounding box center [455, 206] width 423 height 9
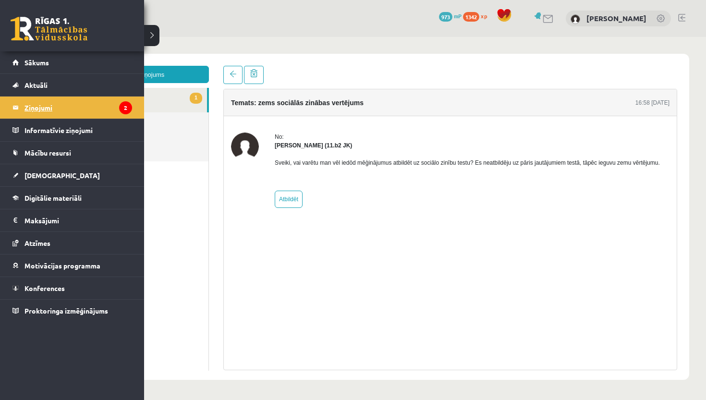
click at [28, 114] on legend "Ziņojumi 2" at bounding box center [78, 107] width 108 height 22
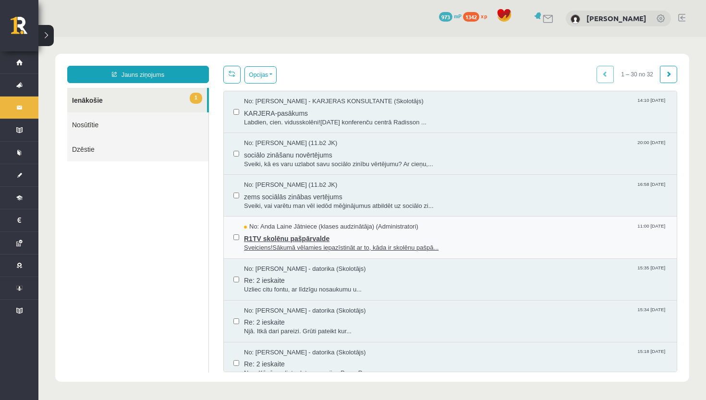
click at [301, 240] on span "R1TV skolēnu pašpārvalde" at bounding box center [455, 237] width 423 height 12
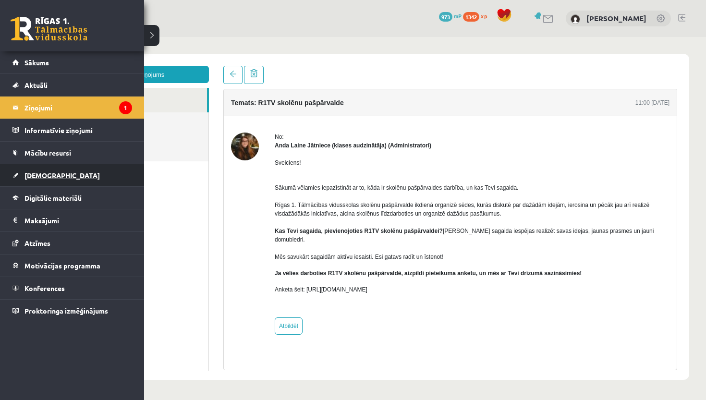
click at [50, 178] on span "[DEMOGRAPHIC_DATA]" at bounding box center [61, 175] width 75 height 9
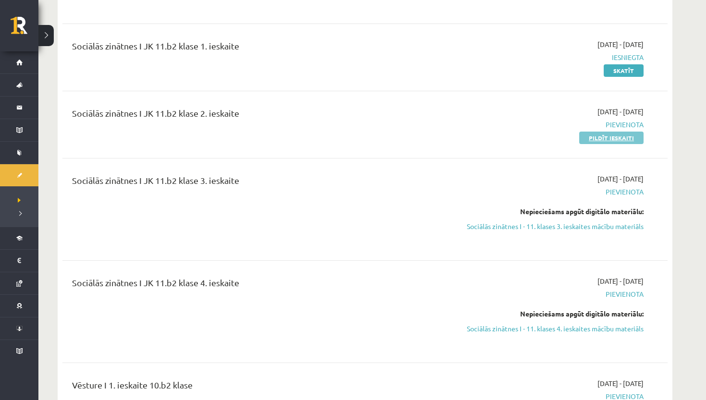
click at [612, 137] on link "Pildīt ieskaiti" at bounding box center [611, 138] width 64 height 12
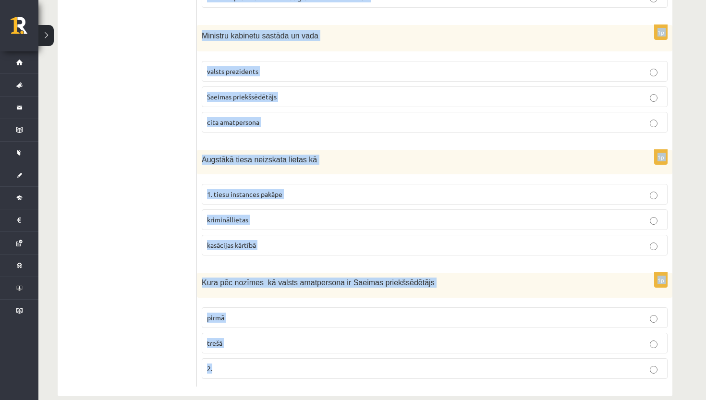
scroll to position [419, 0]
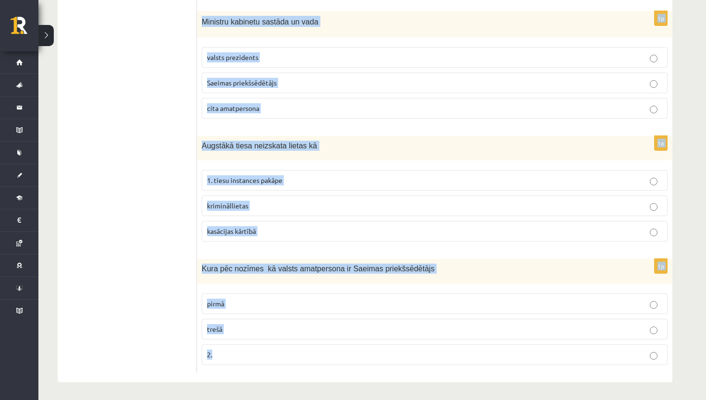
drag, startPoint x: 202, startPoint y: 191, endPoint x: 382, endPoint y: 357, distance: 245.3
click at [382, 357] on form "1p Apgabaltiesā lietas parasti izskata šādā kārtībā kā kasācija apelācija dekla…" at bounding box center [434, 63] width 456 height 619
copy form "Apgabaltiesā lietas parasti izskata šādā kārtībā kā kasācija apelācija deklarāc…"
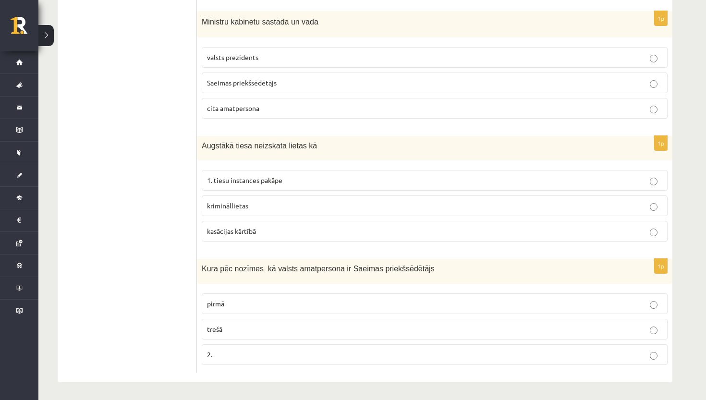
click at [144, 309] on ul "1. uzdevums 2. uzdevums 3. uzdevums 4. uzdevums 5. uzdevums 6. uzdevums 7. uzde…" at bounding box center [132, 63] width 130 height 619
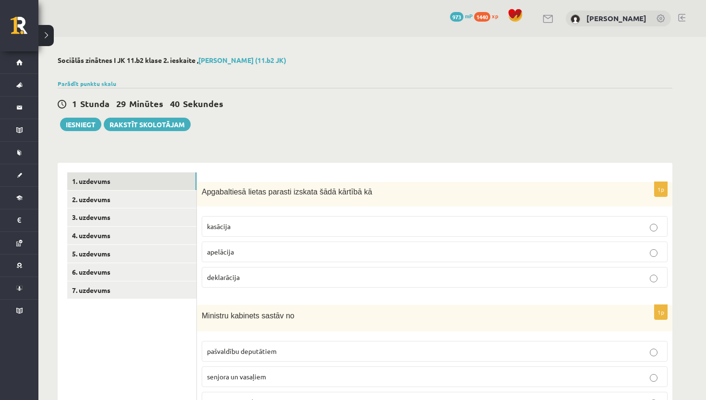
scroll to position [0, 0]
click at [292, 256] on p "apelācija" at bounding box center [434, 252] width 455 height 10
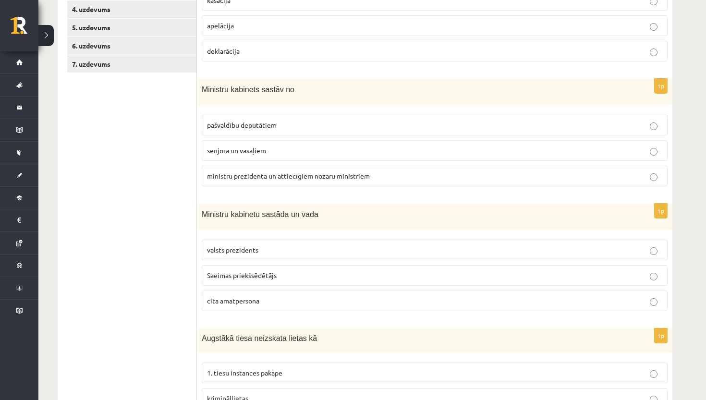
scroll to position [248, 0]
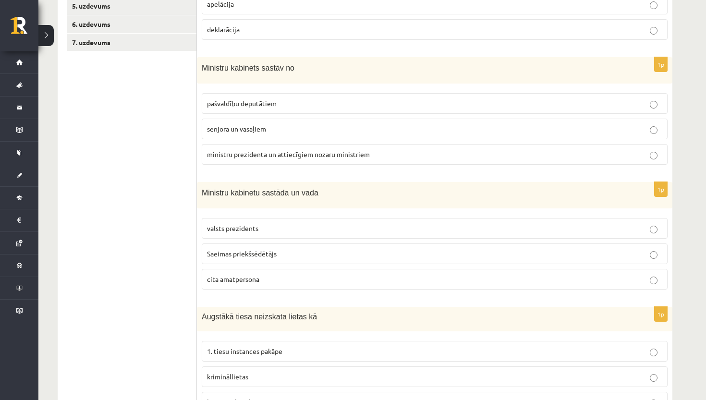
click at [313, 156] on span "ministru prezidenta un attiecīgiem nozaru ministriem" at bounding box center [288, 154] width 163 height 9
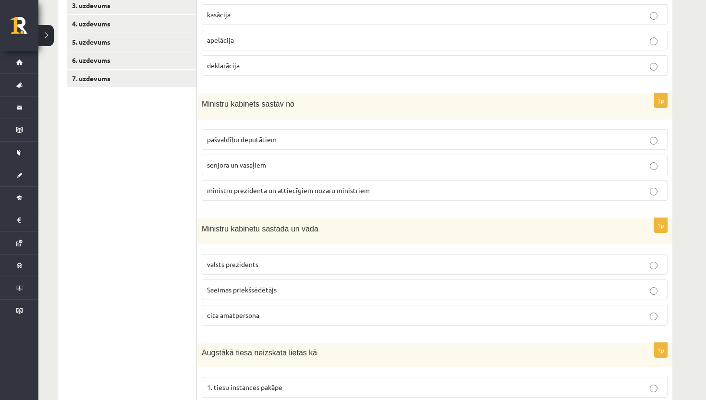
scroll to position [212, 0]
click at [344, 314] on p "cita amatpersona" at bounding box center [434, 315] width 455 height 10
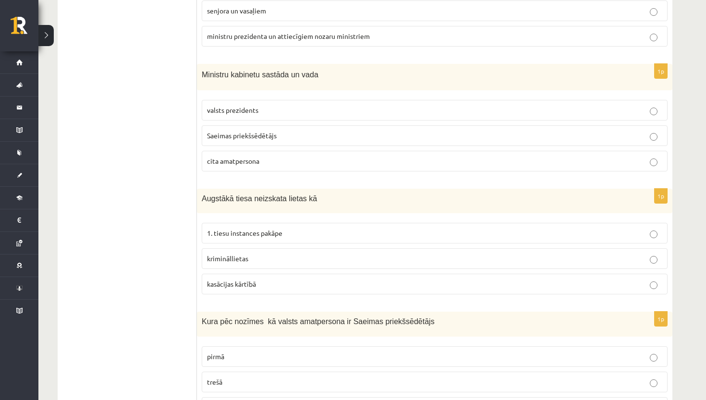
scroll to position [367, 0]
click at [292, 230] on p "1. tiesu instances pakāpe" at bounding box center [434, 232] width 455 height 10
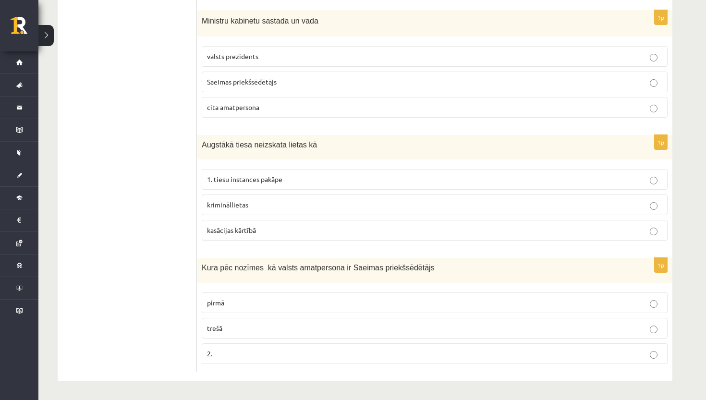
scroll to position [419, 0]
click at [248, 326] on p "trešā" at bounding box center [434, 329] width 455 height 10
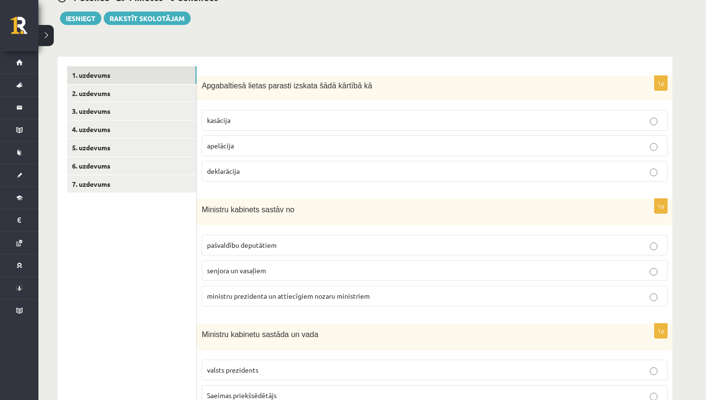
scroll to position [108, 0]
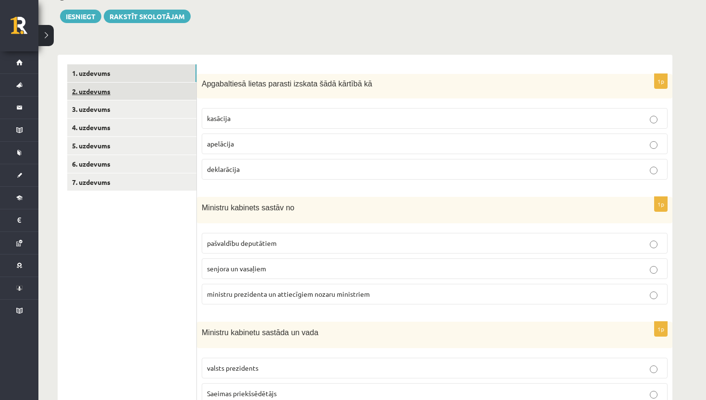
click at [103, 89] on link "2. uzdevums" at bounding box center [131, 92] width 129 height 18
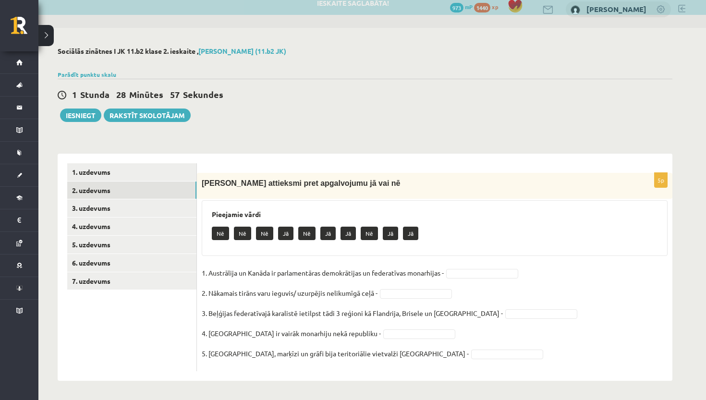
scroll to position [9, 0]
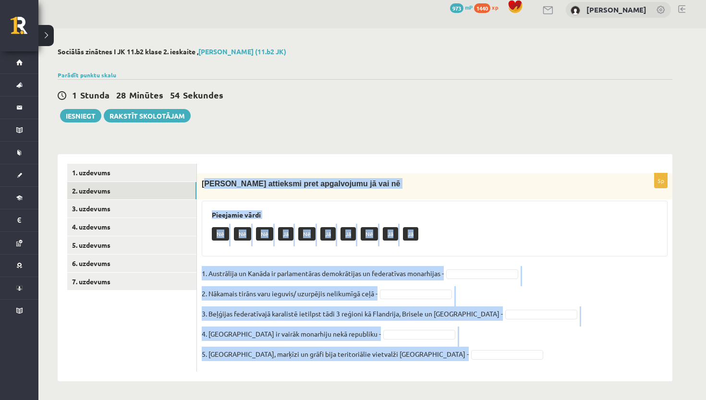
drag, startPoint x: 203, startPoint y: 184, endPoint x: 431, endPoint y: 364, distance: 290.8
click at [431, 364] on div "5p Izsaki attieksmi pret apgalvojumu jā vai nē Pieejamie vārdi Nē Nē Nē Jā Nē J…" at bounding box center [434, 272] width 475 height 198
copy div "zsaki attieksmi pret apgalvojumu jā vai nē Pieejamie vārdi Nē Nē Nē Jā Nē Jā Jā…"
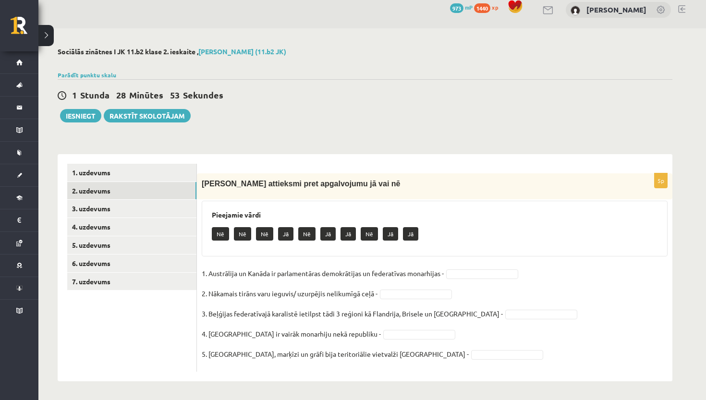
click at [436, 156] on div "5p Izsaki attieksmi pret apgalvojumu jā vai nē Pieejamie vārdi Nē Nē Nē Jā Nē J…" at bounding box center [434, 267] width 475 height 227
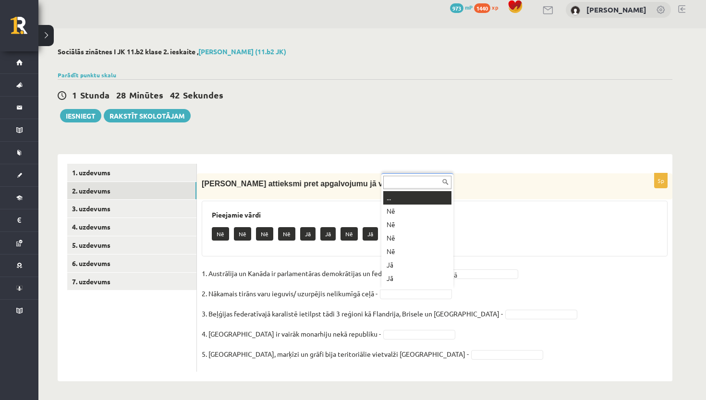
scroll to position [12, 0]
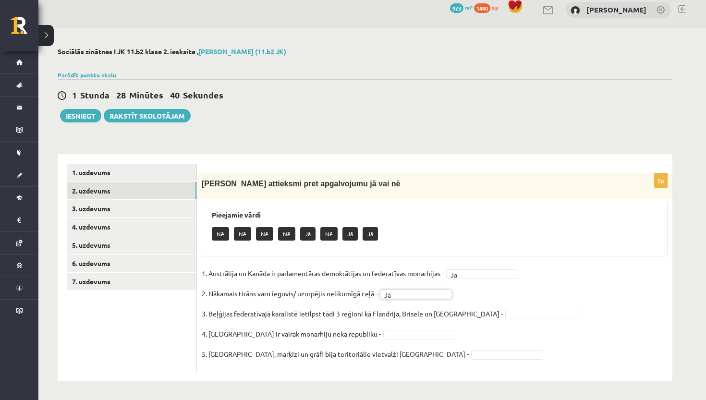
click at [474, 319] on fieldset "1. Austrālija un Kanāda ir parlamentāras demokrātijas un federatīvas monarhijas…" at bounding box center [435, 316] width 466 height 101
click at [406, 138] on div "**********" at bounding box center [364, 214] width 653 height 372
click at [132, 213] on link "3. uzdevums" at bounding box center [131, 209] width 129 height 18
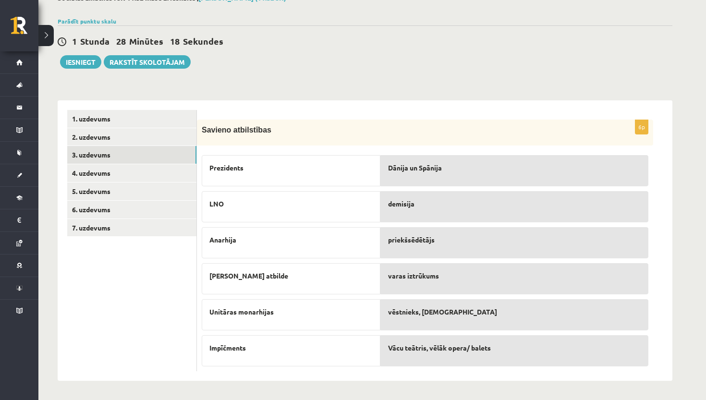
scroll to position [62, 0]
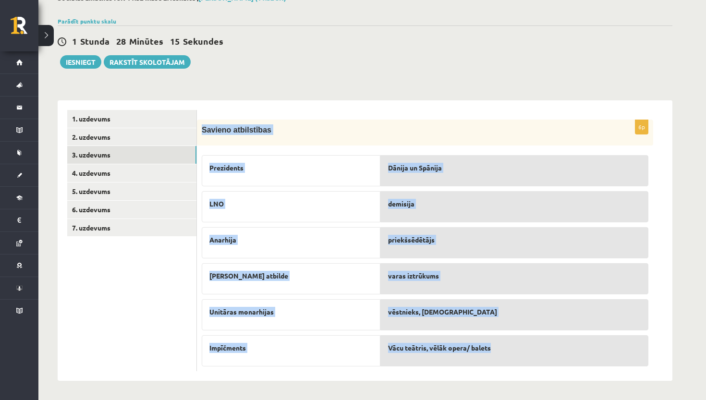
drag, startPoint x: 200, startPoint y: 128, endPoint x: 521, endPoint y: 353, distance: 391.9
click at [521, 353] on div "6p Savieno atbilstības Prezidents LNO Anarhija Lieka atbilde Unitāras monarhija…" at bounding box center [425, 246] width 456 height 252
copy div "Savieno atbilstības Prezidents LNO Anarhija Lieka atbilde Unitāras monarhijas I…"
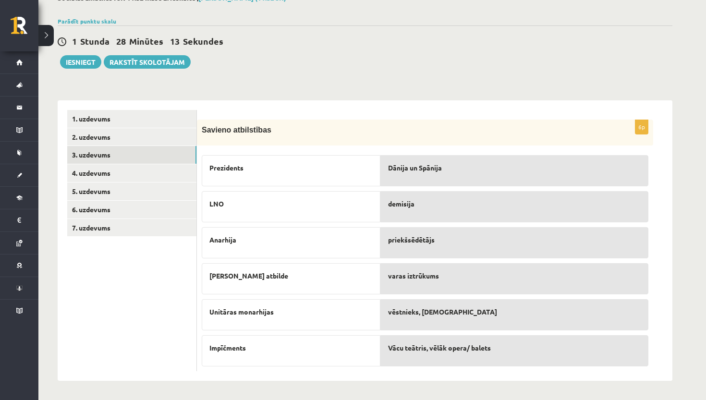
click at [469, 84] on div "**********" at bounding box center [364, 187] width 653 height 425
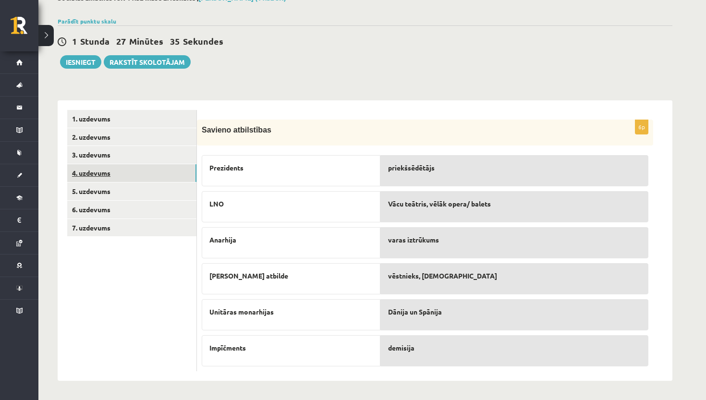
click at [74, 174] on link "4. uzdevums" at bounding box center [131, 173] width 129 height 18
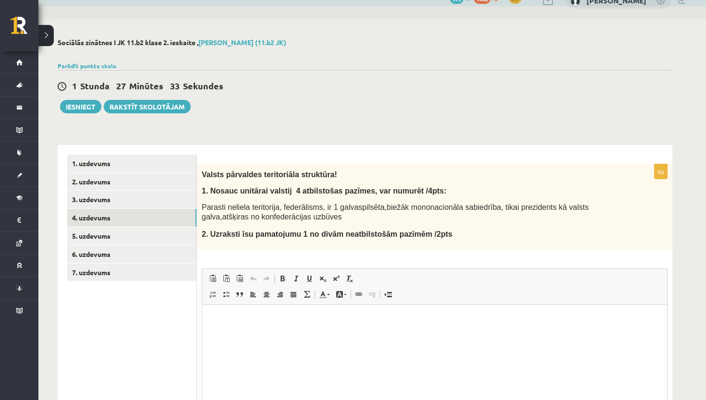
scroll to position [0, 0]
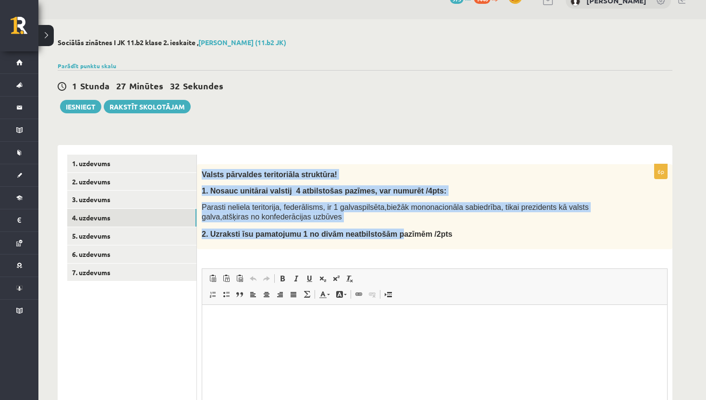
drag, startPoint x: 203, startPoint y: 173, endPoint x: 404, endPoint y: 228, distance: 209.0
click at [404, 228] on div "Valsts pārvaldes teritoriāla struktūra! 1. Nosauc unitārai valstij 4 atbilstoša…" at bounding box center [434, 206] width 475 height 85
click at [260, 134] on div "**********" at bounding box center [364, 258] width 653 height 478
drag, startPoint x: 201, startPoint y: 172, endPoint x: 464, endPoint y: 232, distance: 270.2
click at [464, 232] on div "Valsts pārvaldes teritoriāla struktūra! 1. Nosauc unitārai valstij 4 atbilstoša…" at bounding box center [434, 206] width 475 height 85
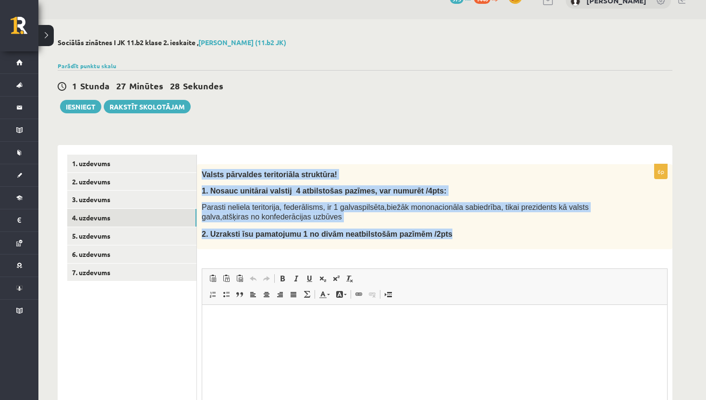
copy div "Valsts pārvaldes teritoriāla struktūra! 1. Nosauc unitārai valstij 4 atbilstoša…"
click at [435, 123] on div "**********" at bounding box center [364, 258] width 653 height 478
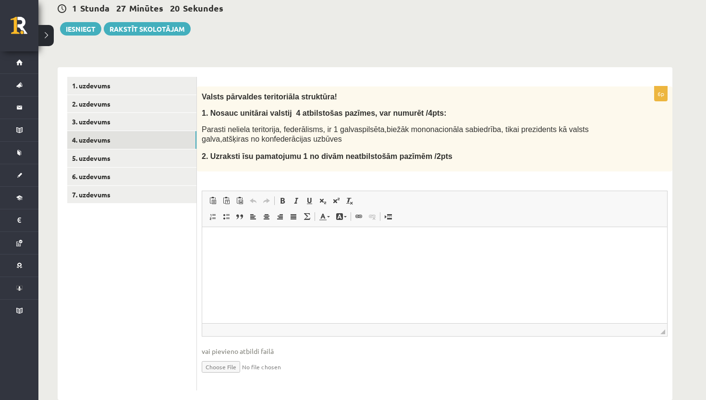
scroll to position [98, 0]
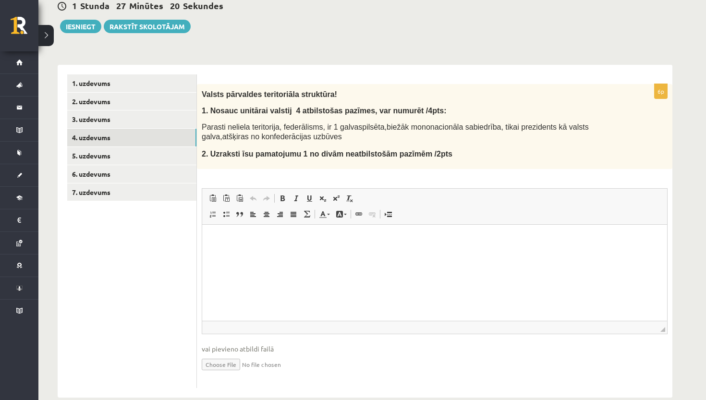
click at [284, 253] on html at bounding box center [434, 238] width 465 height 29
click at [304, 243] on html "********" at bounding box center [434, 238] width 465 height 29
click at [225, 212] on span at bounding box center [226, 214] width 8 height 8
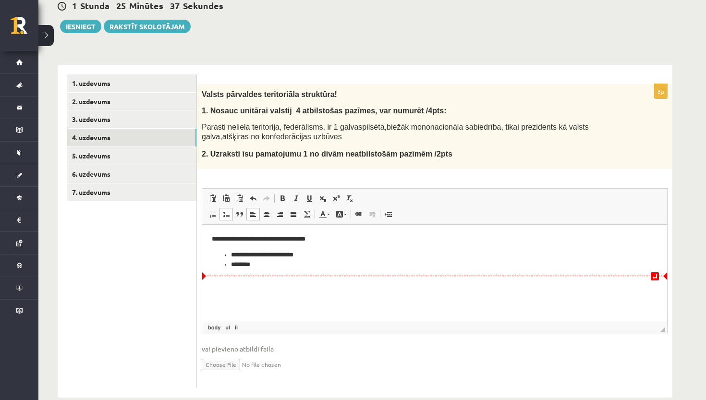
click at [236, 255] on li "**********" at bounding box center [434, 255] width 407 height 10
click at [264, 274] on html "**********" at bounding box center [434, 251] width 465 height 54
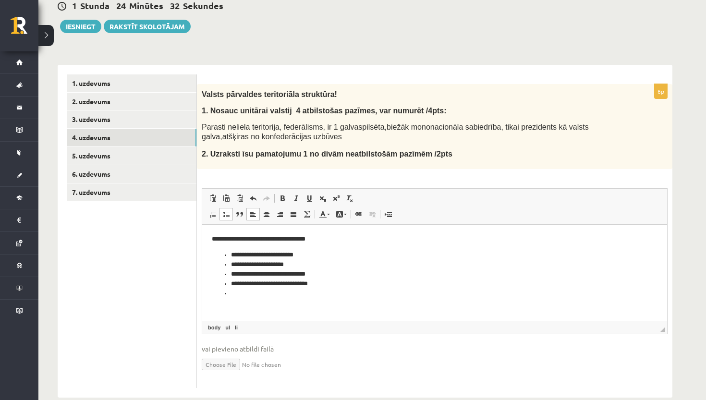
click at [227, 210] on span at bounding box center [226, 214] width 8 height 8
click at [227, 213] on span at bounding box center [226, 214] width 8 height 8
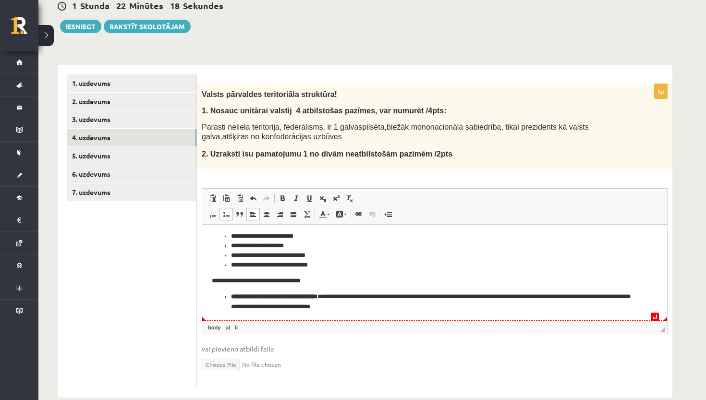
scroll to position [19, 0]
click at [336, 294] on li "**********" at bounding box center [434, 300] width 407 height 19
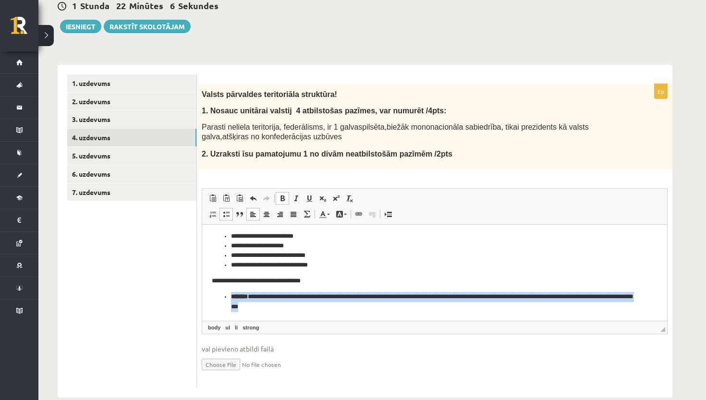
drag, startPoint x: 217, startPoint y: 291, endPoint x: 277, endPoint y: 310, distance: 62.7
click at [277, 310] on ul "**********" at bounding box center [434, 300] width 445 height 19
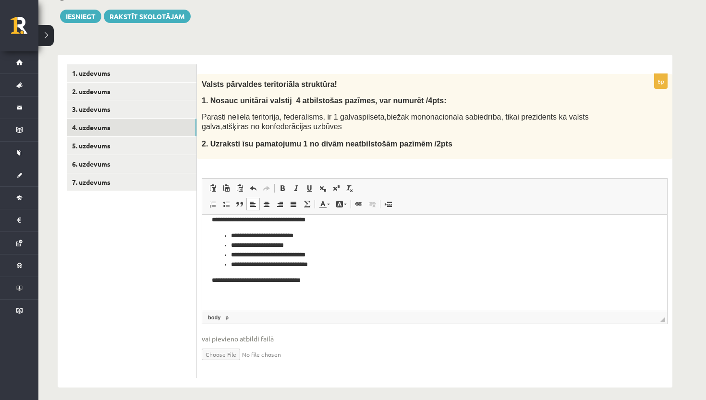
scroll to position [110, 0]
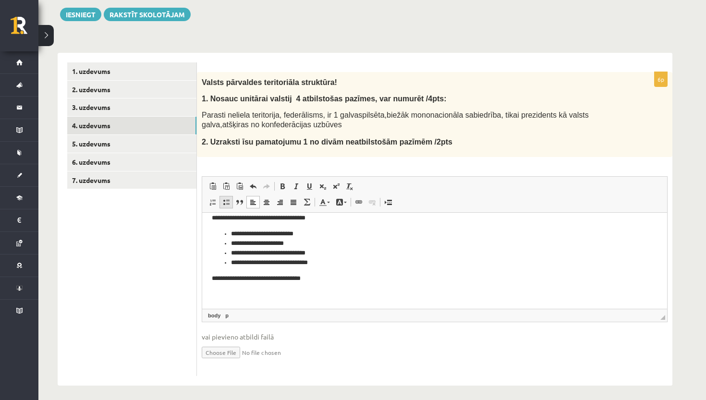
click at [226, 204] on span at bounding box center [226, 202] width 8 height 8
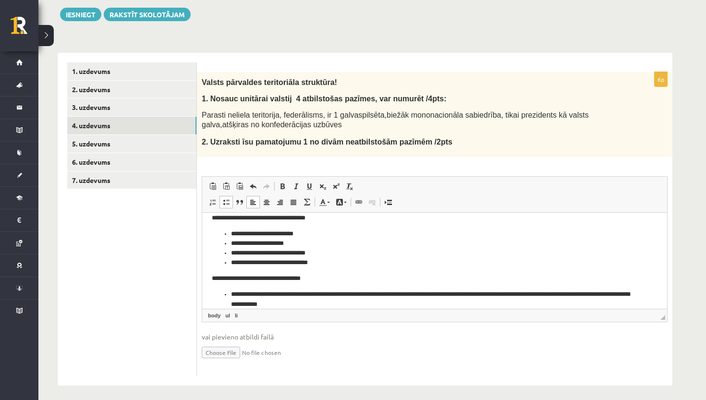
click at [575, 294] on li "**********" at bounding box center [434, 298] width 407 height 19
click at [607, 276] on p "**********" at bounding box center [434, 278] width 445 height 10
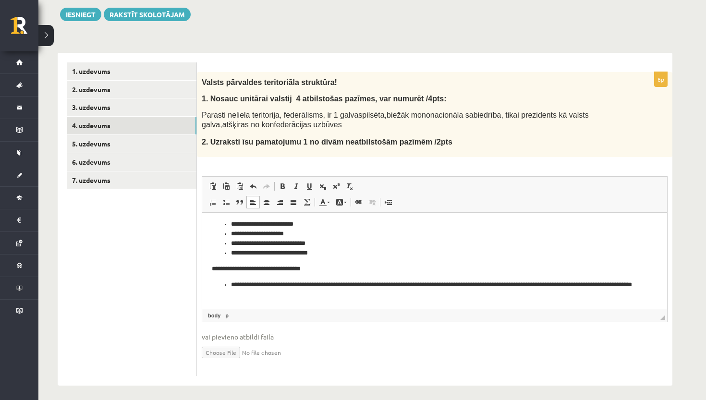
scroll to position [19, 0]
drag, startPoint x: 231, startPoint y: 283, endPoint x: 267, endPoint y: 287, distance: 35.8
click at [267, 287] on li "**********" at bounding box center [434, 288] width 407 height 19
click at [281, 187] on span at bounding box center [282, 186] width 8 height 8
click at [502, 226] on li "**********" at bounding box center [434, 224] width 407 height 10
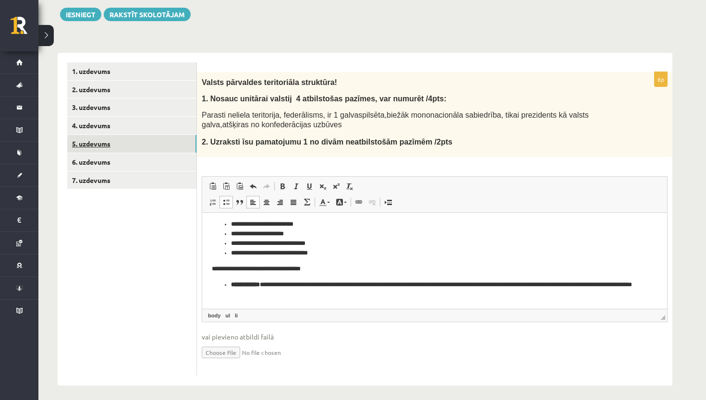
click at [146, 144] on link "5. uzdevums" at bounding box center [131, 144] width 129 height 18
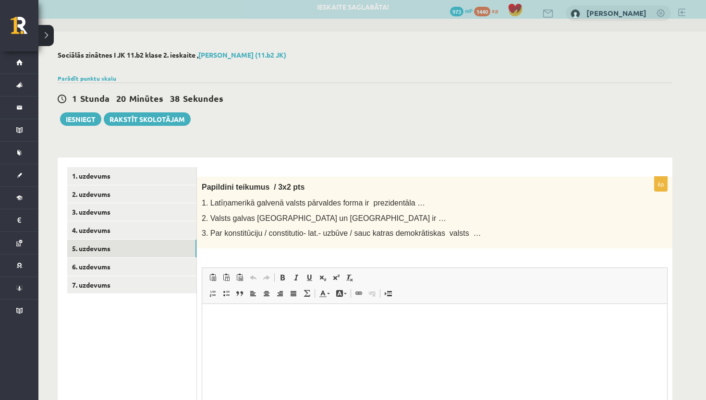
scroll to position [5, 0]
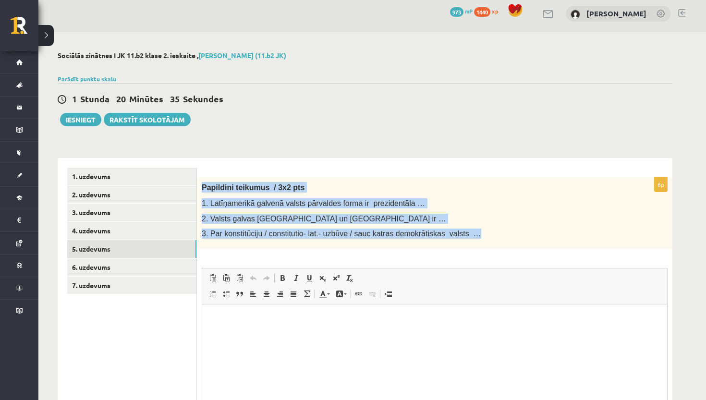
drag, startPoint x: 202, startPoint y: 186, endPoint x: 481, endPoint y: 234, distance: 282.9
click at [481, 234] on div "Papildini teikumus / 3x2 pts 1. Latīņamerikā galvenā valsts pārvaldes forma ir …" at bounding box center [434, 213] width 475 height 72
copy div "Papildini teikumus / 3x2 pts 1. Latīņamerikā galvenā valsts pārvaldes forma ir …"
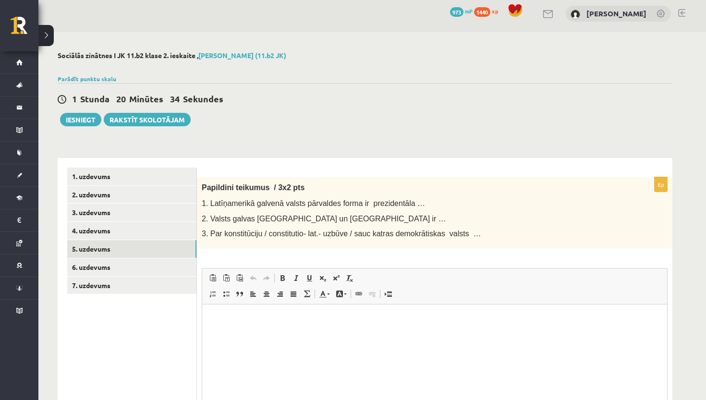
click at [487, 255] on div "6p Papildini teikumus / 3x2 pts 1. Latīņamerikā galvenā valsts pārvaldes forma …" at bounding box center [434, 322] width 475 height 290
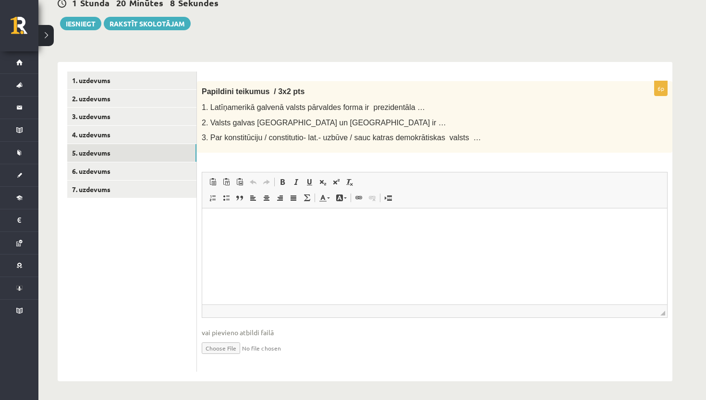
scroll to position [100, 0]
click at [375, 217] on html at bounding box center [434, 222] width 465 height 29
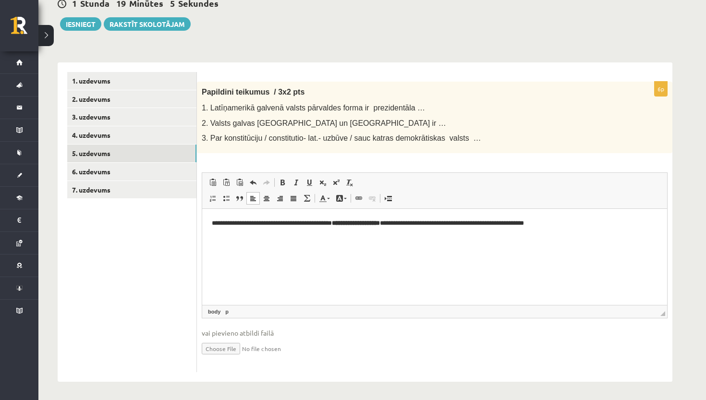
click at [412, 225] on p "**********" at bounding box center [434, 223] width 445 height 10
click at [281, 181] on span at bounding box center [282, 183] width 8 height 8
drag, startPoint x: 351, startPoint y: 224, endPoint x: 408, endPoint y: 224, distance: 57.1
click at [408, 224] on p "**********" at bounding box center [434, 223] width 445 height 10
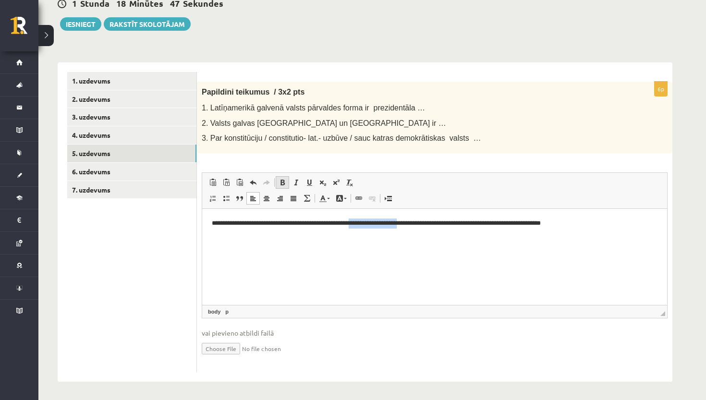
click at [283, 181] on span at bounding box center [282, 183] width 8 height 8
click at [372, 237] on html "**********" at bounding box center [434, 222] width 465 height 29
click at [411, 225] on p "**********" at bounding box center [434, 223] width 445 height 10
click at [590, 228] on html "**********" at bounding box center [434, 222] width 465 height 29
click at [284, 185] on link "Bold Keyboard shortcut Command+B" at bounding box center [282, 182] width 13 height 12
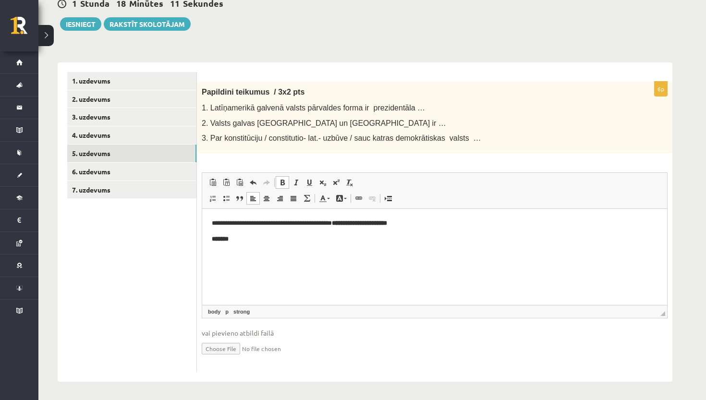
click at [284, 185] on link "Bold Keyboard shortcut Command+B" at bounding box center [282, 182] width 13 height 12
drag, startPoint x: 211, startPoint y: 122, endPoint x: 355, endPoint y: 124, distance: 143.5
click at [355, 124] on p "2. Valsts galvas Beļģijā un Lielbritānijā ir …" at bounding box center [411, 123] width 418 height 10
click at [366, 122] on p "2. Valsts galvas Beļģijā un Lielbritānijā ir …" at bounding box center [411, 123] width 418 height 10
click at [330, 242] on p "*********" at bounding box center [434, 239] width 445 height 10
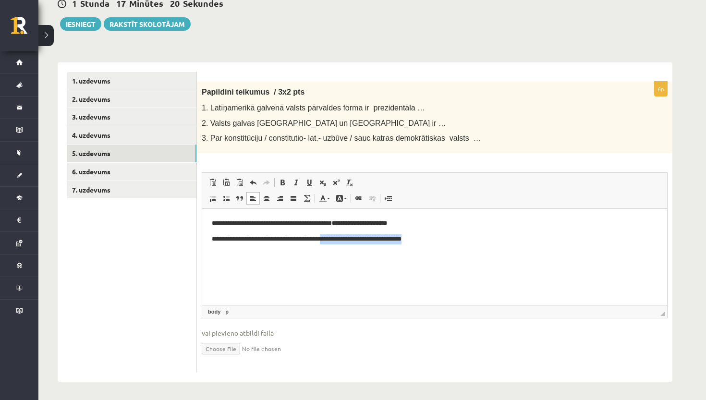
drag, startPoint x: 325, startPoint y: 239, endPoint x: 442, endPoint y: 239, distance: 117.1
click at [442, 239] on p "**********" at bounding box center [434, 239] width 445 height 10
click at [283, 180] on span at bounding box center [282, 183] width 8 height 8
click at [446, 242] on p "**********" at bounding box center [434, 239] width 445 height 10
click at [283, 179] on span at bounding box center [282, 183] width 8 height 8
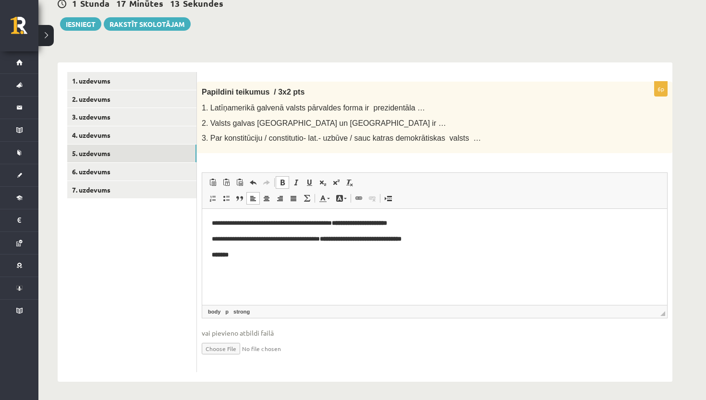
click at [283, 179] on span at bounding box center [282, 183] width 8 height 8
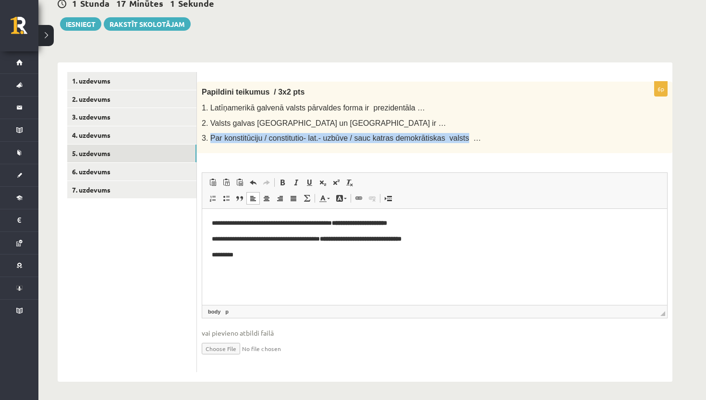
drag, startPoint x: 210, startPoint y: 136, endPoint x: 468, endPoint y: 135, distance: 257.3
click at [468, 135] on span "3. Par konstitūciju / constitutio- lat.- uzbūve / sauc katras demokrātiskas val…" at bounding box center [341, 138] width 279 height 8
copy span "Par konstitūciju / constitutio- lat.- uzbūve / sauc katras demokrātiskas valsts"
click at [415, 260] on html "**********" at bounding box center [434, 238] width 465 height 60
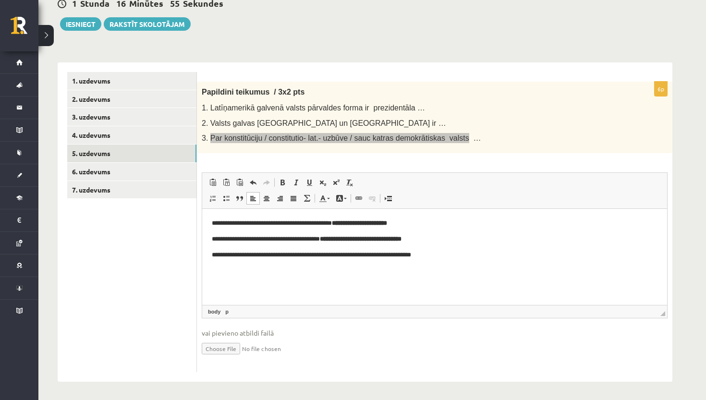
click at [413, 256] on p "**********" at bounding box center [434, 255] width 445 height 10
click at [454, 257] on p "**********" at bounding box center [434, 255] width 445 height 10
click at [494, 258] on p "**********" at bounding box center [434, 255] width 445 height 10
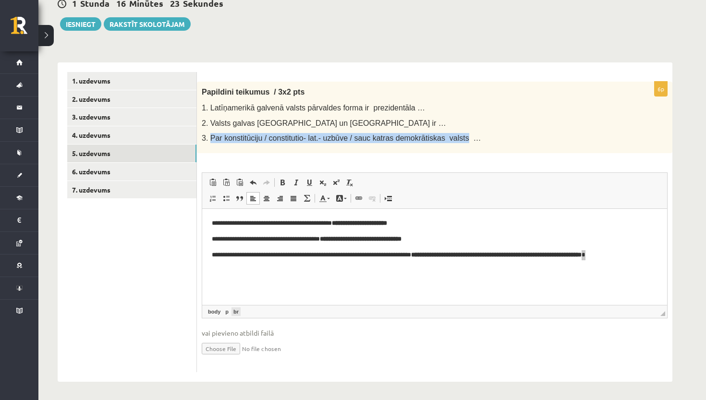
click at [237, 307] on link "br" at bounding box center [235, 311] width 9 height 9
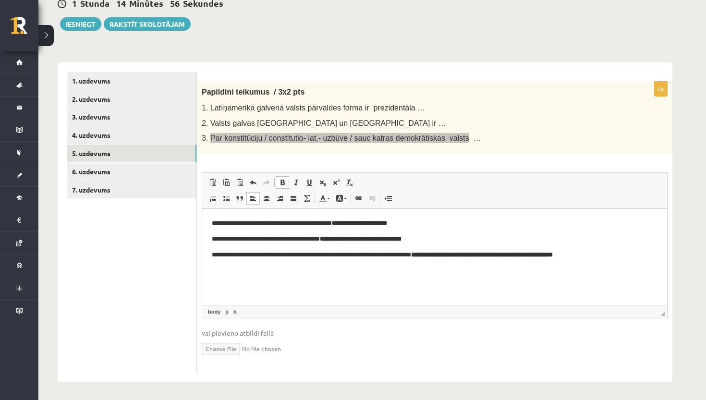
click at [553, 254] on b "**********" at bounding box center [482, 254] width 142 height 6
click at [631, 255] on p "**********" at bounding box center [434, 255] width 445 height 10
click at [562, 257] on b "**********" at bounding box center [486, 254] width 151 height 6
click at [641, 256] on p "**********" at bounding box center [434, 255] width 445 height 10
click at [507, 255] on b "**********" at bounding box center [497, 254] width 173 height 6
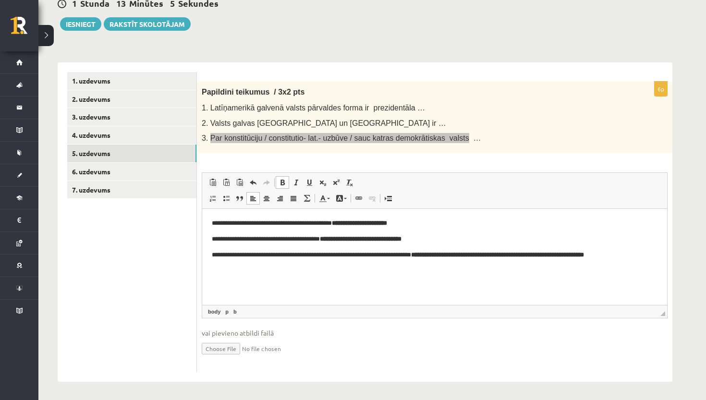
click at [462, 269] on html "**********" at bounding box center [434, 238] width 465 height 60
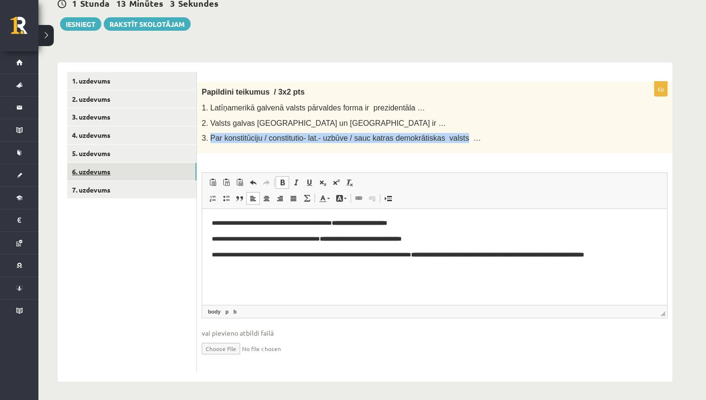
click at [136, 166] on link "6. uzdevums" at bounding box center [131, 172] width 129 height 18
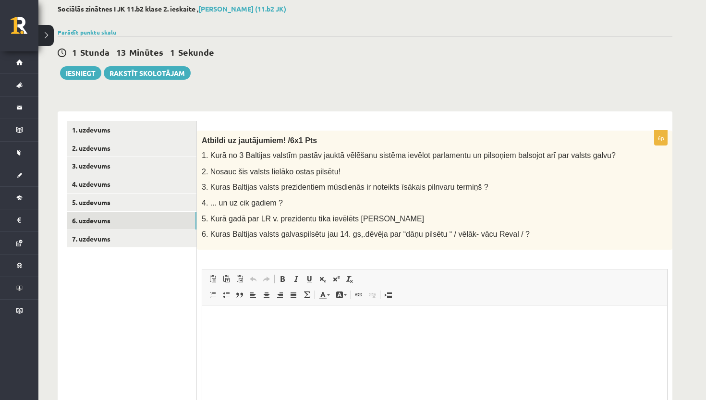
scroll to position [0, 0]
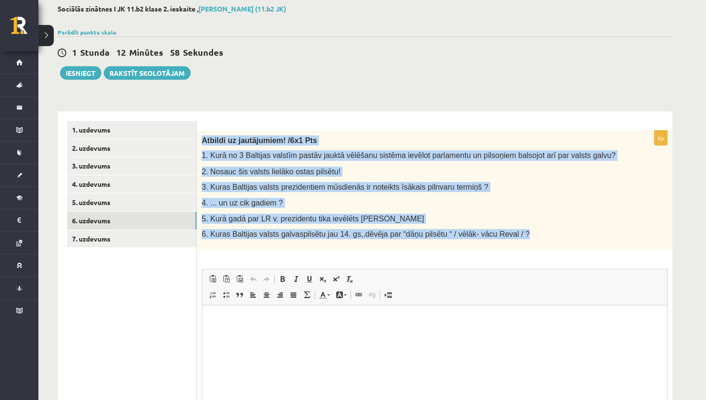
drag, startPoint x: 201, startPoint y: 138, endPoint x: 559, endPoint y: 237, distance: 372.0
click at [560, 237] on div "Atbildi uz jautājumiem! /6x1 Pts 1. Kurā no 3 Baltijas valstīm pastāv jauktā vē…" at bounding box center [434, 190] width 475 height 119
copy div "Atbildi uz jautājumiem! /6x1 Pts 1. Kurā no 3 Baltijas valstīm pastāv jauktā vē…"
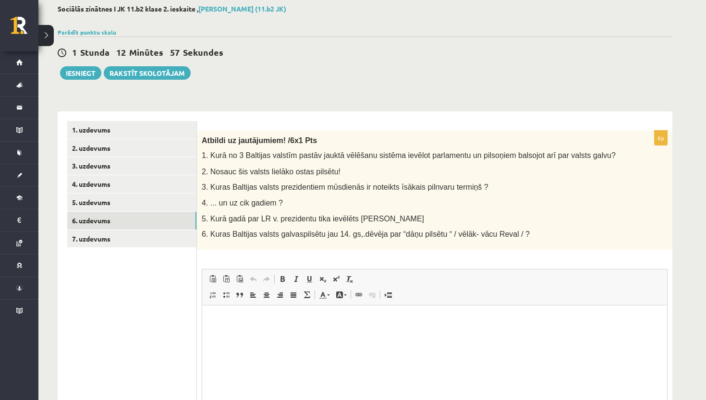
click at [594, 254] on div "6p Atbildi uz jautājumiem! /6x1 Pts 1. Kurā no 3 Baltijas valstīm pastāv jauktā…" at bounding box center [434, 300] width 475 height 338
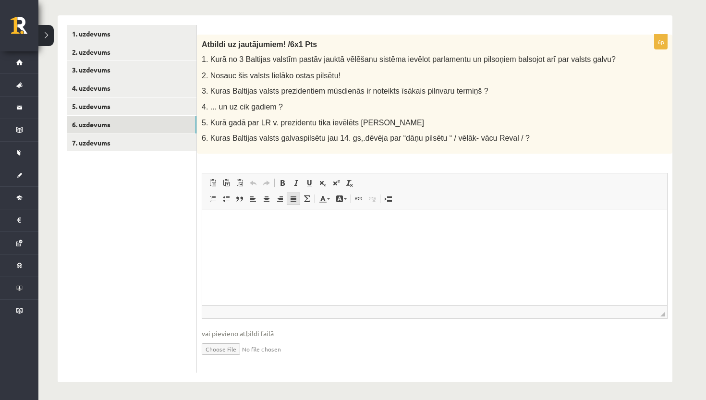
scroll to position [147, 0]
click at [293, 225] on p "Rich Text Editor, wiswyg-editor-user-answer-47433942907780" at bounding box center [434, 224] width 445 height 10
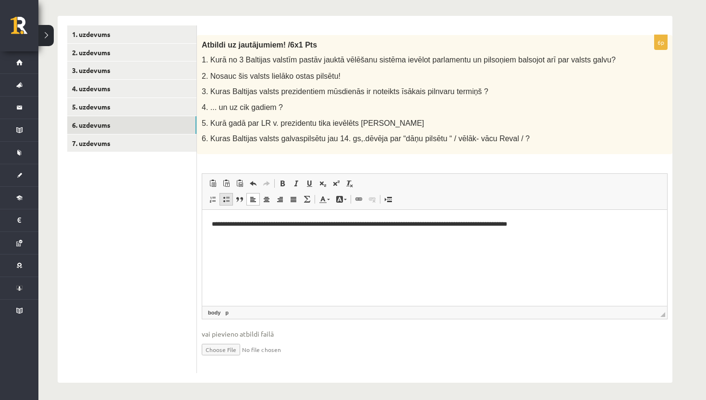
click at [224, 197] on span at bounding box center [226, 199] width 8 height 8
click at [225, 198] on span at bounding box center [226, 199] width 8 height 8
click at [228, 197] on span at bounding box center [226, 199] width 8 height 8
click at [229, 195] on span at bounding box center [226, 199] width 8 height 8
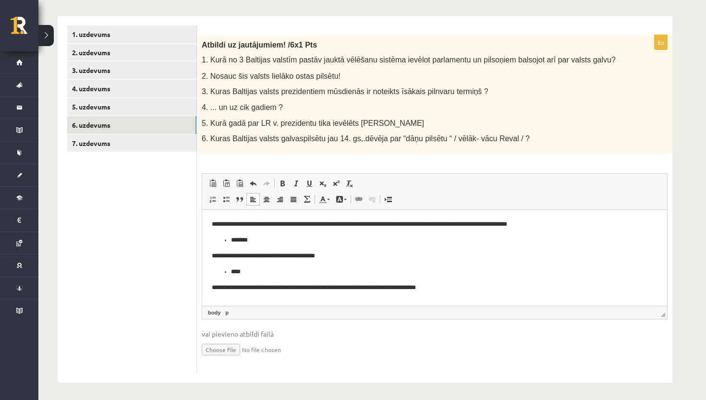
scroll to position [1, 0]
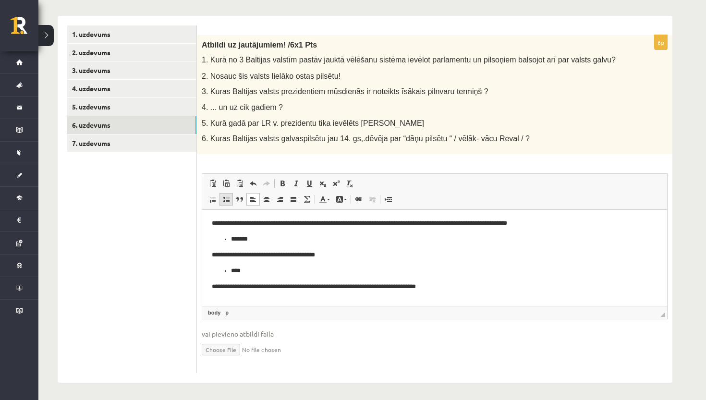
click at [228, 203] on link "Insert/Remove Bulleted List" at bounding box center [225, 199] width 13 height 12
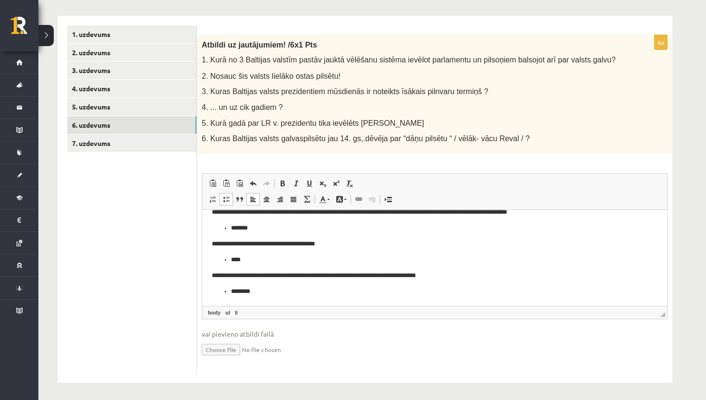
scroll to position [12, 0]
click at [223, 200] on span at bounding box center [226, 199] width 8 height 8
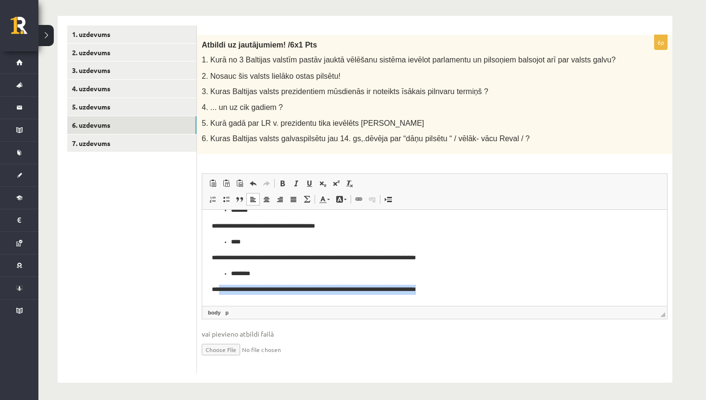
scroll to position [2, 0]
drag, startPoint x: 220, startPoint y: 289, endPoint x: 445, endPoint y: 305, distance: 225.8
click at [445, 303] on html "**********" at bounding box center [434, 242] width 465 height 124
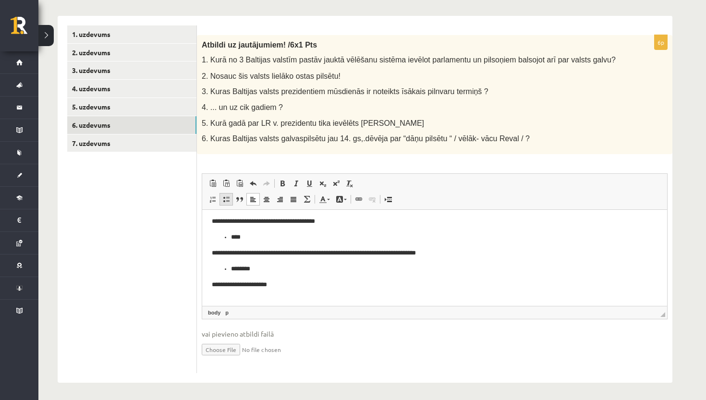
click at [225, 196] on span at bounding box center [226, 199] width 8 height 8
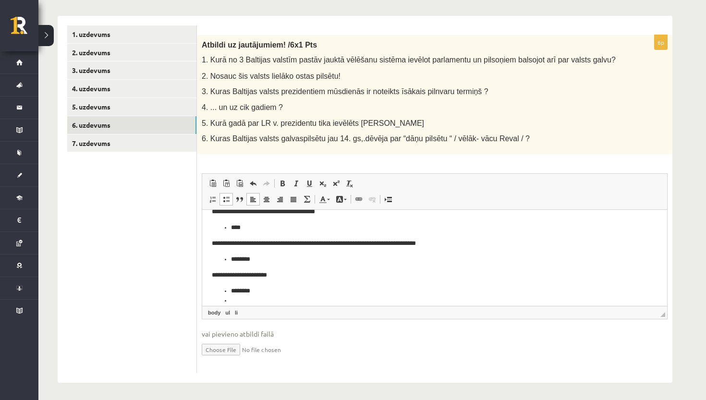
click at [230, 194] on link "Insert/Remove Bulleted List" at bounding box center [225, 199] width 13 height 12
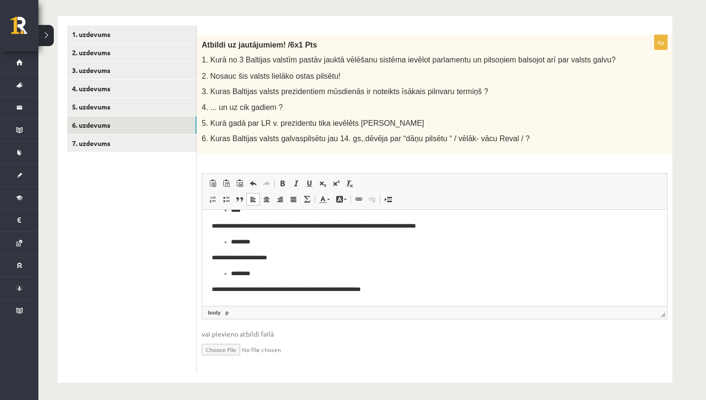
scroll to position [64, 0]
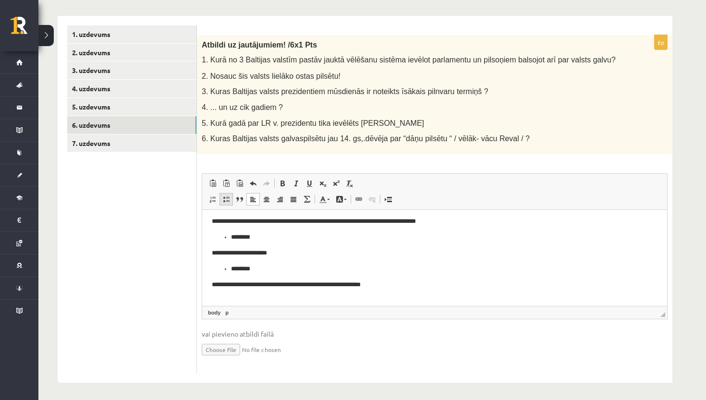
click at [226, 200] on span at bounding box center [226, 199] width 8 height 8
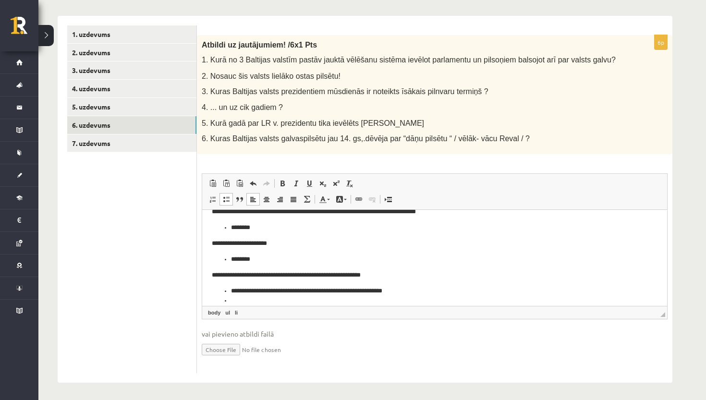
click at [226, 193] on link "Insert/Remove Bulleted List" at bounding box center [225, 199] width 13 height 12
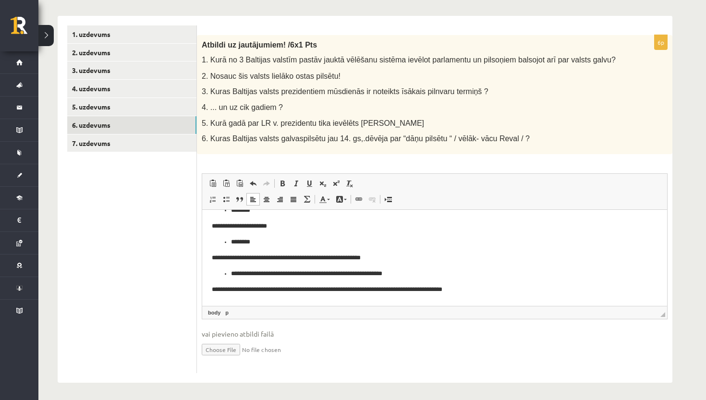
scroll to position [96, 0]
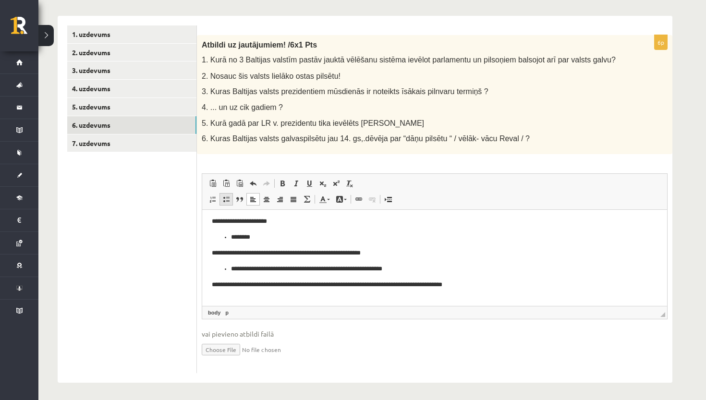
click at [228, 196] on span at bounding box center [226, 199] width 8 height 8
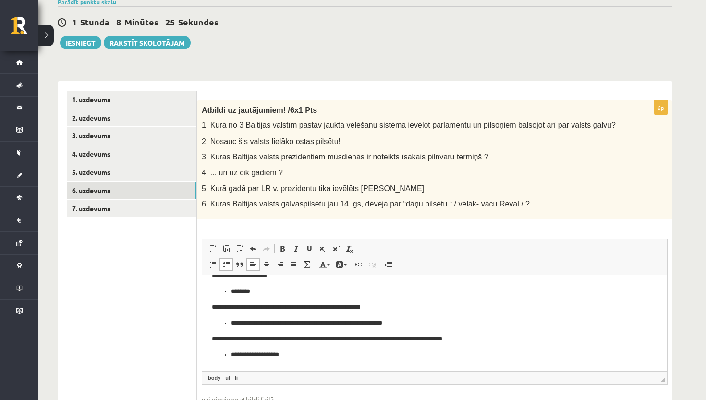
scroll to position [107, 0]
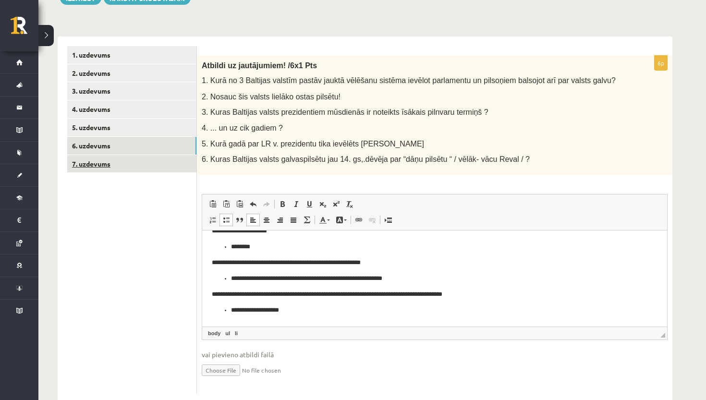
click at [145, 164] on link "7. uzdevums" at bounding box center [131, 164] width 129 height 18
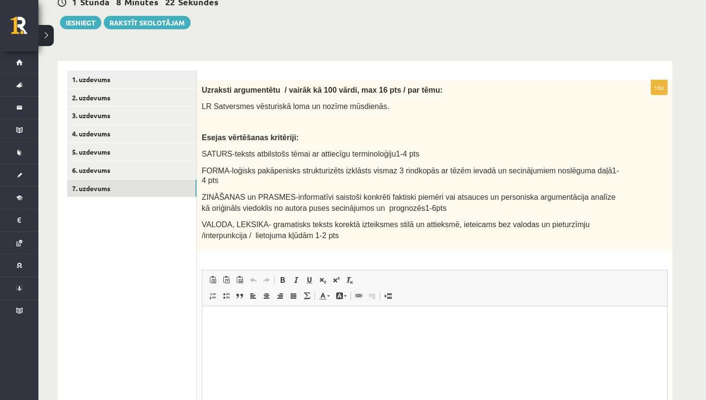
scroll to position [0, 0]
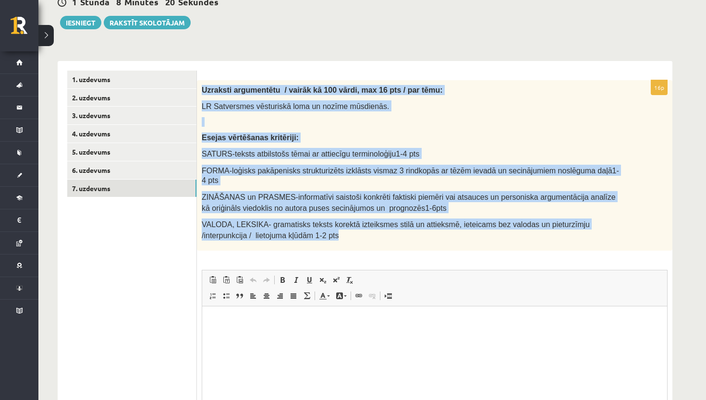
drag, startPoint x: 202, startPoint y: 88, endPoint x: 545, endPoint y: 237, distance: 374.1
click at [545, 237] on div "Uzraksti argumentētu / vairāk kā 100 vārdi, max 16 pts / par tēmu: LR Satversme…" at bounding box center [434, 165] width 475 height 171
copy div "Uzraksti argumentētu / vairāk kā 100 vārdi, max 16 pts / par tēmu: LR Satversme…"
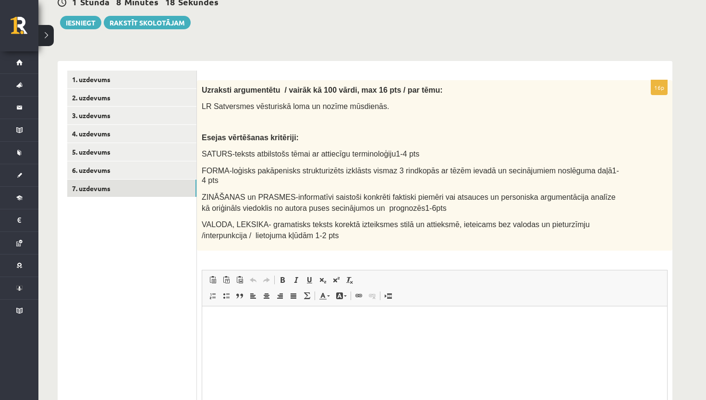
click at [500, 246] on div "Uzraksti argumentētu / vairāk kā 100 vārdi, max 16 pts / par tēmu: LR Satversme…" at bounding box center [434, 165] width 475 height 171
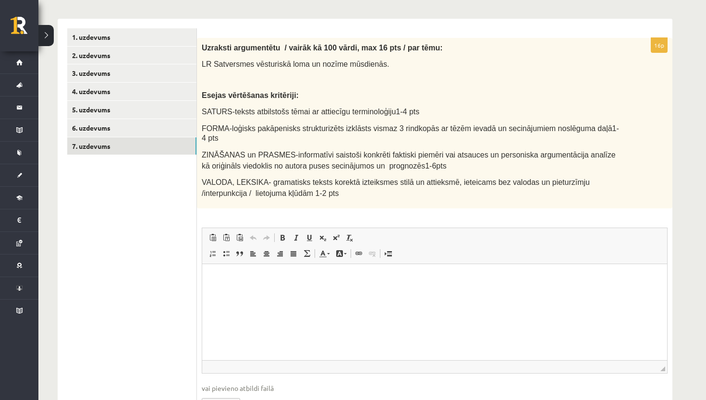
click at [311, 293] on html at bounding box center [434, 278] width 465 height 29
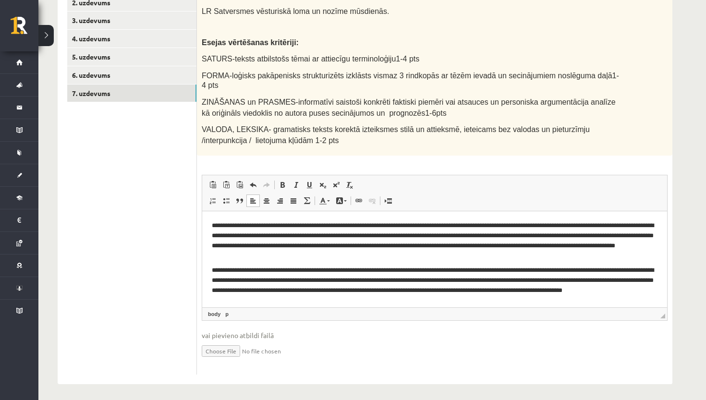
scroll to position [0, 0]
click at [148, 76] on link "6. uzdevums" at bounding box center [131, 75] width 129 height 18
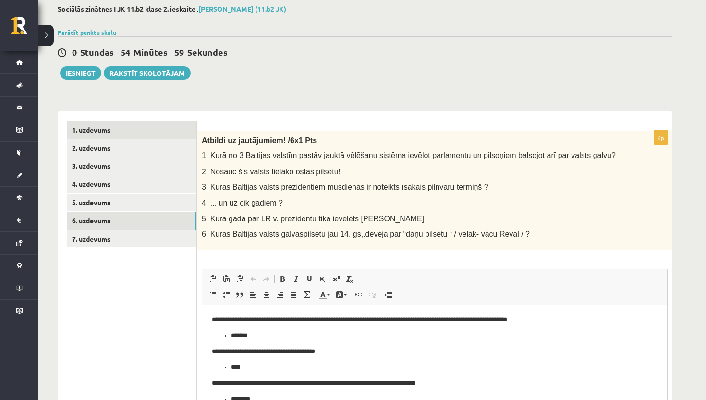
click at [162, 132] on link "1. uzdevums" at bounding box center [131, 130] width 129 height 18
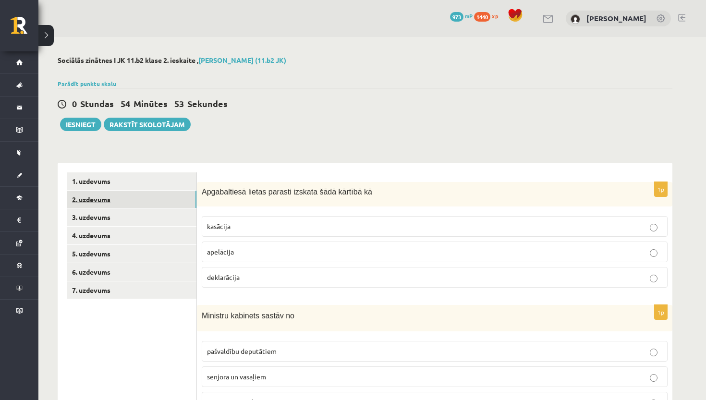
click at [105, 205] on link "2. uzdevums" at bounding box center [131, 200] width 129 height 18
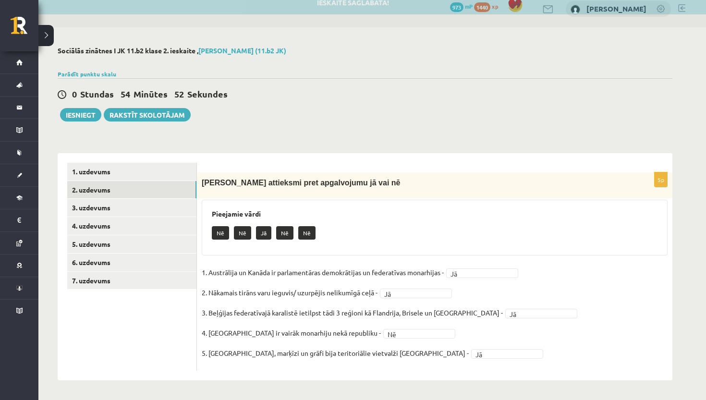
scroll to position [9, 0]
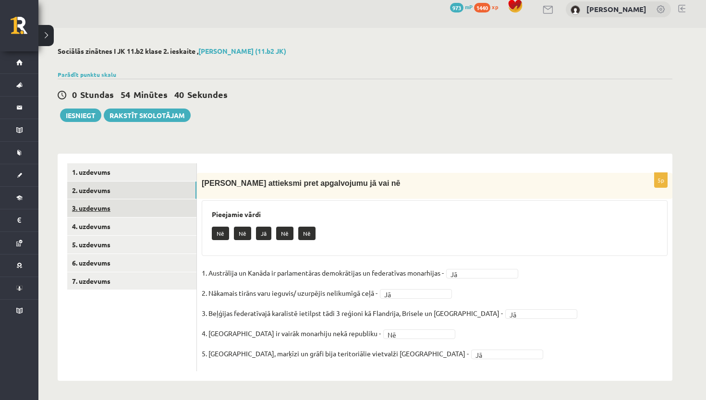
click at [140, 204] on link "3. uzdevums" at bounding box center [131, 208] width 129 height 18
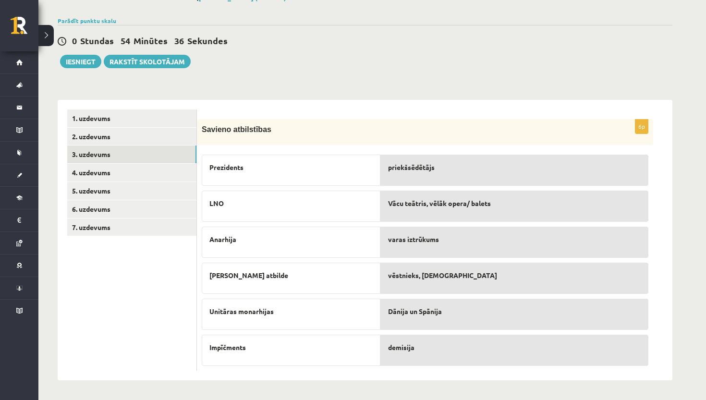
scroll to position [63, 0]
click at [159, 166] on link "4. uzdevums" at bounding box center [131, 173] width 129 height 18
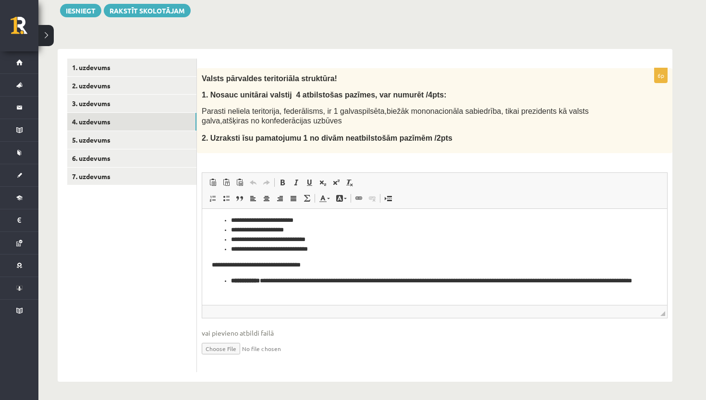
scroll to position [0, 0]
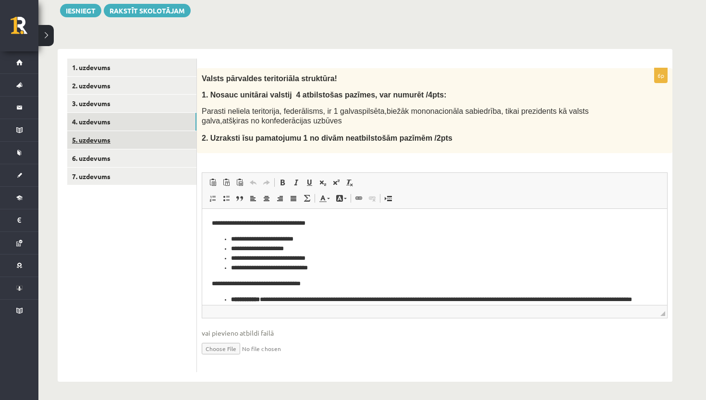
click at [108, 138] on link "5. uzdevums" at bounding box center [131, 140] width 129 height 18
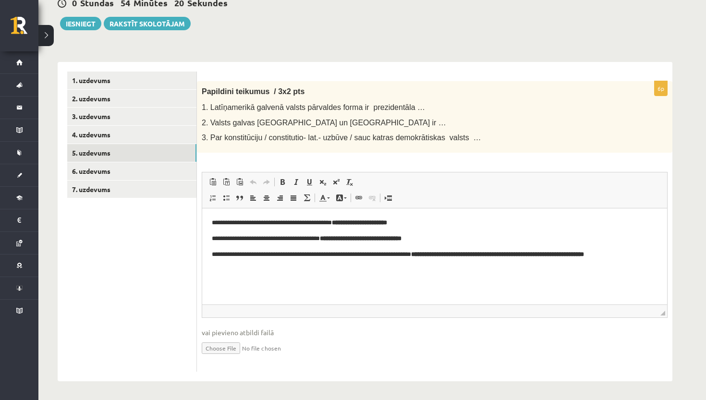
scroll to position [100, 0]
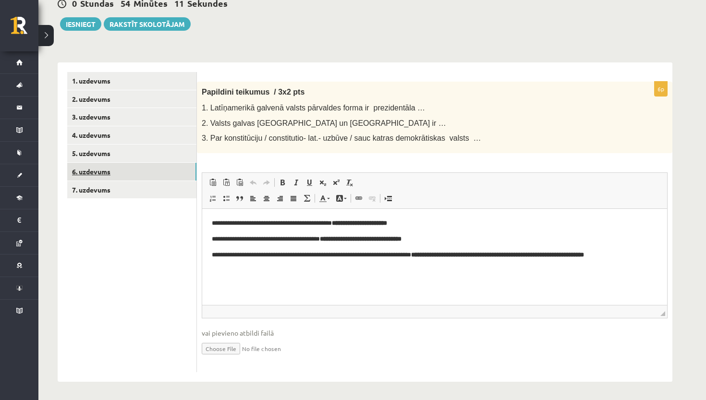
click at [171, 172] on link "6. uzdevums" at bounding box center [131, 172] width 129 height 18
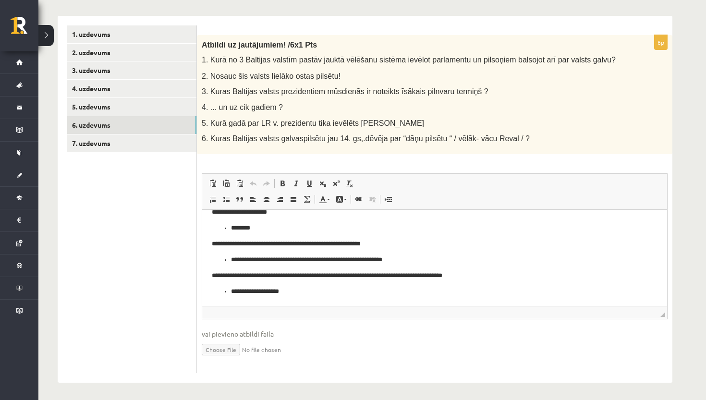
scroll to position [107, 0]
click at [123, 138] on link "7. uzdevums" at bounding box center [131, 143] width 129 height 18
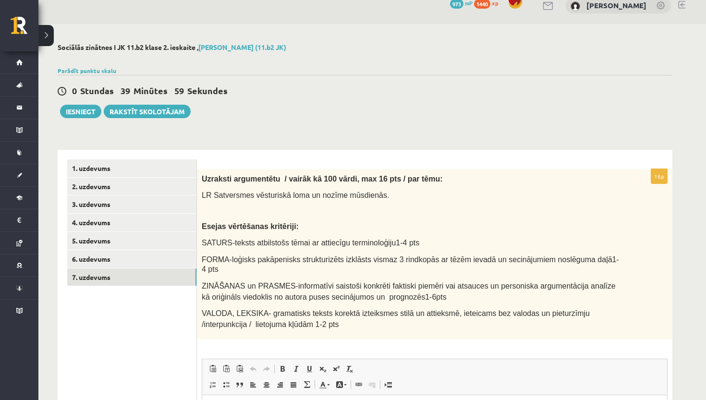
scroll to position [10, 0]
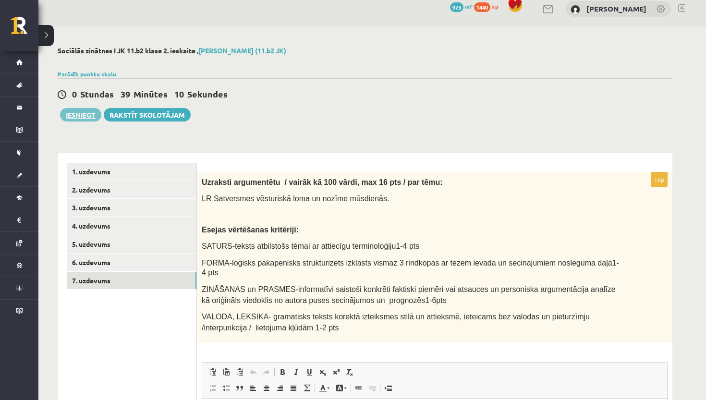
click at [85, 117] on button "Iesniegt" at bounding box center [80, 114] width 41 height 13
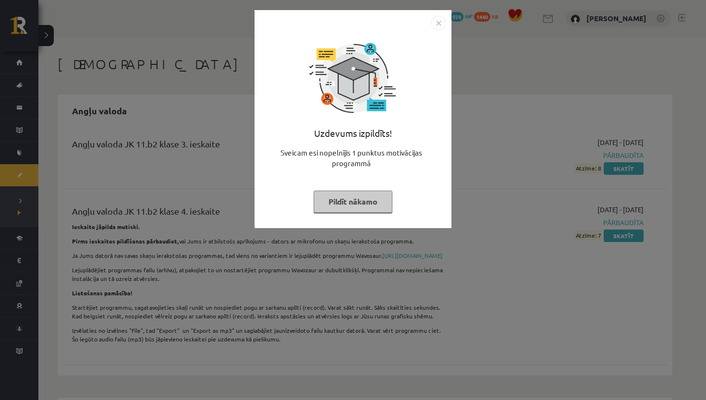
click at [438, 22] on img "Close" at bounding box center [438, 23] width 14 height 14
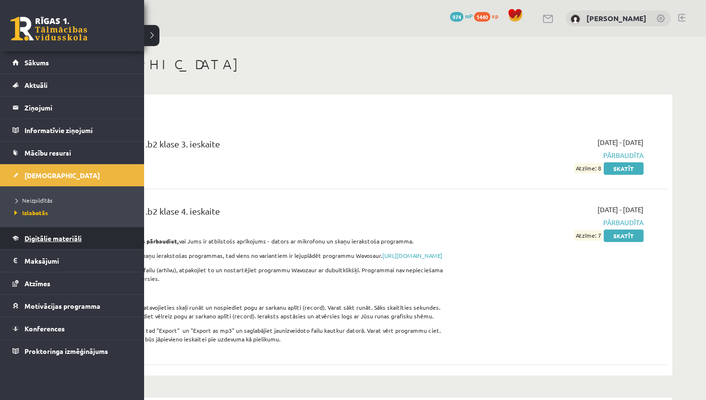
click at [66, 245] on link "Digitālie materiāli" at bounding box center [72, 238] width 120 height 22
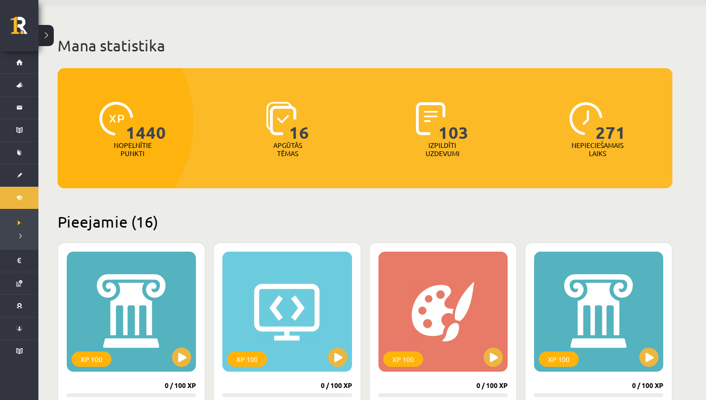
scroll to position [23, 0]
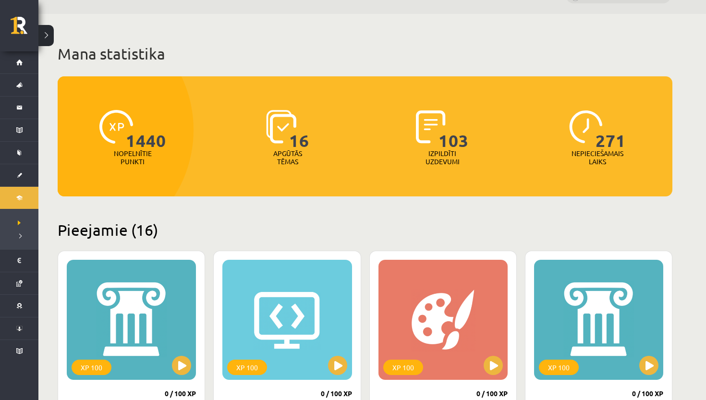
click at [290, 144] on span "16" at bounding box center [299, 129] width 20 height 39
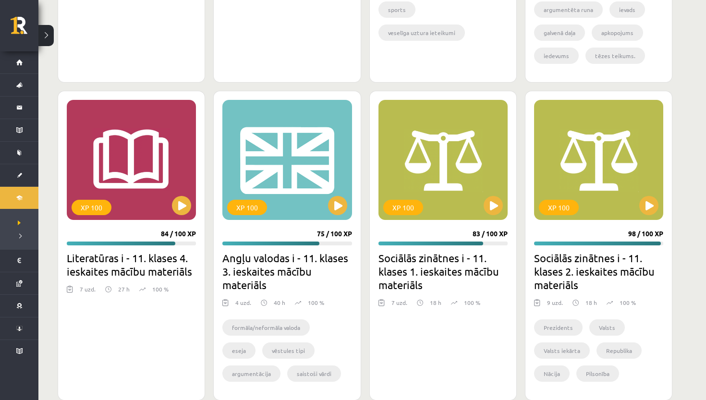
scroll to position [2398, 0]
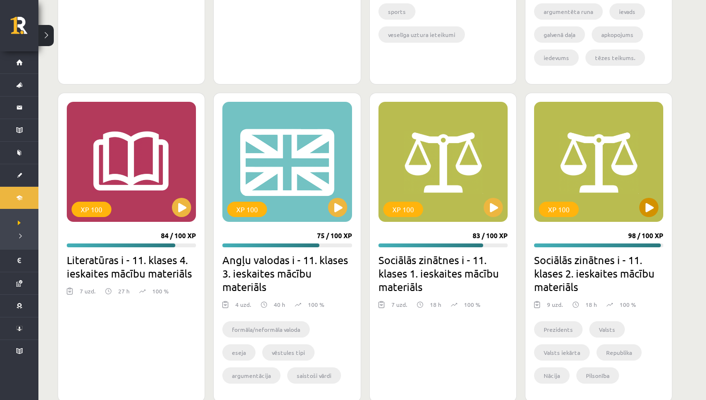
click at [638, 211] on div "XP 100" at bounding box center [598, 162] width 129 height 120
click at [603, 228] on div "XP 100 98 / 100 XP Sociālās zinātnes i - 11. klases 2. ieskaites mācību materiā…" at bounding box center [598, 248] width 147 height 310
click at [601, 171] on div "XP 100" at bounding box center [598, 162] width 129 height 120
click at [575, 270] on h2 "Sociālās zinātnes i - 11. klases 2. ieskaites mācību materiāls" at bounding box center [598, 273] width 129 height 40
click at [585, 190] on div "XP 100" at bounding box center [598, 162] width 129 height 120
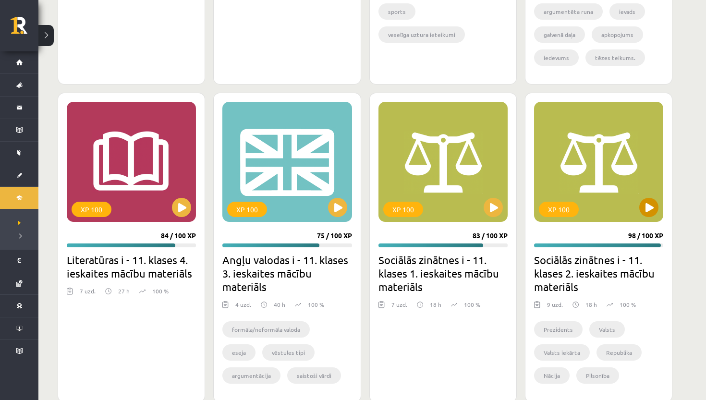
click at [601, 209] on div "XP 100" at bounding box center [598, 162] width 129 height 120
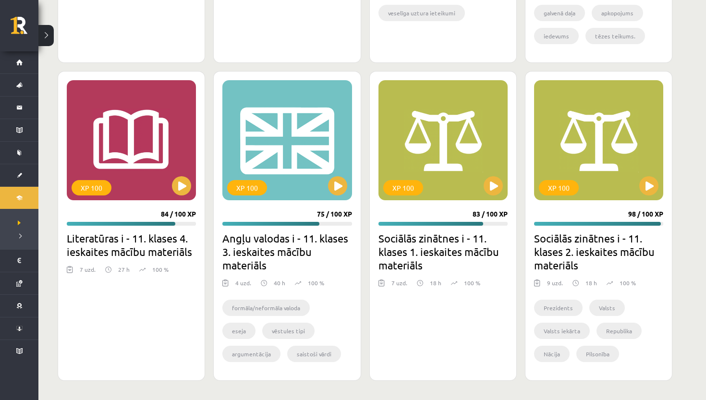
scroll to position [2419, 0]
click at [627, 177] on div "XP 100" at bounding box center [598, 140] width 129 height 120
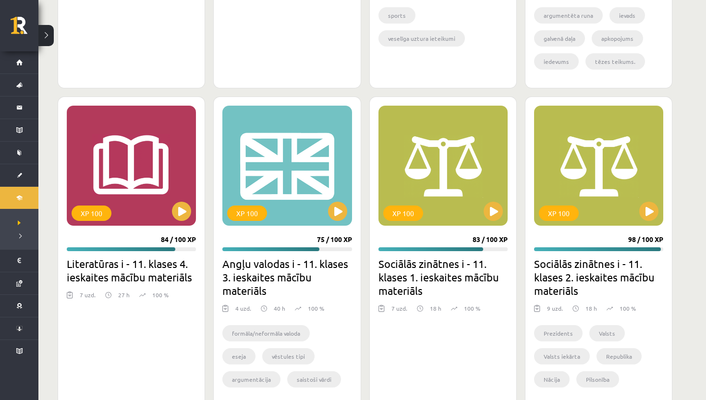
scroll to position [2390, 0]
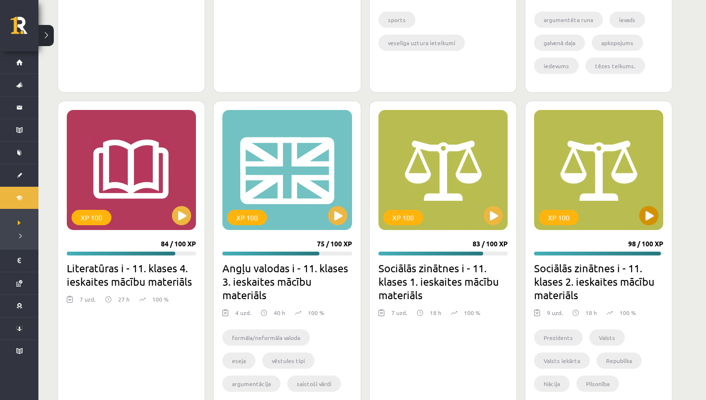
click at [553, 222] on div "XP 100" at bounding box center [559, 217] width 40 height 15
click at [598, 158] on div "XP 100" at bounding box center [598, 170] width 129 height 120
click at [598, 161] on div "XP 100" at bounding box center [598, 170] width 129 height 120
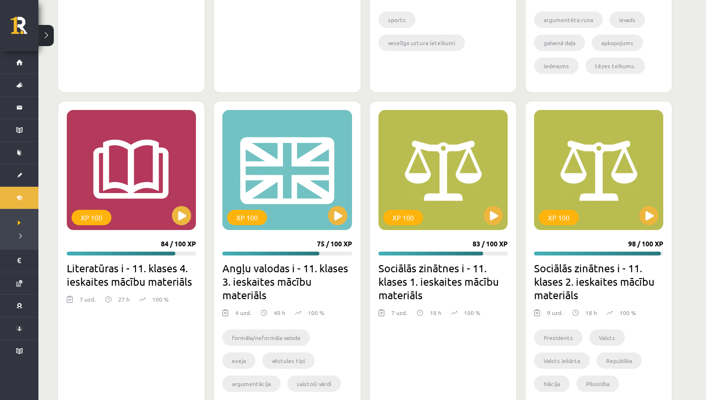
click at [598, 322] on div "9 uzd. 18 h 100 %" at bounding box center [598, 315] width 129 height 14
click at [557, 324] on div "Prezidents Valsts Valsts iekārta Republika Nācija Pilsonība Likumdevējvara Izpi…" at bounding box center [598, 362] width 129 height 79
click at [555, 334] on li "Prezidents" at bounding box center [558, 337] width 48 height 16
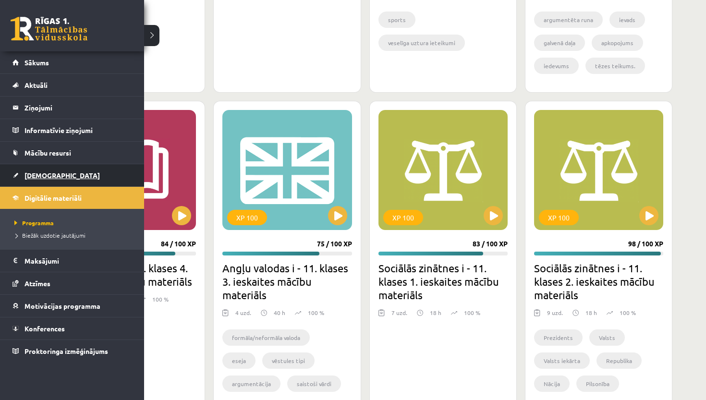
click at [36, 177] on span "[DEMOGRAPHIC_DATA]" at bounding box center [61, 175] width 75 height 9
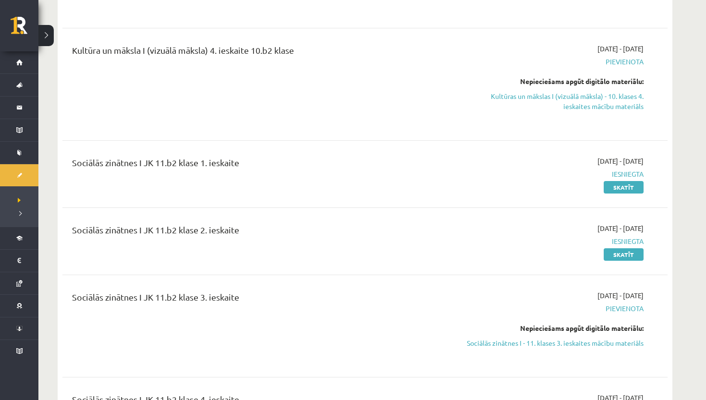
scroll to position [1141, 0]
click at [604, 230] on span "2025-10-01 - 2025-10-31" at bounding box center [620, 228] width 46 height 10
click at [433, 234] on div "Sociālās zinātnes I JK 11.b2 klase 2. ieskaite" at bounding box center [260, 232] width 376 height 18
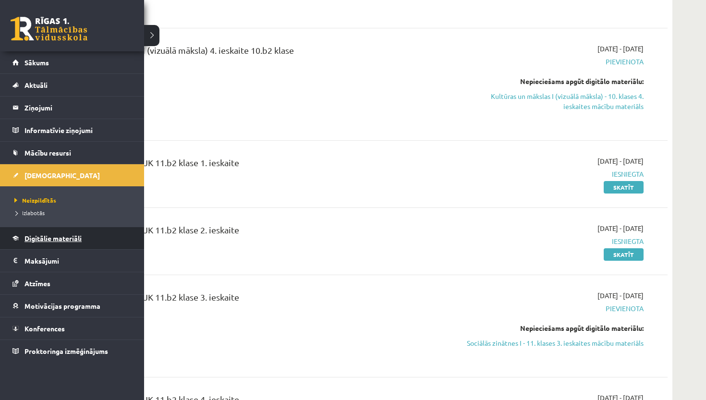
click at [51, 240] on span "Digitālie materiāli" at bounding box center [52, 238] width 57 height 9
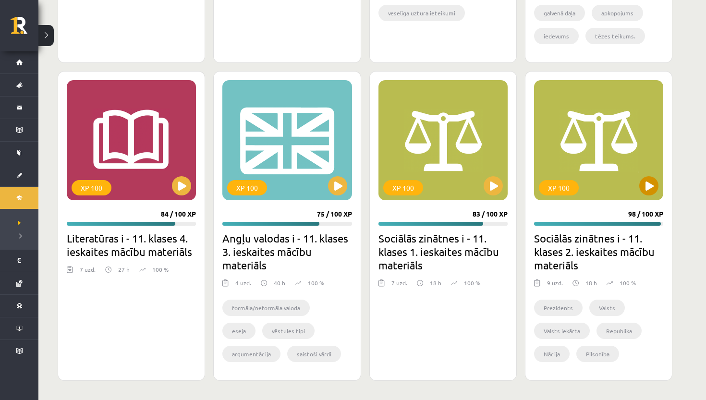
scroll to position [2419, 0]
click at [593, 199] on div "XP 100" at bounding box center [598, 140] width 129 height 120
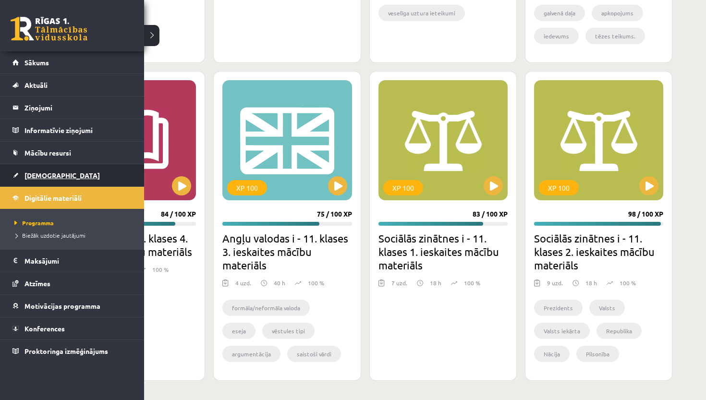
click at [27, 176] on span "[DEMOGRAPHIC_DATA]" at bounding box center [61, 175] width 75 height 9
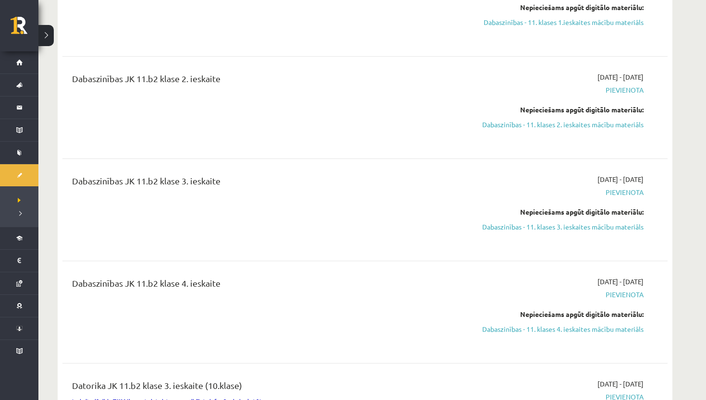
scroll to position [168, 0]
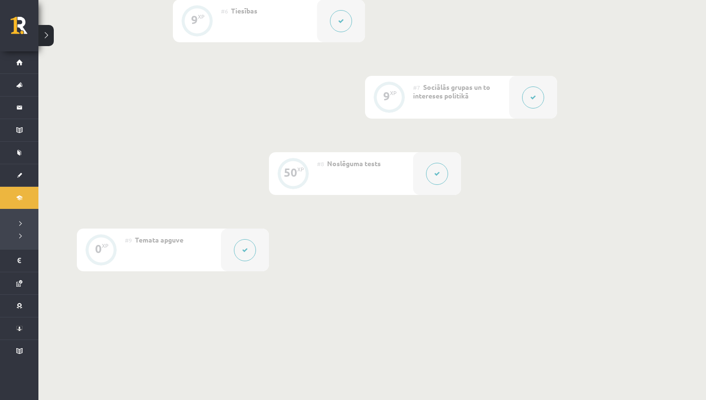
scroll to position [688, 0]
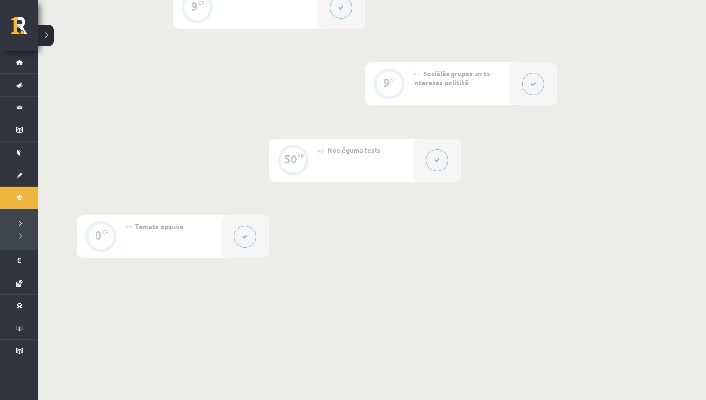
click at [438, 165] on button at bounding box center [437, 160] width 22 height 22
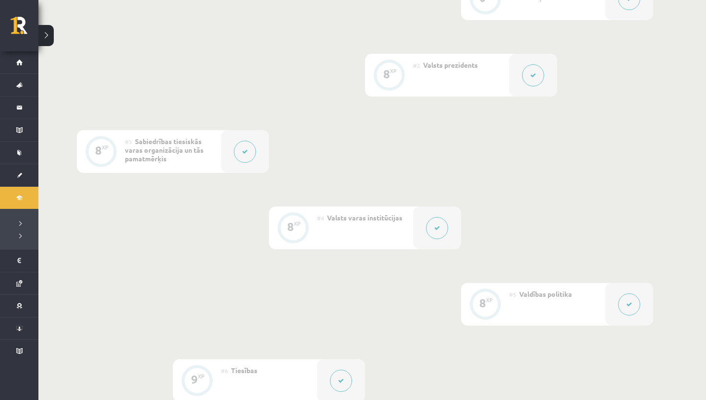
scroll to position [323, 0]
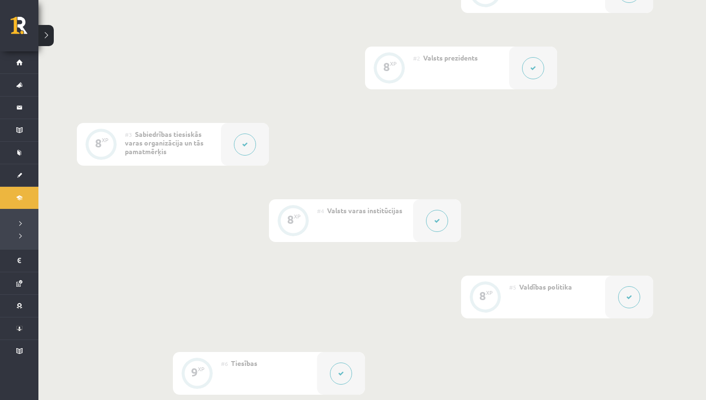
click at [256, 144] on div at bounding box center [245, 144] width 48 height 43
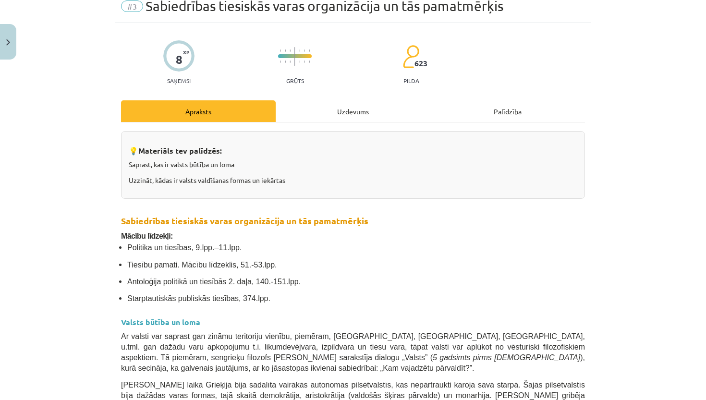
click at [347, 110] on div "Uzdevums" at bounding box center [353, 111] width 155 height 22
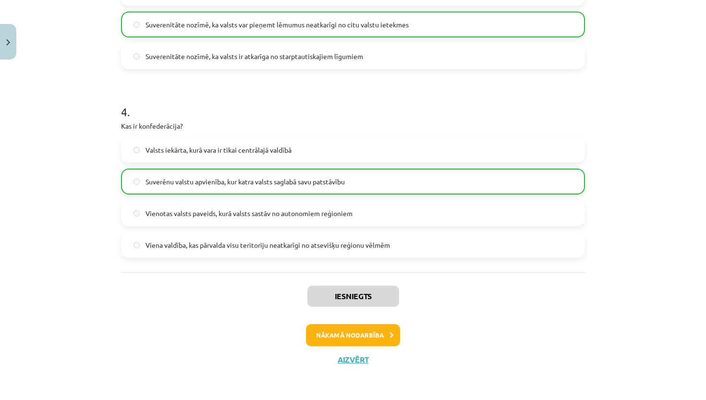
scroll to position [670, 0]
click at [343, 339] on button "Nākamā nodarbība" at bounding box center [353, 335] width 94 height 22
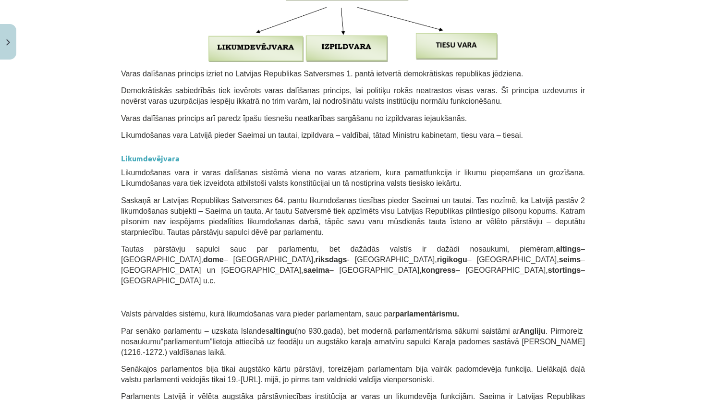
scroll to position [24, 0]
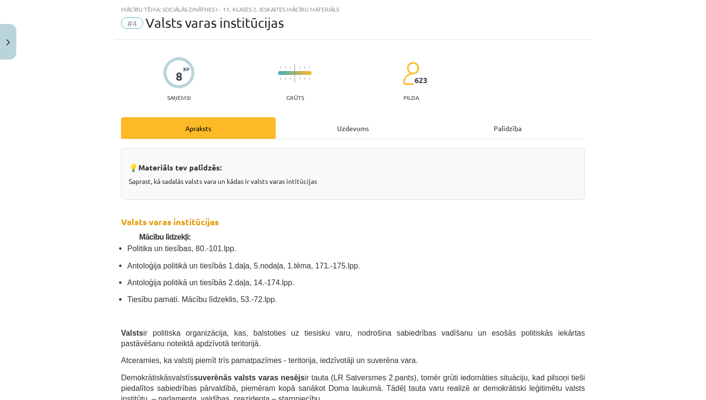
click at [361, 136] on div "Uzdevums" at bounding box center [353, 128] width 155 height 22
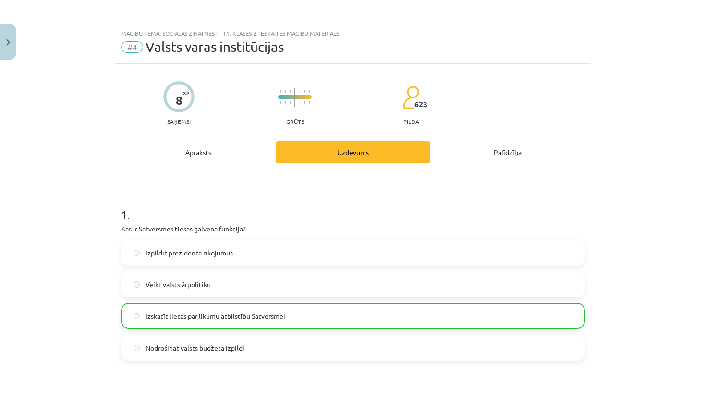
scroll to position [0, 0]
